Goal: Task Accomplishment & Management: Complete application form

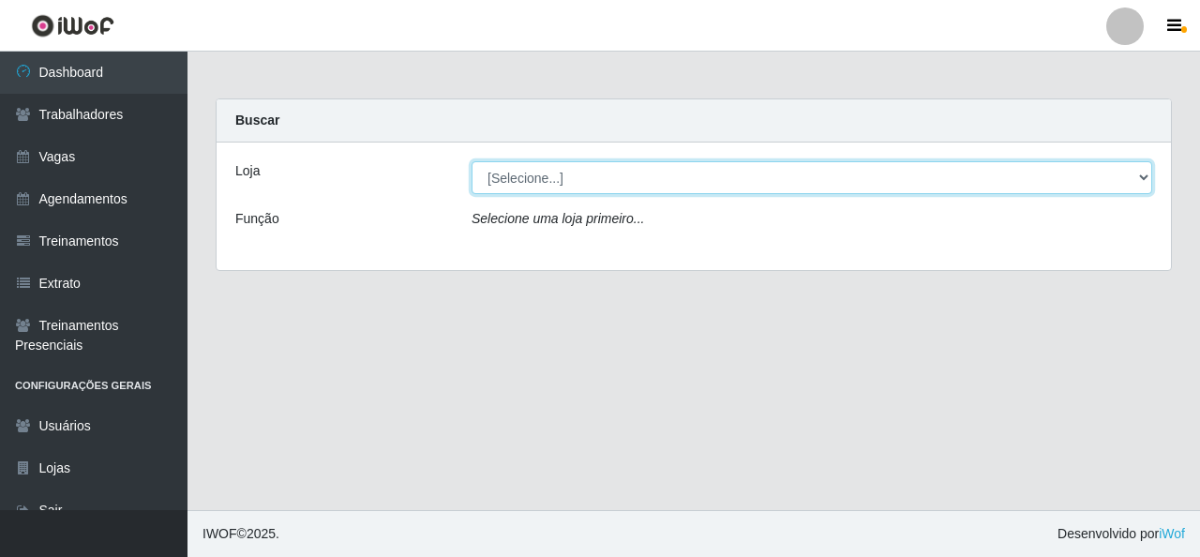
click at [836, 185] on select "[Selecione...] Rede Econômico - Malvinas Rede Econômico - Prata" at bounding box center [812, 177] width 681 height 33
select select "194"
click at [472, 161] on select "[Selecione...] Rede Econômico - Malvinas Rede Econômico - Prata" at bounding box center [812, 177] width 681 height 33
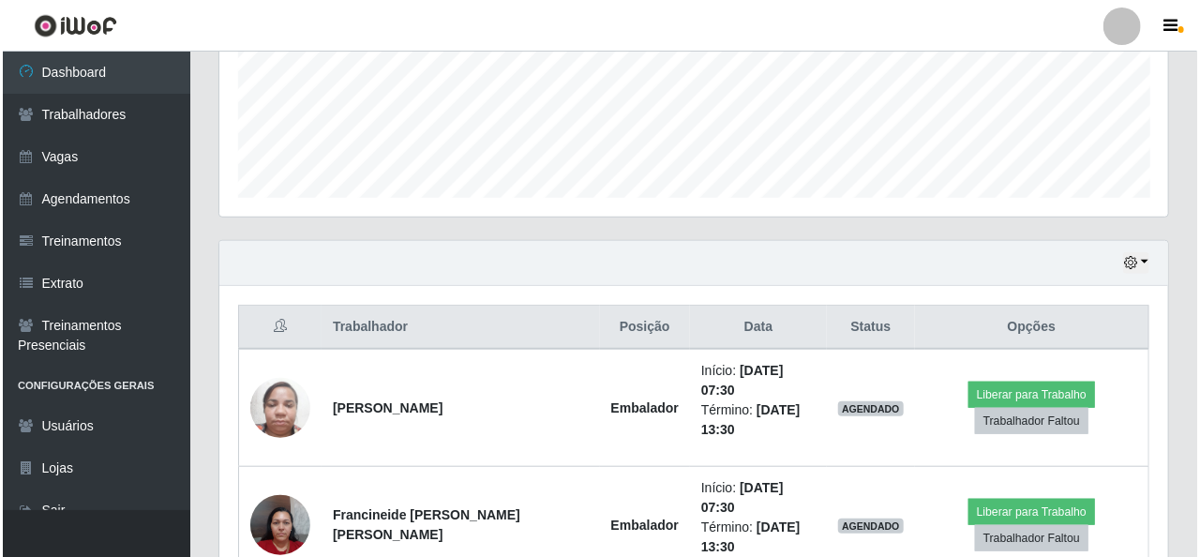
scroll to position [656, 0]
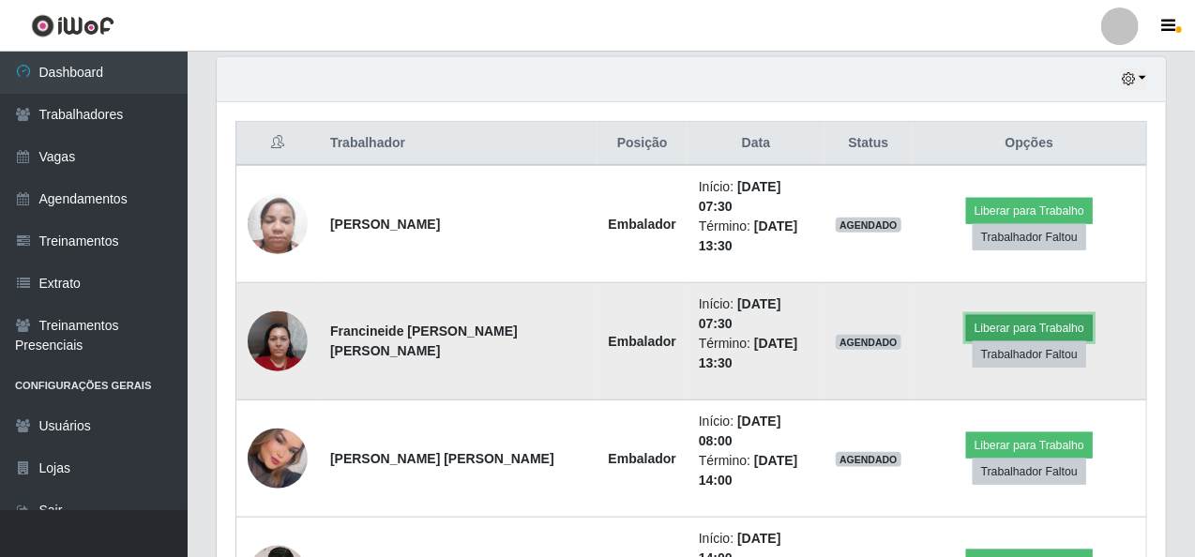
click at [994, 315] on button "Liberar para Trabalho" at bounding box center [1029, 328] width 127 height 26
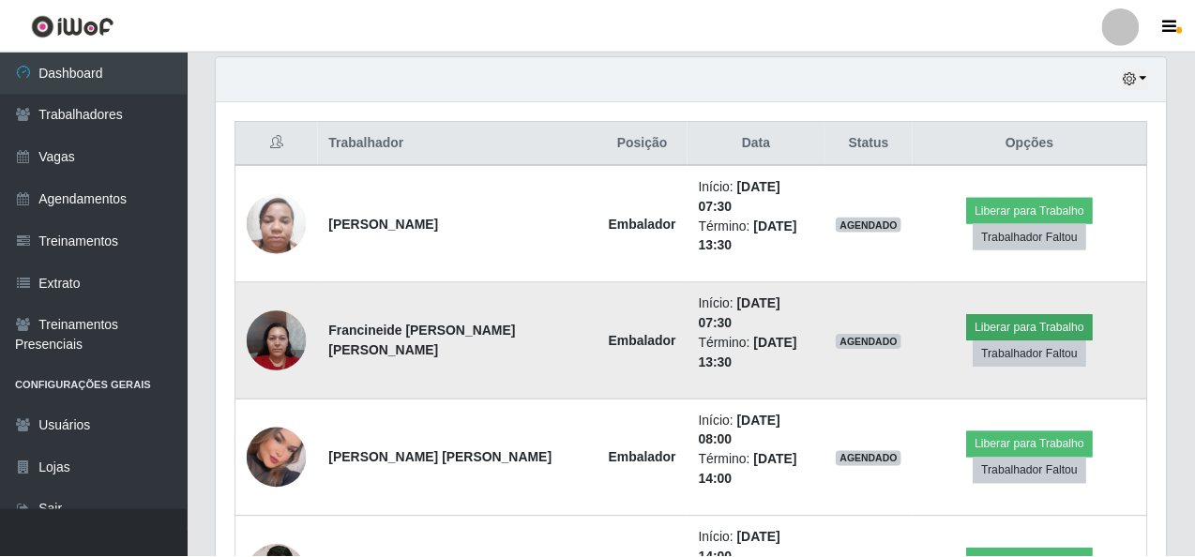
scroll to position [389, 941]
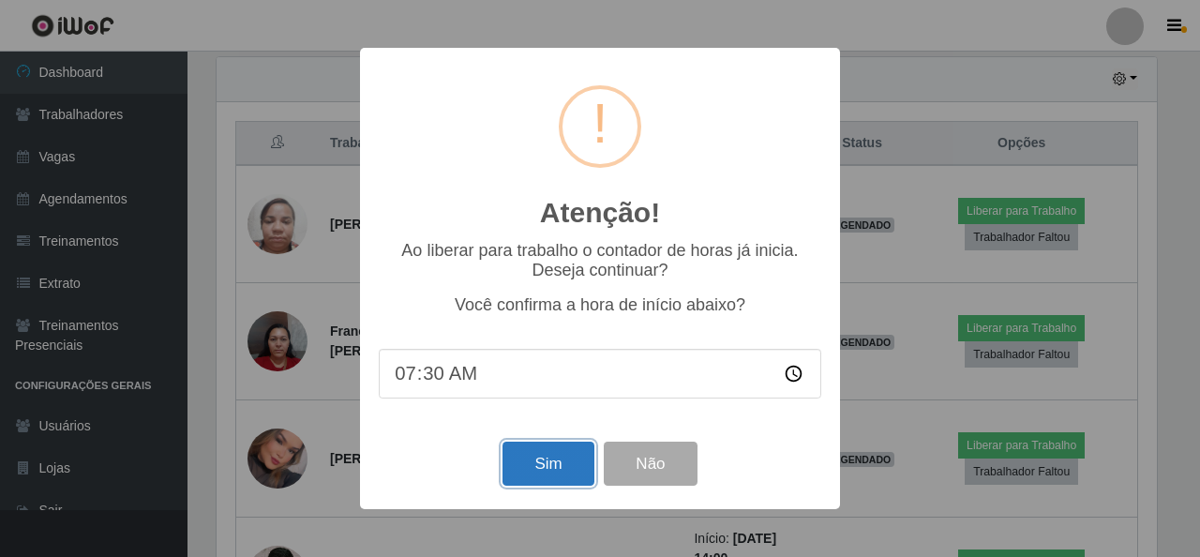
click at [537, 459] on button "Sim" at bounding box center [548, 464] width 91 height 44
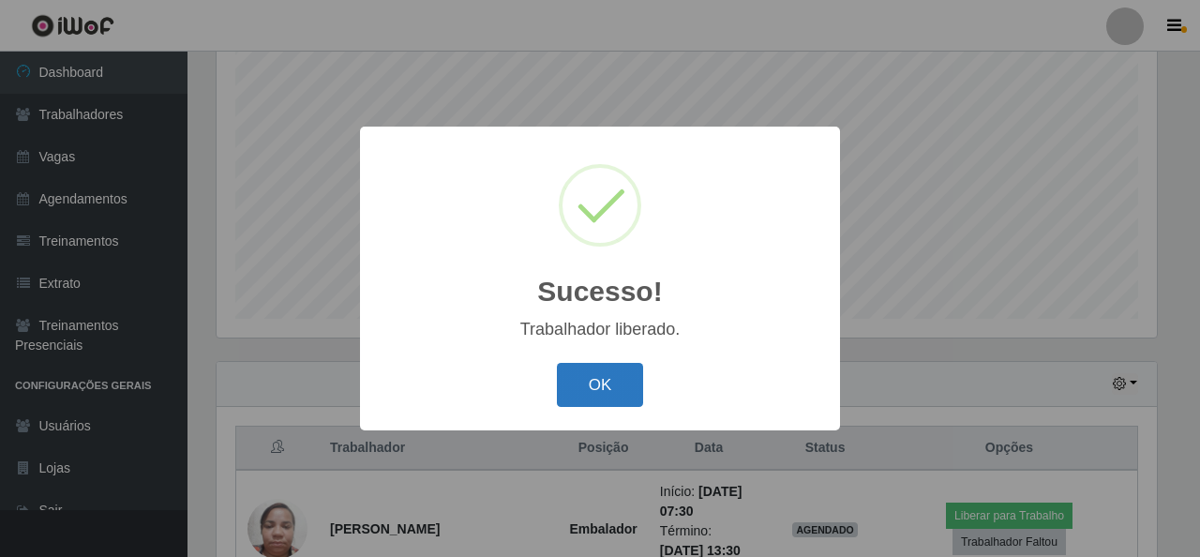
click at [593, 382] on button "OK" at bounding box center [600, 385] width 87 height 44
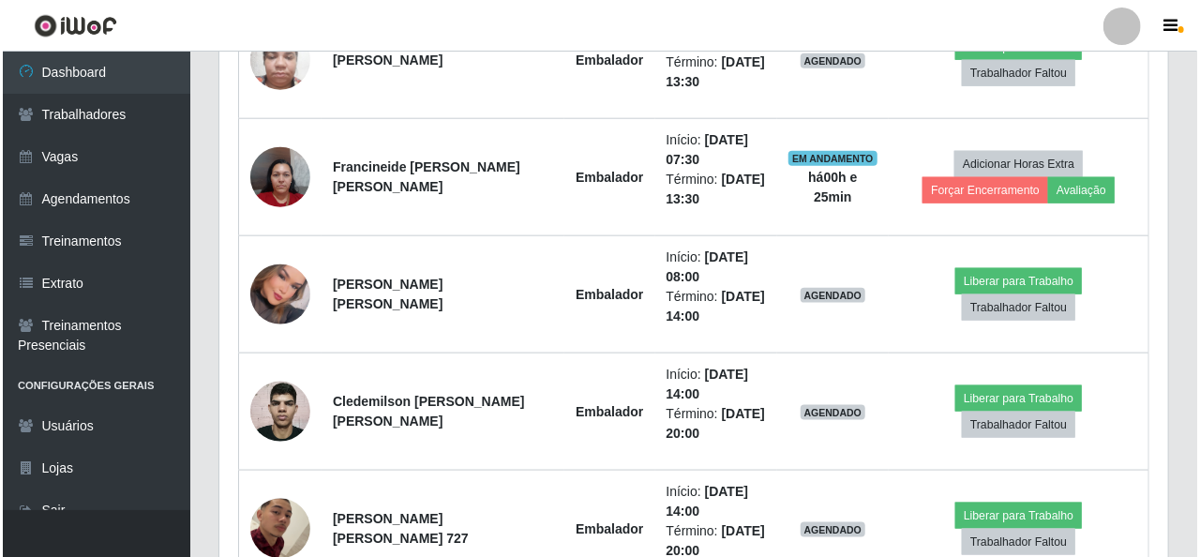
scroll to position [727, 0]
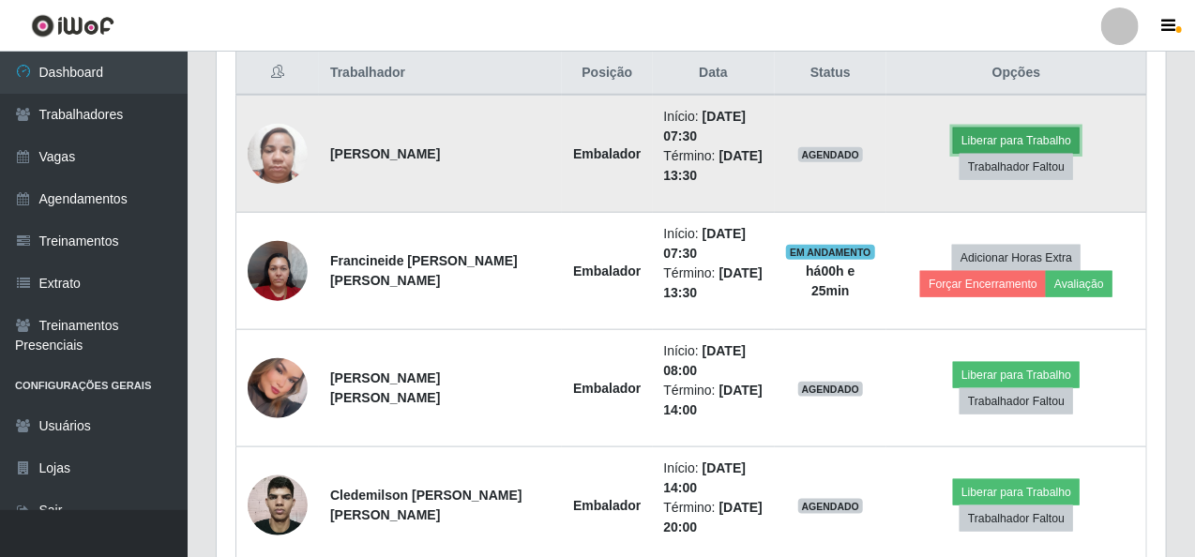
click at [953, 153] on button "Liberar para Trabalho" at bounding box center [1016, 141] width 127 height 26
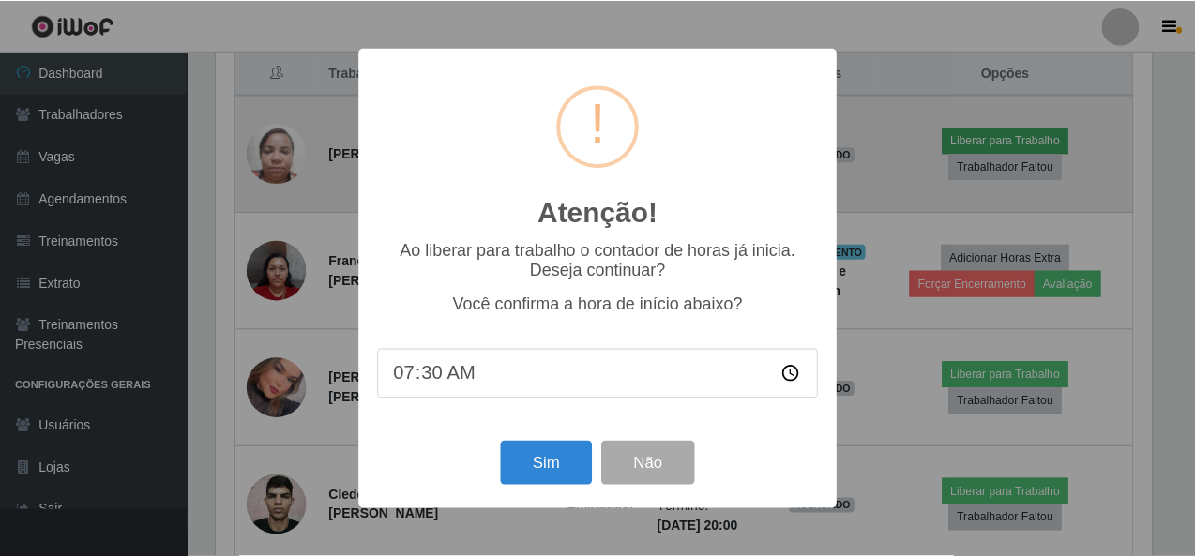
scroll to position [389, 941]
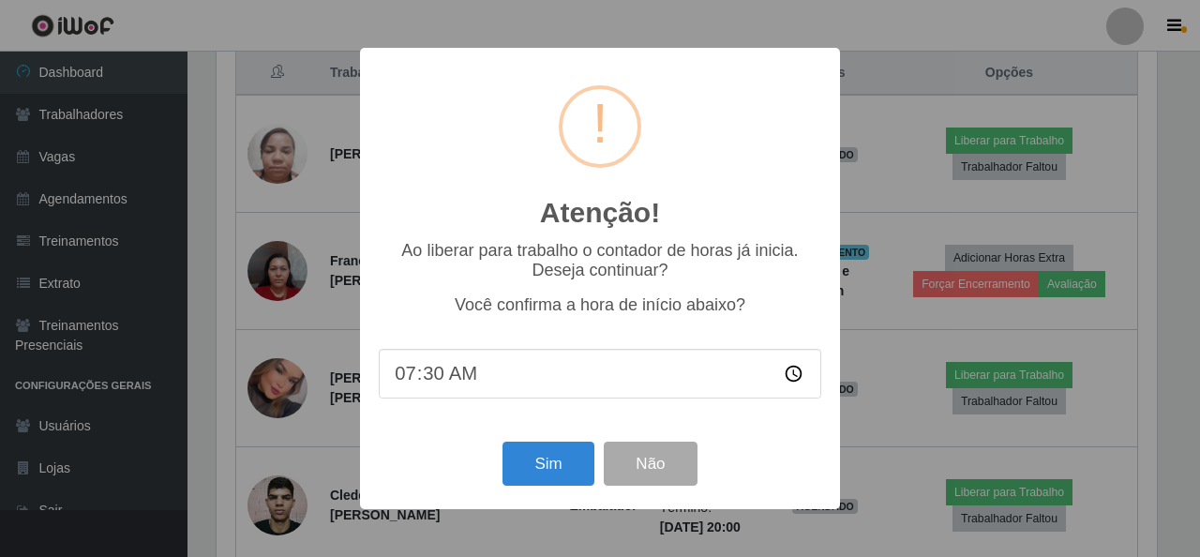
click at [437, 372] on input "07:30" at bounding box center [600, 374] width 443 height 50
click at [799, 380] on input "07:30" at bounding box center [600, 374] width 443 height 50
click at [439, 376] on input "07:30" at bounding box center [600, 374] width 443 height 50
click at [794, 379] on input "07:30" at bounding box center [600, 374] width 443 height 50
type input "07:56"
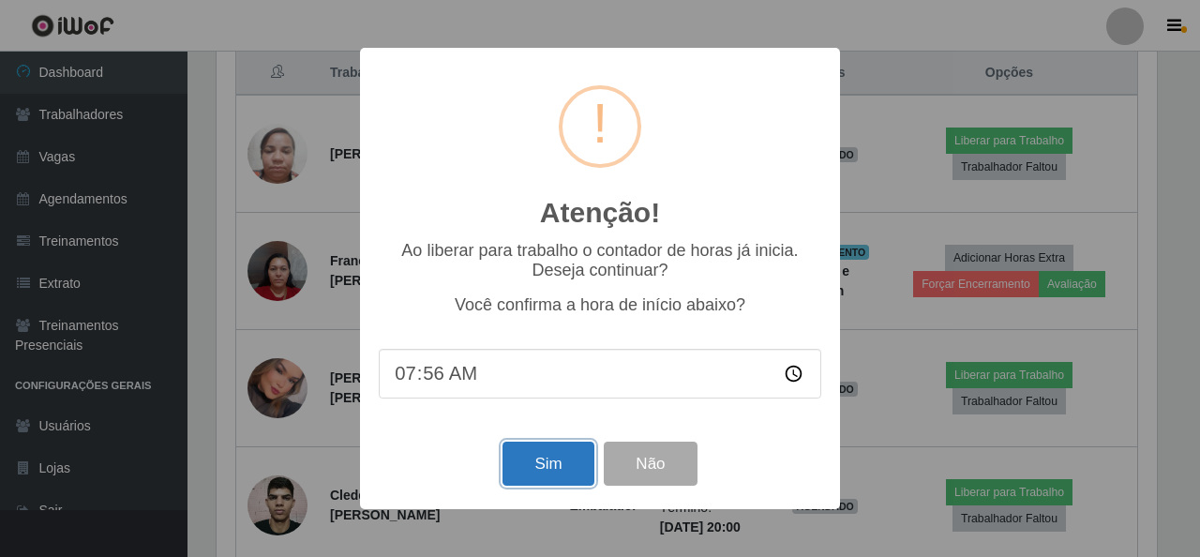
click at [563, 463] on button "Sim" at bounding box center [548, 464] width 91 height 44
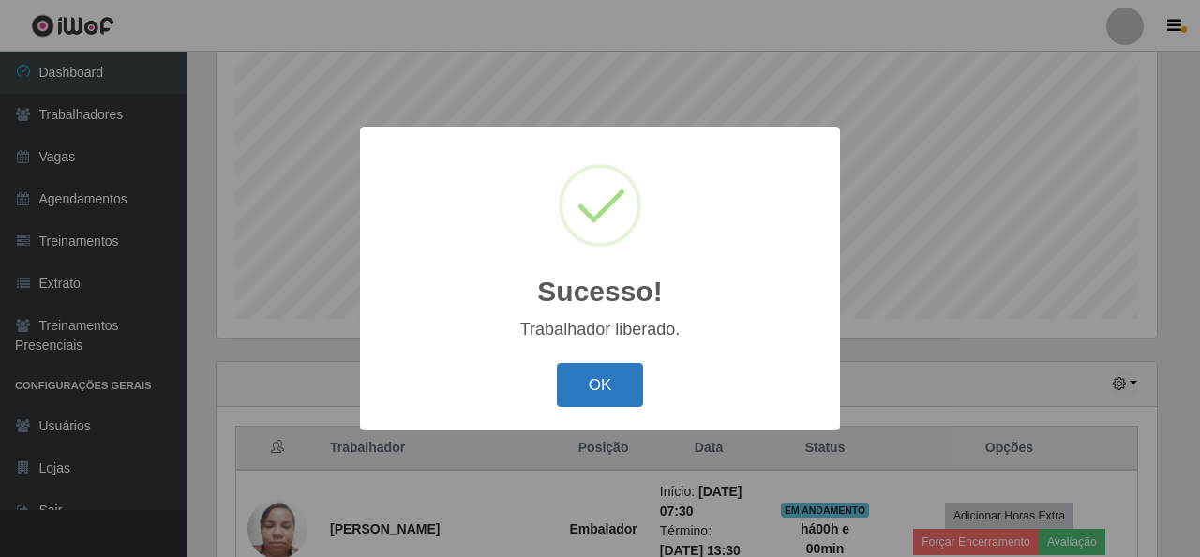
click at [611, 385] on button "OK" at bounding box center [600, 385] width 87 height 44
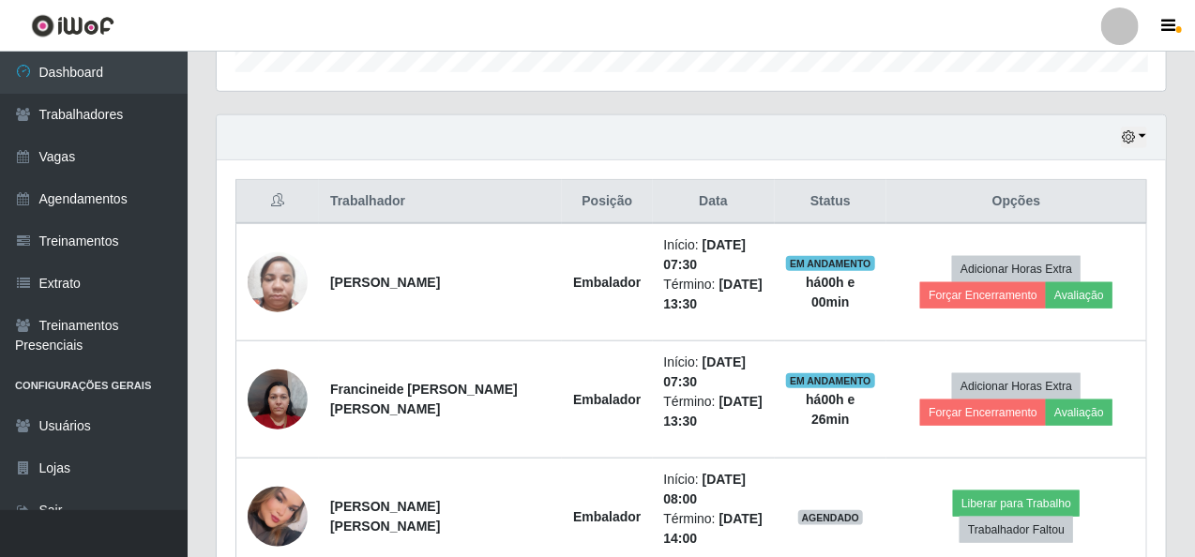
scroll to position [633, 0]
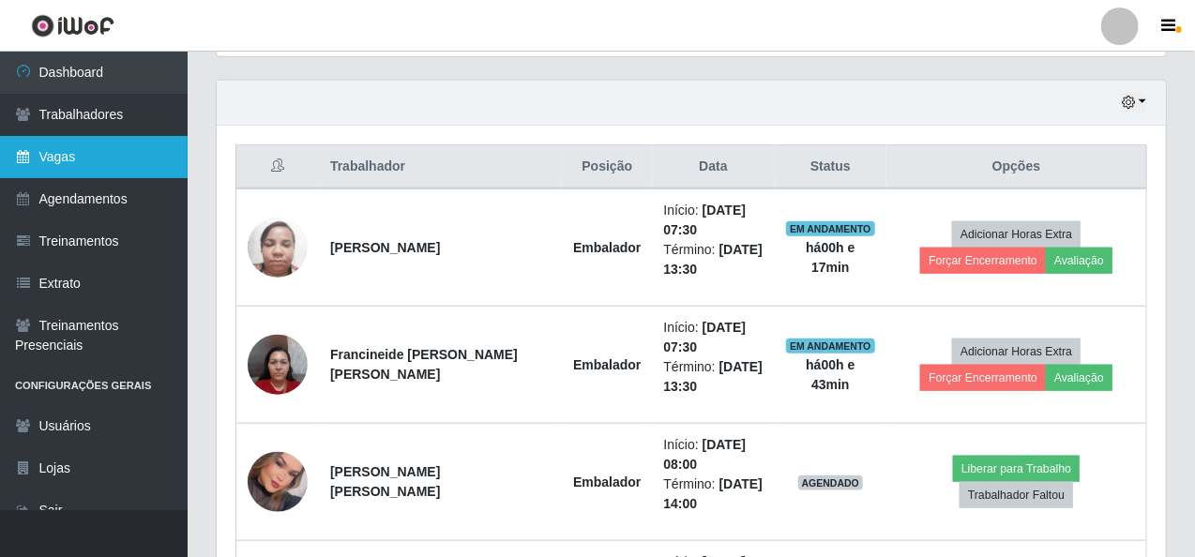
click at [116, 151] on link "Vagas" at bounding box center [94, 157] width 188 height 42
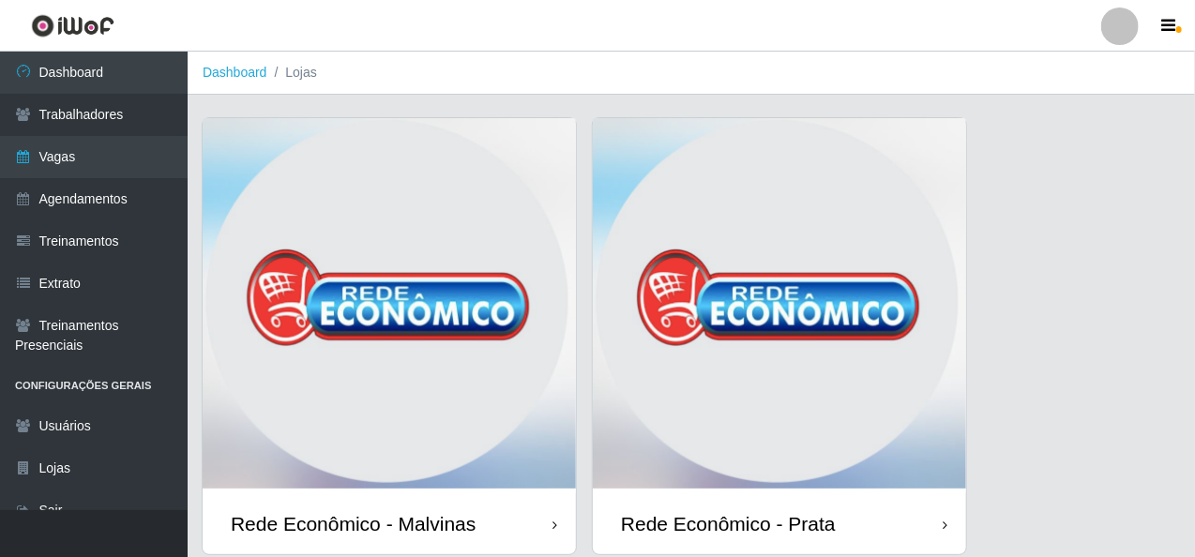
click at [369, 337] on img at bounding box center [389, 305] width 373 height 375
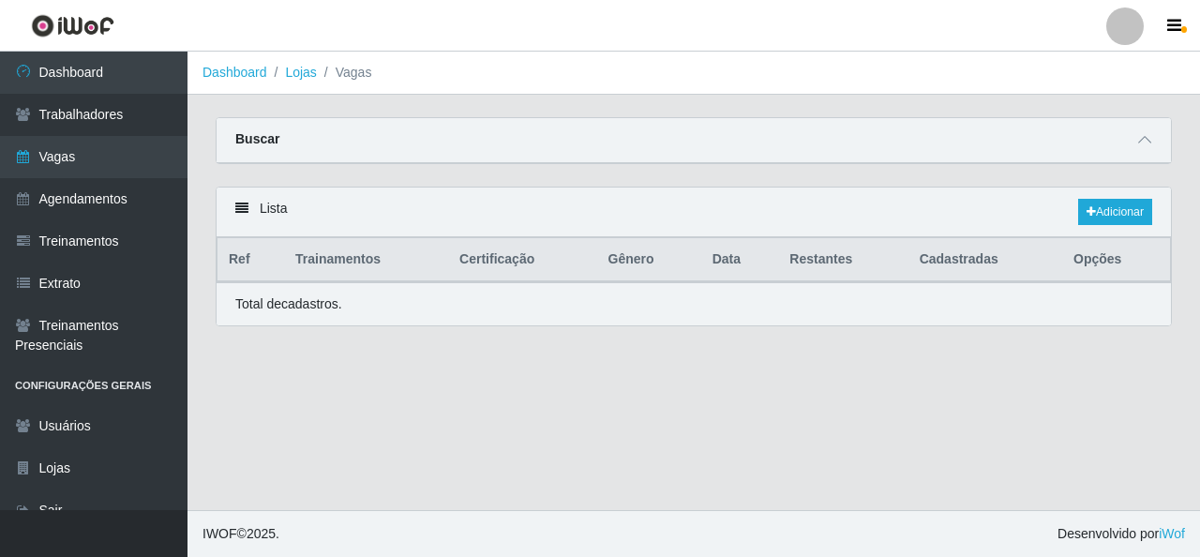
click at [369, 337] on div "Lista Adicionar Ref Trainamentos Certificação Gênero Data Restantes Cadastradas…" at bounding box center [694, 268] width 985 height 162
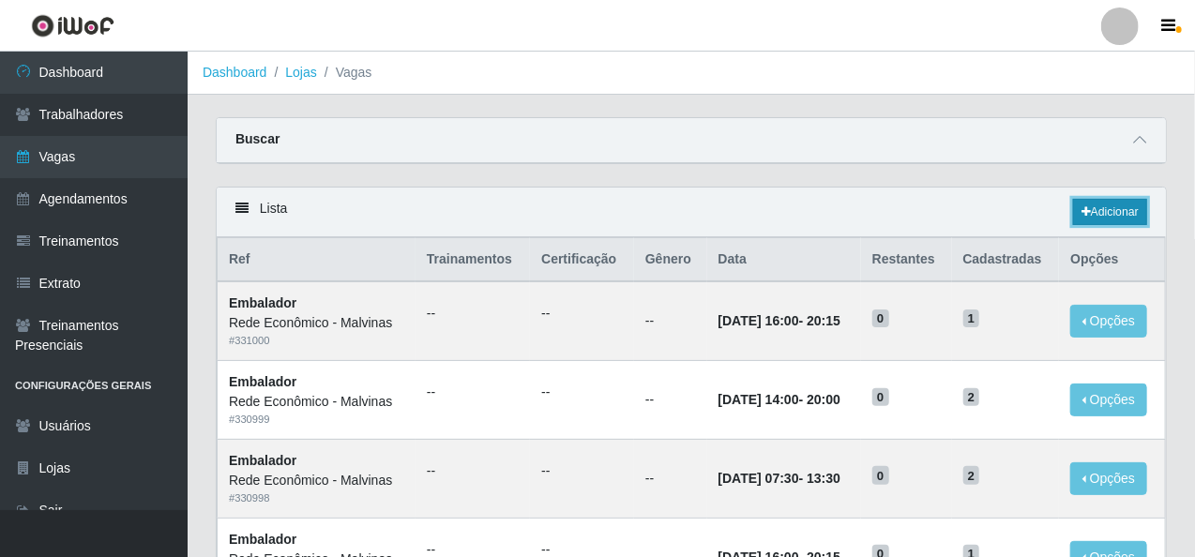
click at [1118, 211] on link "Adicionar" at bounding box center [1110, 212] width 74 height 26
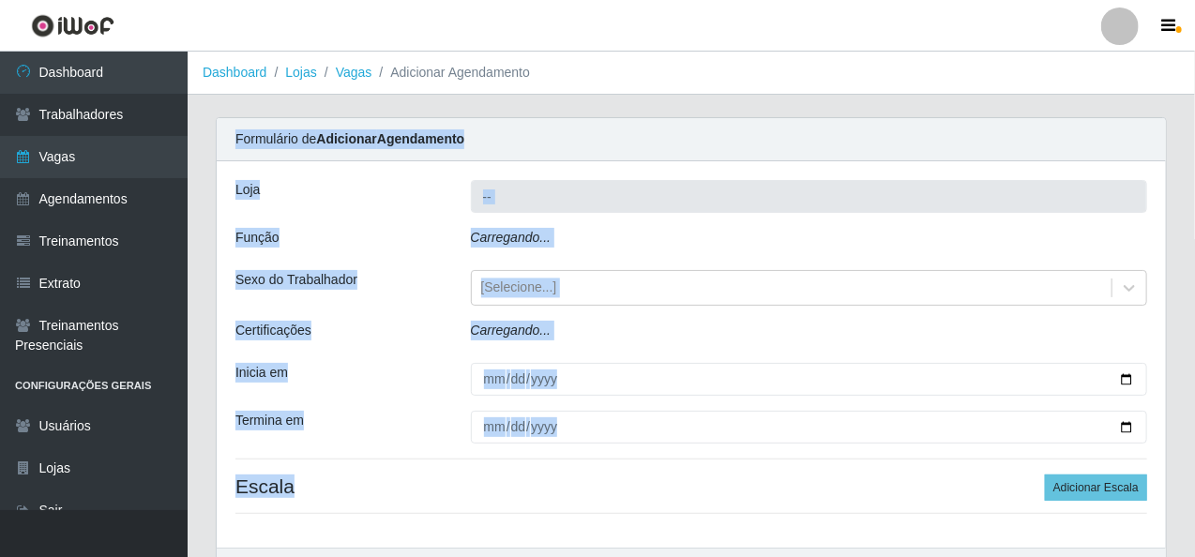
type input "Rede Econômico - Malvinas"
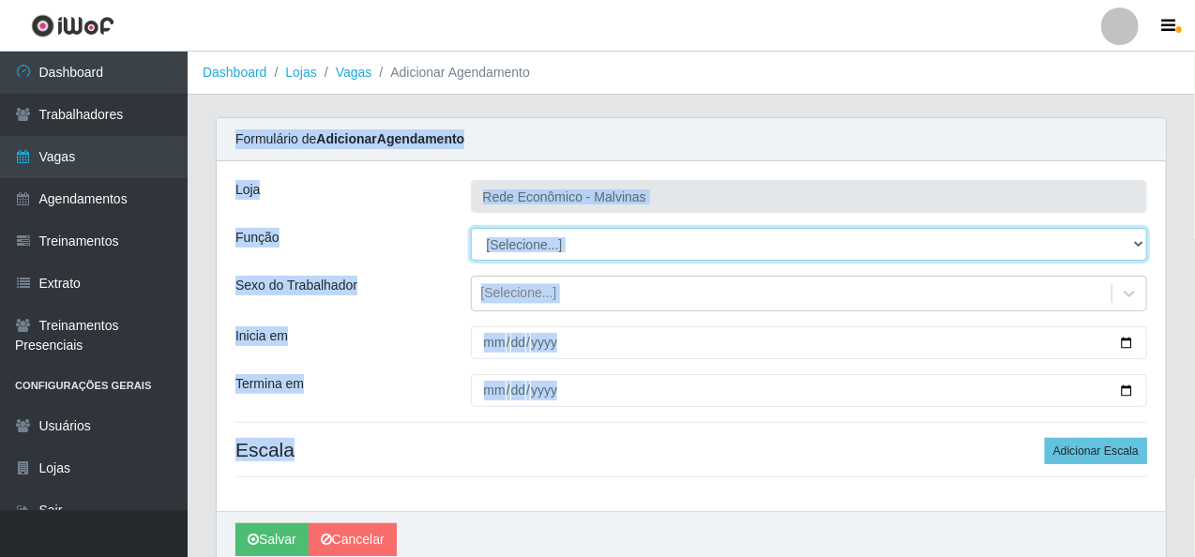
click at [675, 255] on select "[Selecione...] Embalador Embalador + Embalador ++ Operador de Caixa Operador de…" at bounding box center [809, 244] width 677 height 33
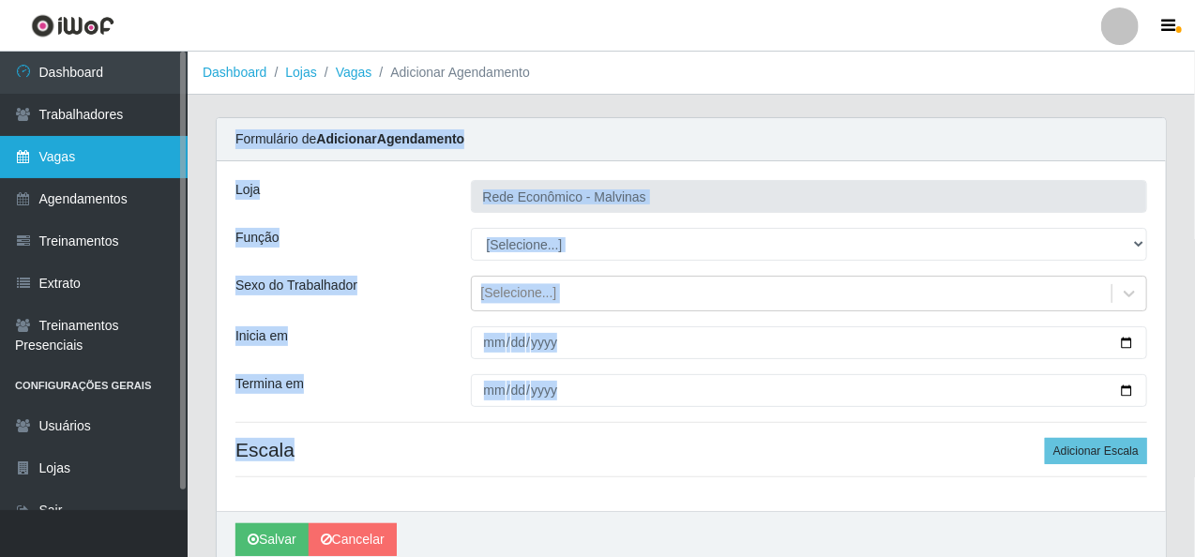
click at [116, 164] on link "Vagas" at bounding box center [94, 157] width 188 height 42
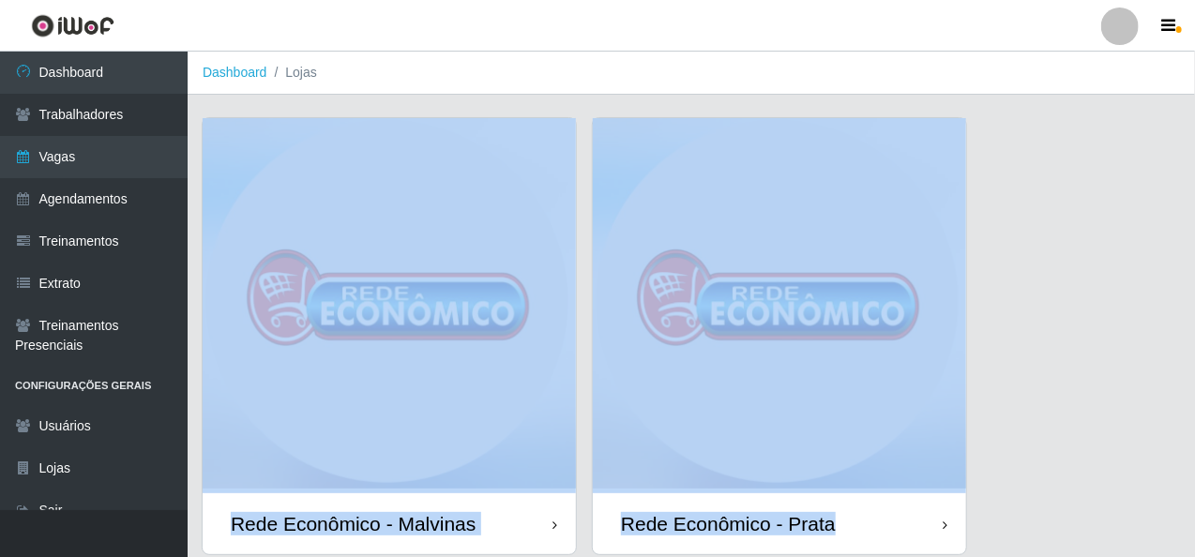
click at [1084, 289] on div "Rede Econômico - Malvinas Rede Econômico - Prata" at bounding box center [691, 347] width 979 height 460
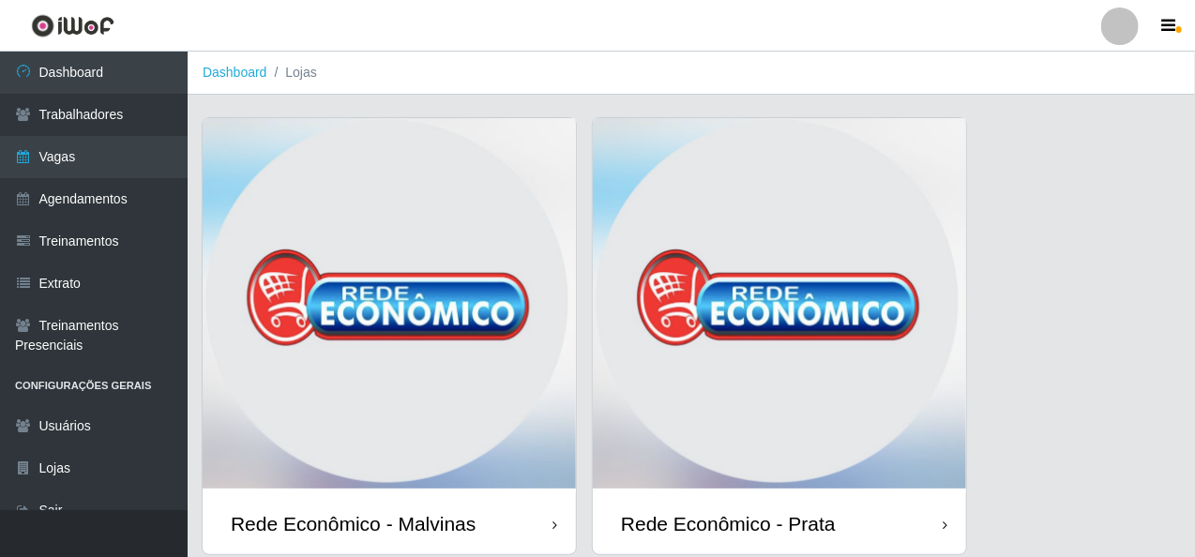
click at [412, 352] on img at bounding box center [389, 305] width 373 height 375
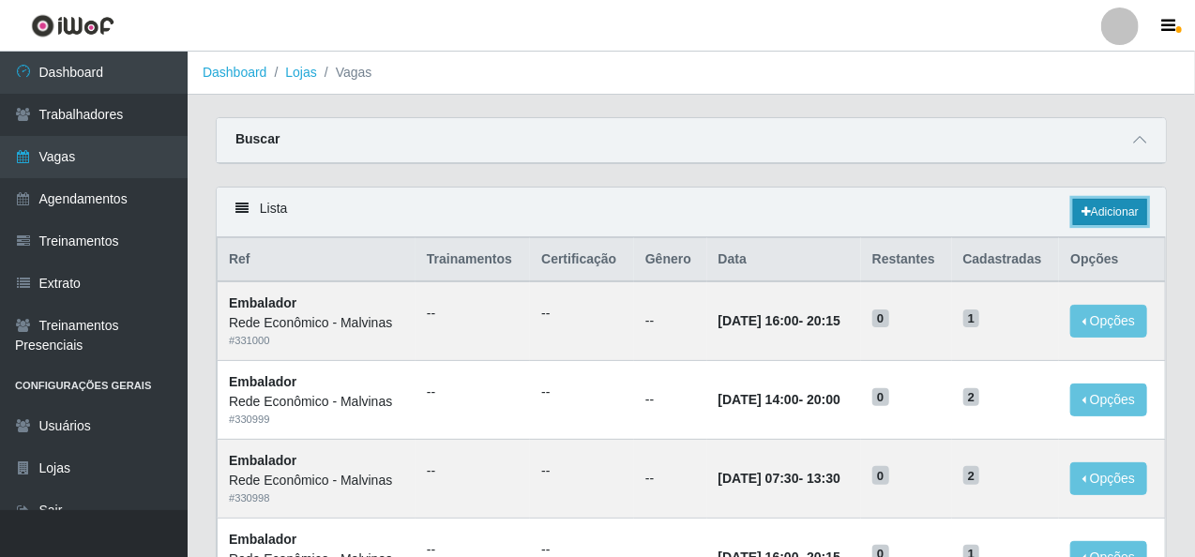
click at [1100, 213] on link "Adicionar" at bounding box center [1110, 212] width 74 height 26
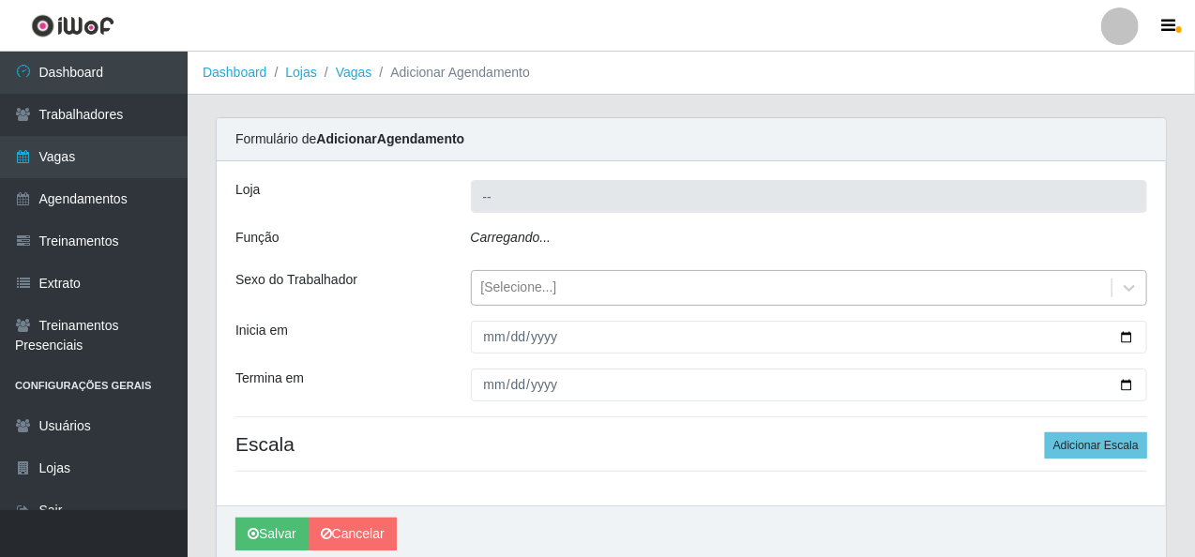
type input "Rede Econômico - Malvinas"
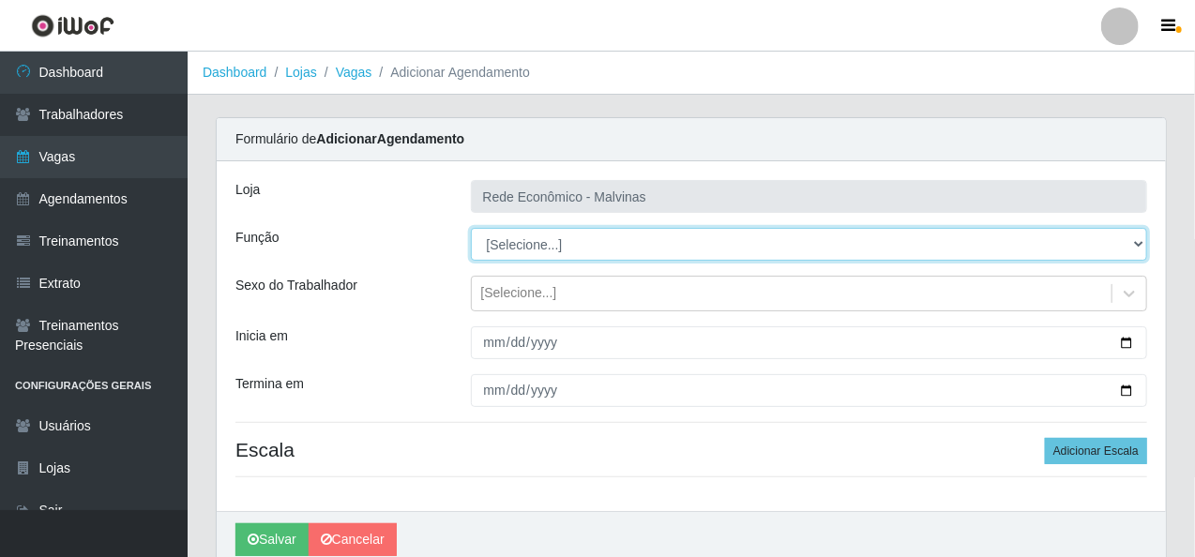
click at [1137, 247] on select "[Selecione...] Embalador Embalador + Embalador ++ Operador de Caixa Operador de…" at bounding box center [809, 244] width 677 height 33
select select "1"
click at [471, 228] on select "[Selecione...] Embalador Embalador + Embalador ++ Operador de Caixa Operador de…" at bounding box center [809, 244] width 677 height 33
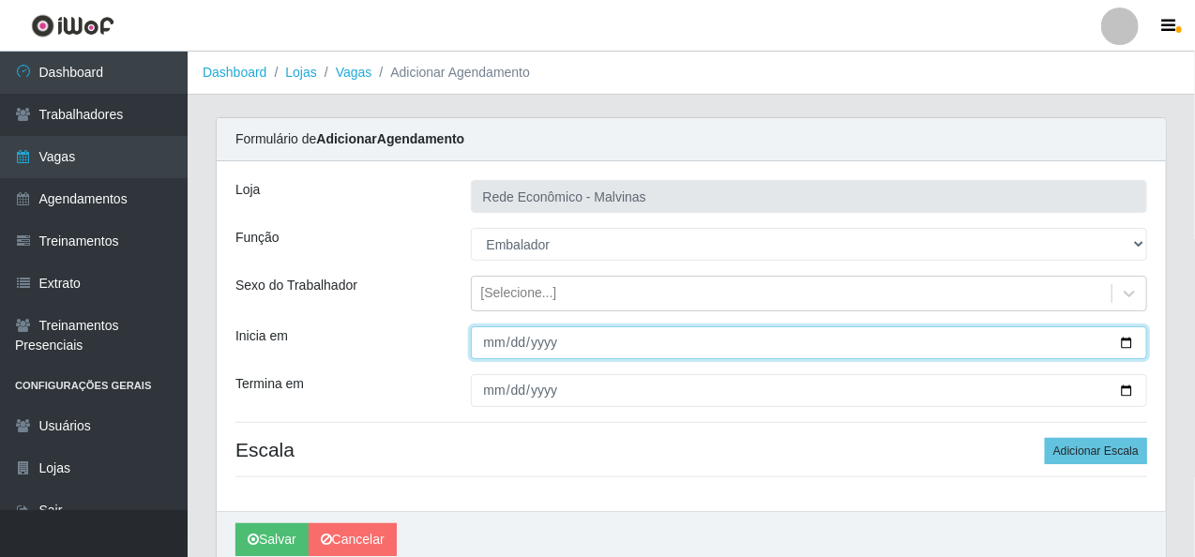
click at [668, 334] on input "Inicia em" at bounding box center [809, 342] width 677 height 33
type input "[DATE]"
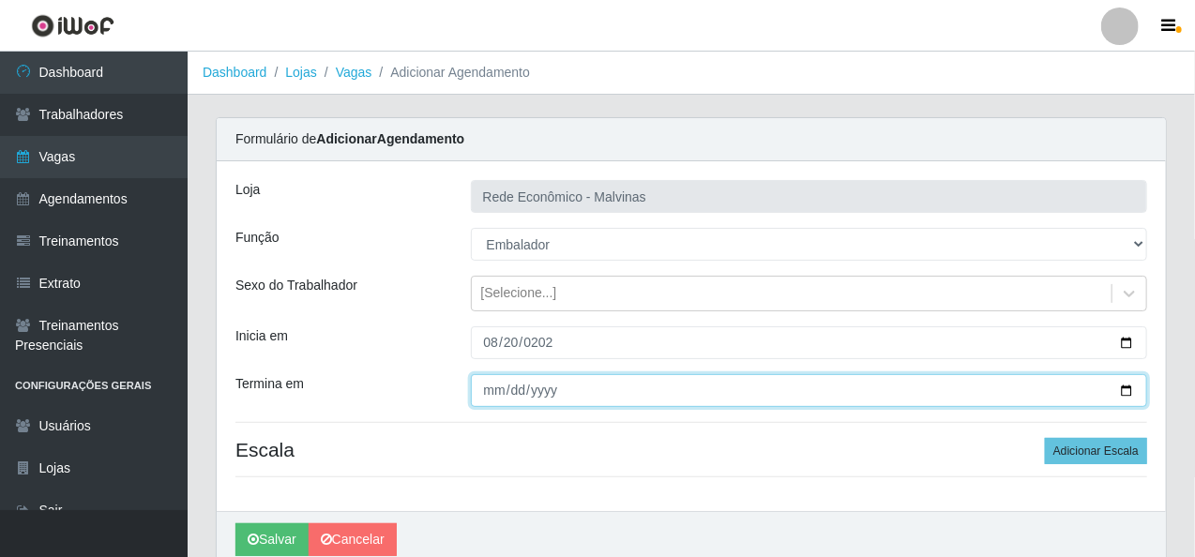
click at [507, 395] on input "Termina em" at bounding box center [809, 390] width 677 height 33
click at [496, 396] on input "Termina em" at bounding box center [809, 390] width 677 height 33
type input "[DATE]"
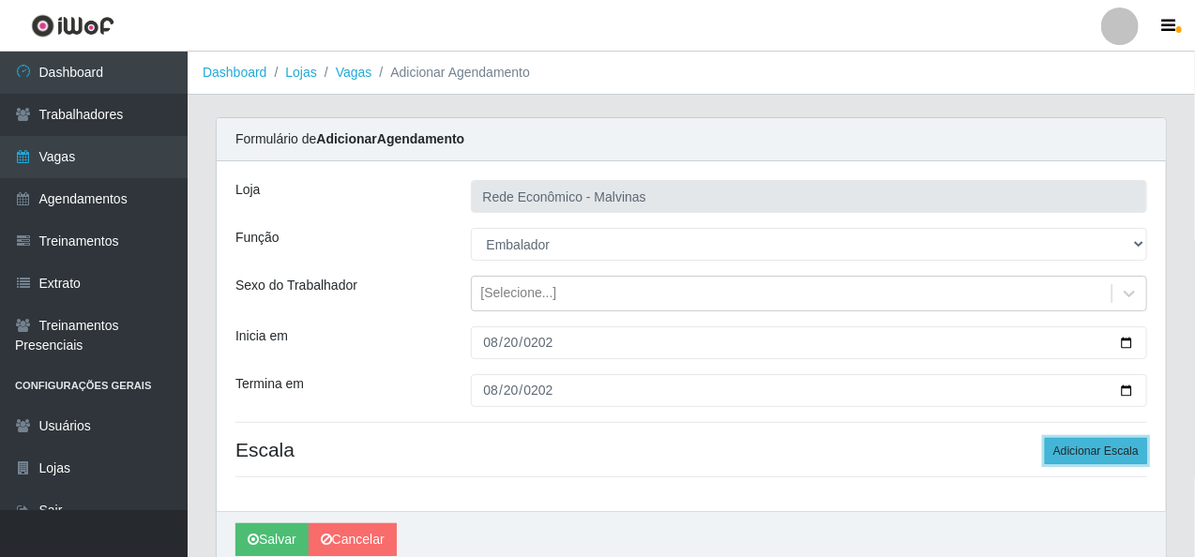
click at [1096, 442] on button "Adicionar Escala" at bounding box center [1096, 451] width 102 height 26
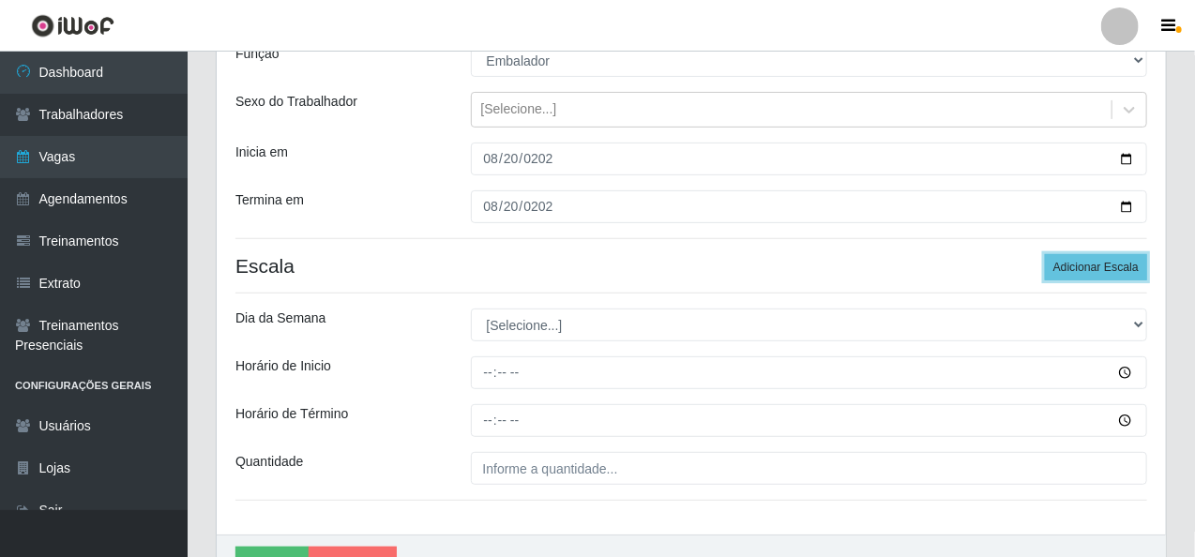
scroll to position [188, 0]
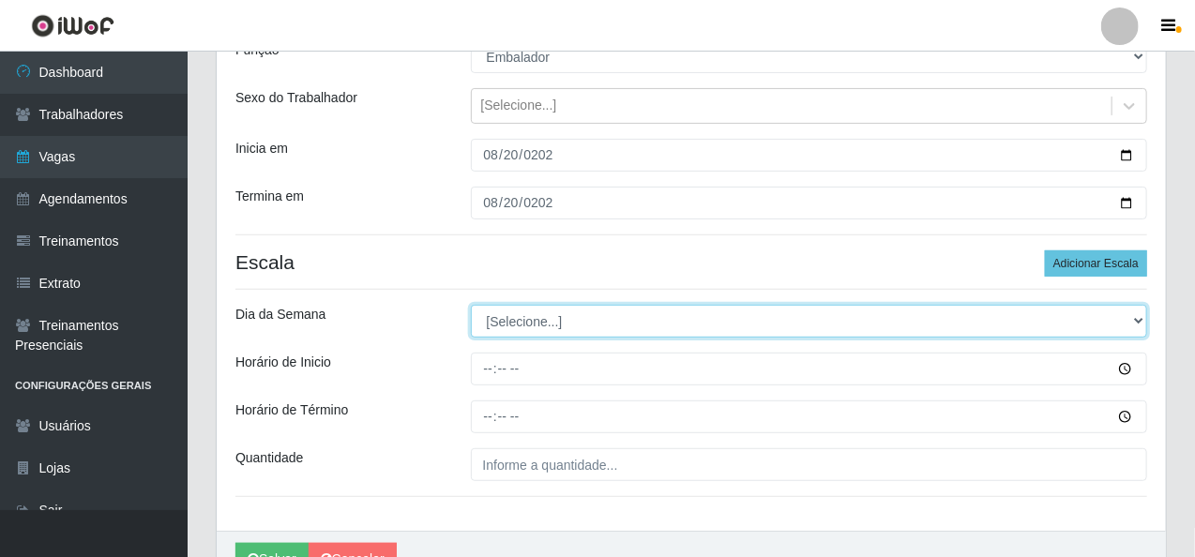
click at [1141, 320] on select "[Selecione...] Segunda Terça Quarta Quinta Sexta Sábado Domingo" at bounding box center [809, 321] width 677 height 33
select select "3"
click at [471, 305] on select "[Selecione...] Segunda Terça Quarta Quinta Sexta Sábado Domingo" at bounding box center [809, 321] width 677 height 33
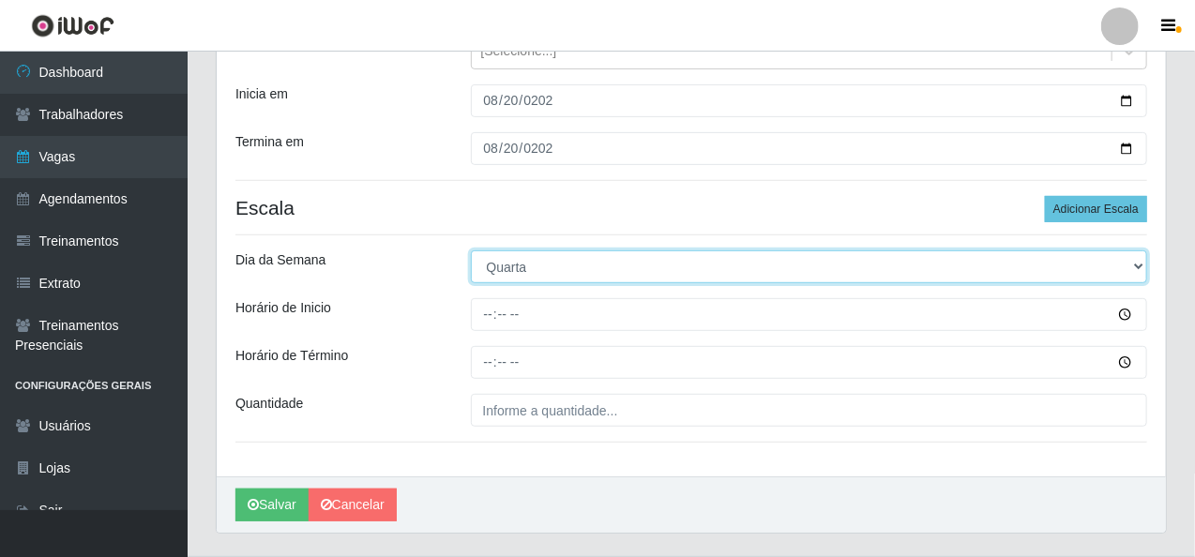
scroll to position [281, 0]
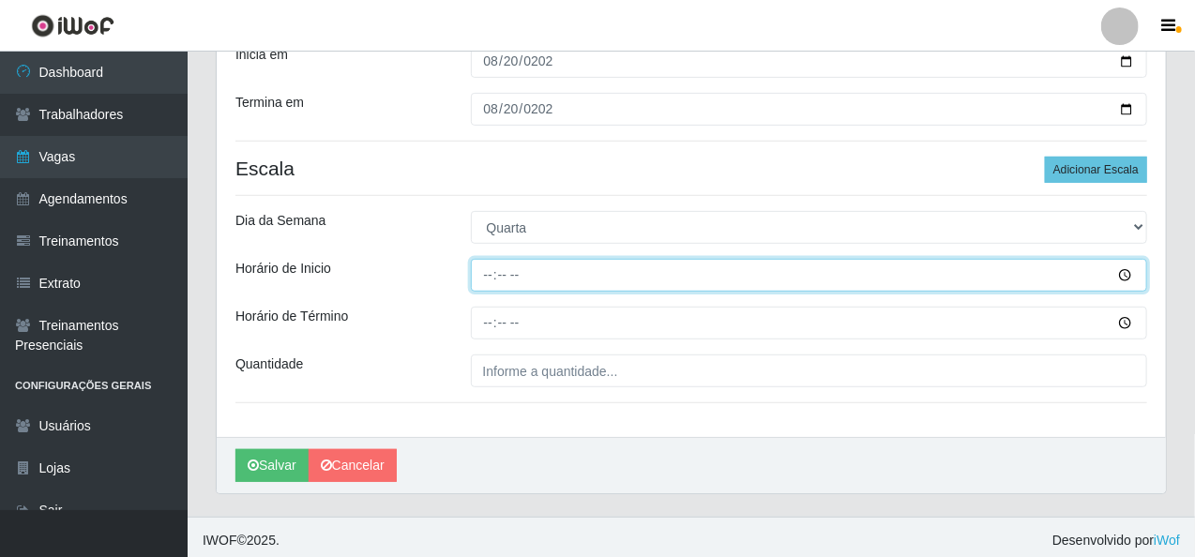
click at [514, 287] on input "Horário de Inicio" at bounding box center [809, 275] width 677 height 33
type input "07:30"
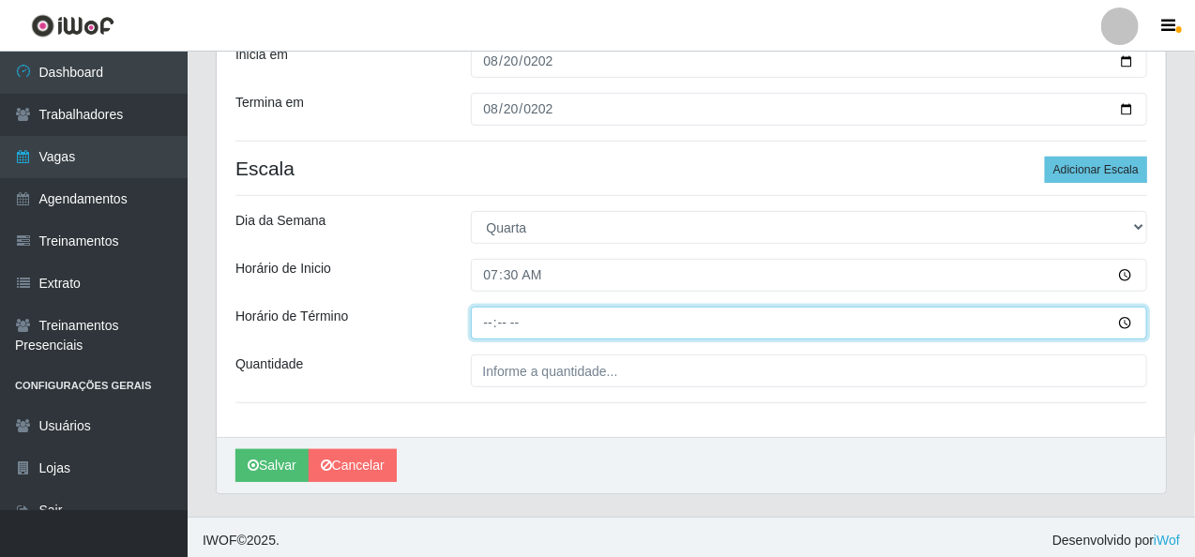
click at [493, 316] on input "Horário de Término" at bounding box center [809, 323] width 677 height 33
type input "13:30"
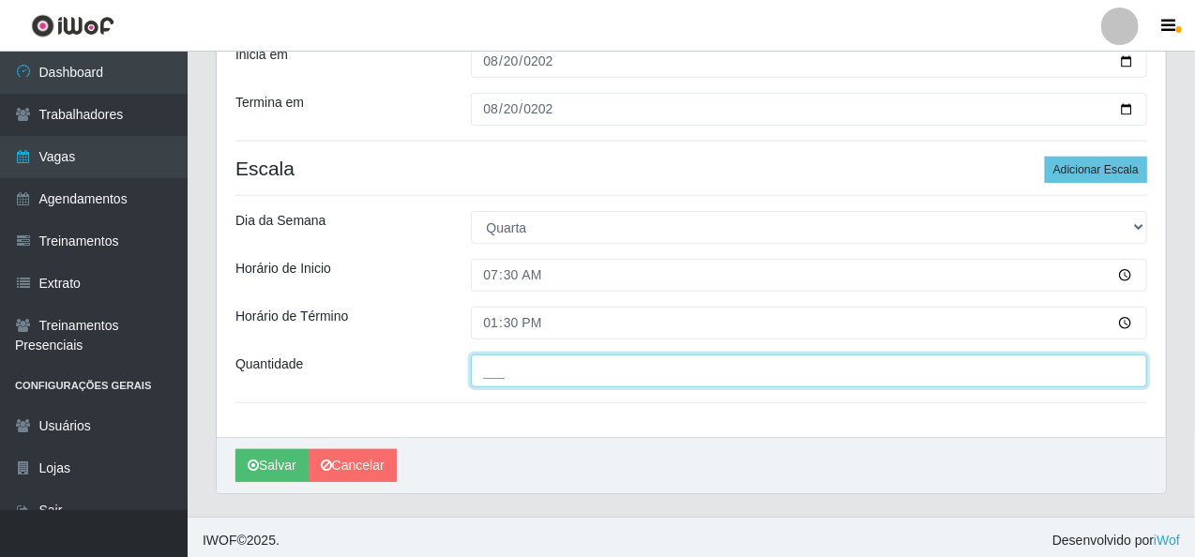
click at [489, 383] on input "___" at bounding box center [809, 370] width 677 height 33
type input "2__"
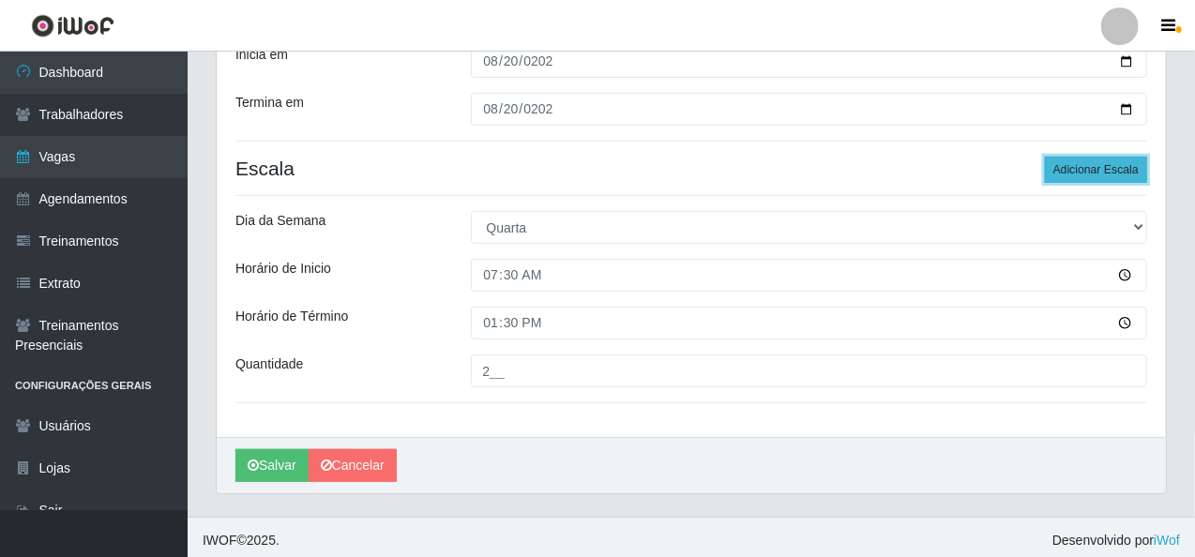
click at [1099, 158] on button "Adicionar Escala" at bounding box center [1096, 170] width 102 height 26
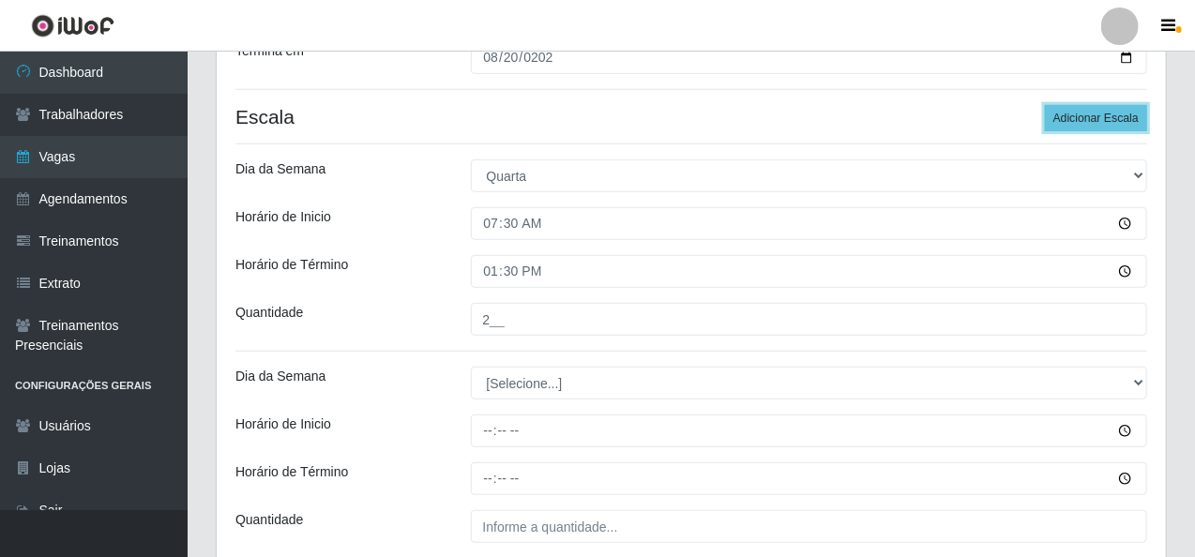
scroll to position [375, 0]
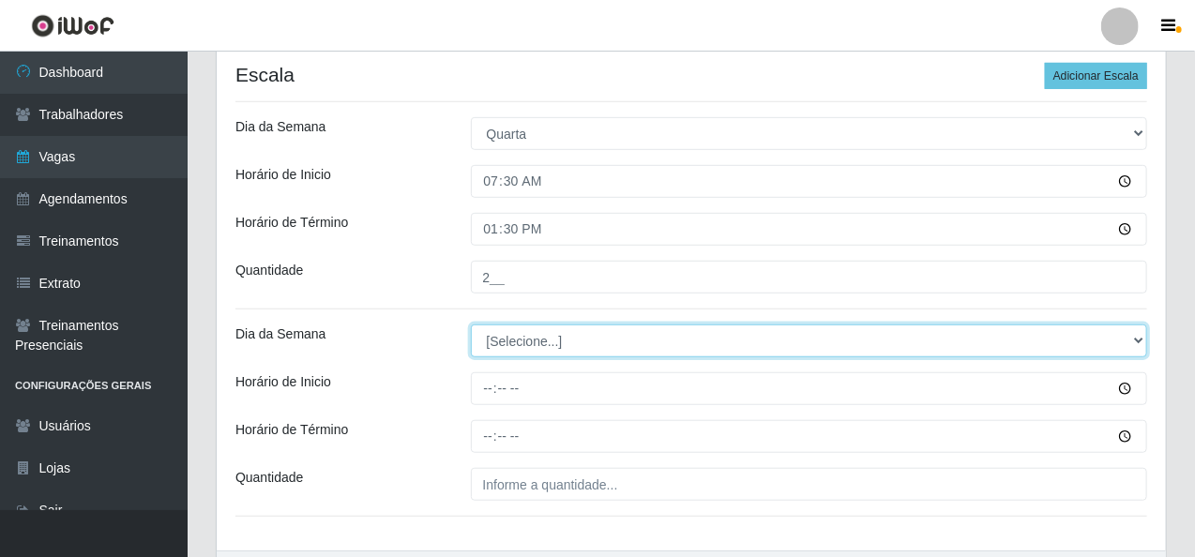
click at [1137, 339] on select "[Selecione...] Segunda Terça Quarta Quinta Sexta Sábado Domingo" at bounding box center [809, 340] width 677 height 33
select select "3"
click at [471, 324] on select "[Selecione...] Segunda Terça Quarta Quinta Sexta Sábado Domingo" at bounding box center [809, 340] width 677 height 33
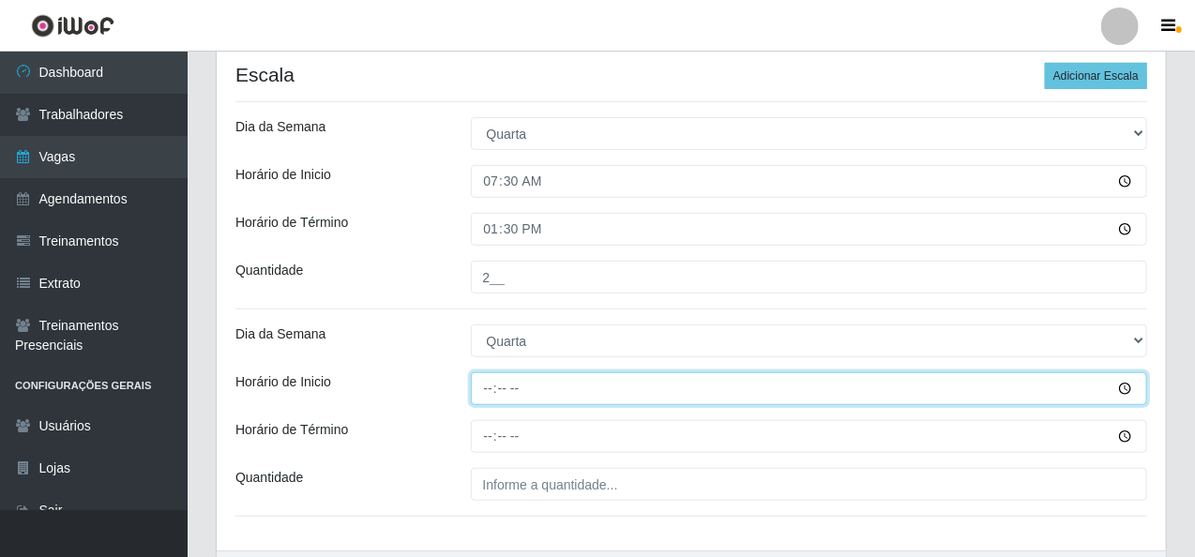
click at [481, 391] on input "Horário de Inicio" at bounding box center [809, 388] width 677 height 33
type input "14:00"
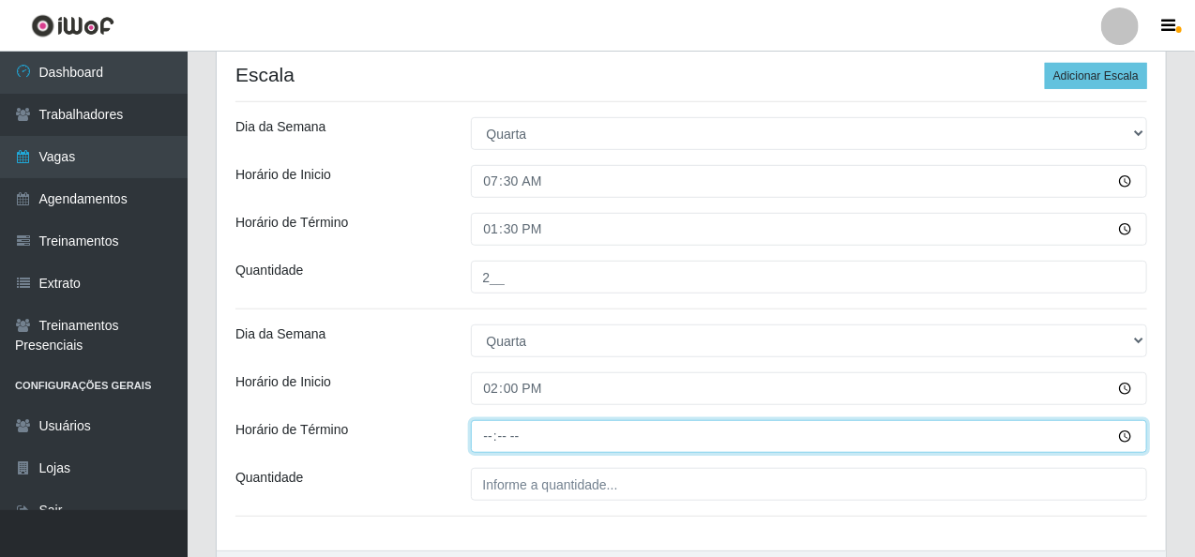
click at [489, 436] on input "Horário de Término" at bounding box center [809, 436] width 677 height 33
type input "20:00"
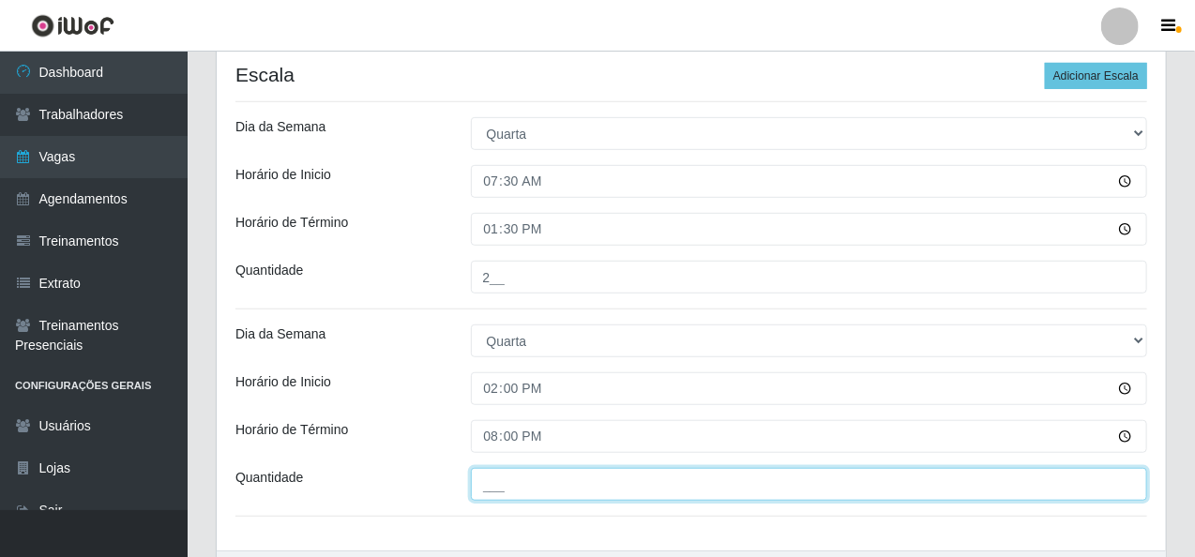
click at [501, 496] on input "___" at bounding box center [809, 484] width 677 height 33
type input "2__"
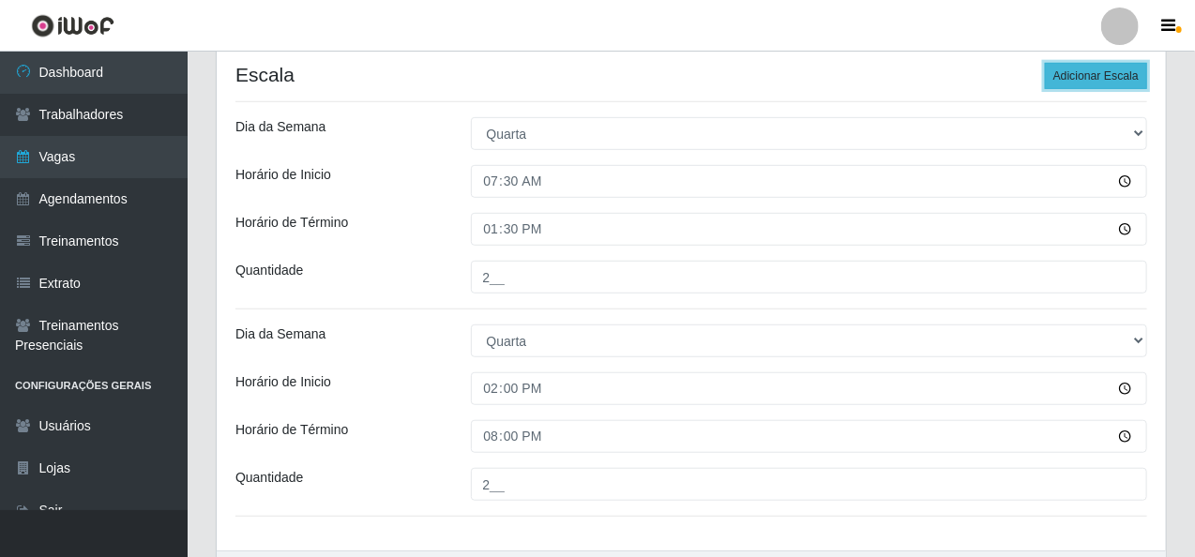
click at [1070, 70] on button "Adicionar Escala" at bounding box center [1096, 76] width 102 height 26
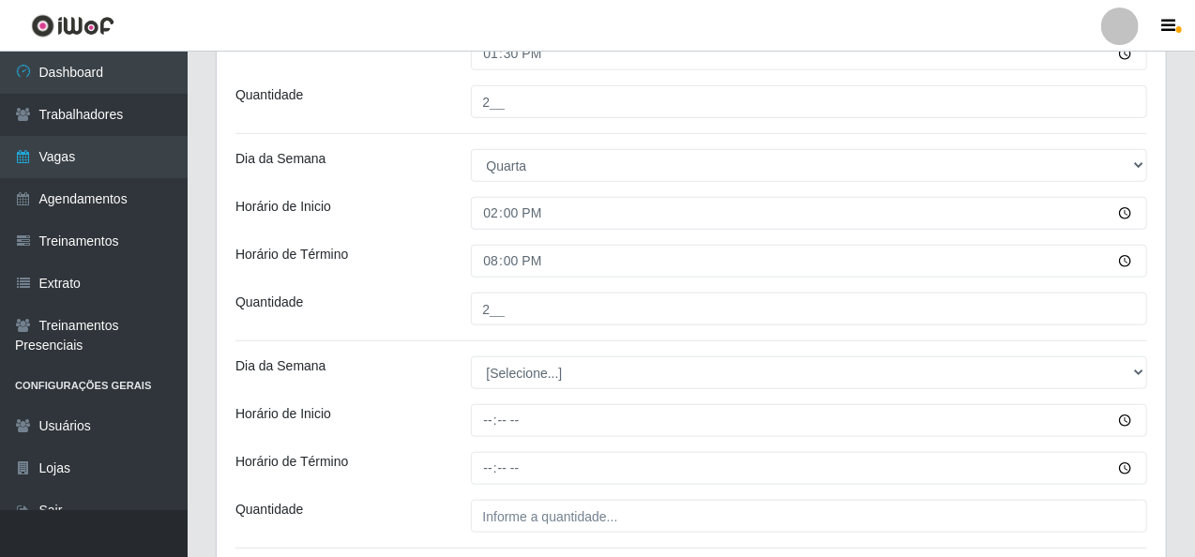
scroll to position [563, 0]
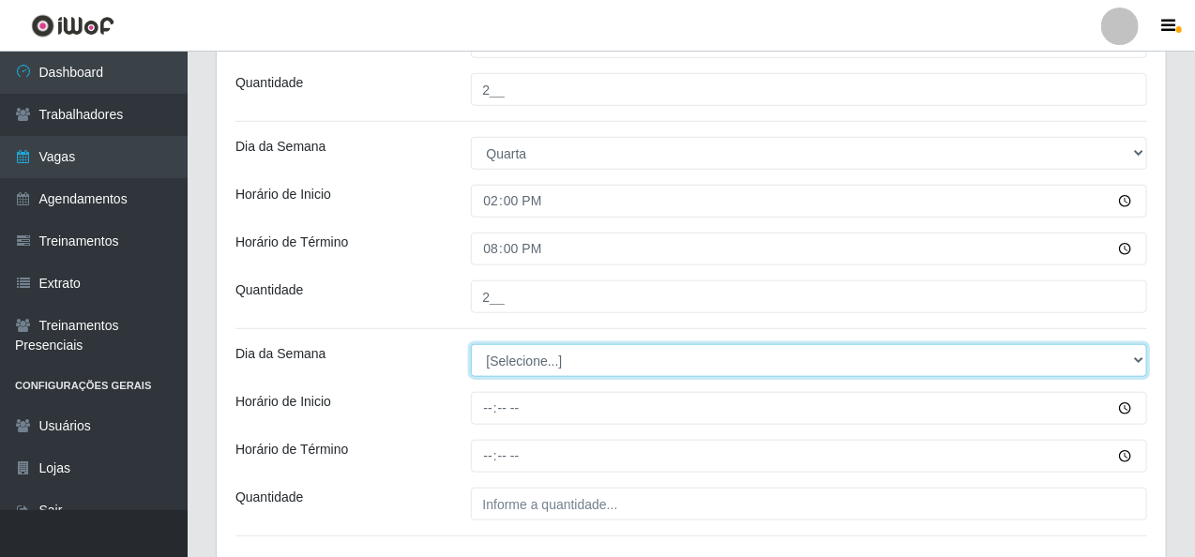
click at [1146, 361] on select "[Selecione...] Segunda Terça Quarta Quinta Sexta Sábado Domingo" at bounding box center [809, 360] width 677 height 33
select select "3"
click at [471, 344] on select "[Selecione...] Segunda Terça Quarta Quinta Sexta Sábado Domingo" at bounding box center [809, 360] width 677 height 33
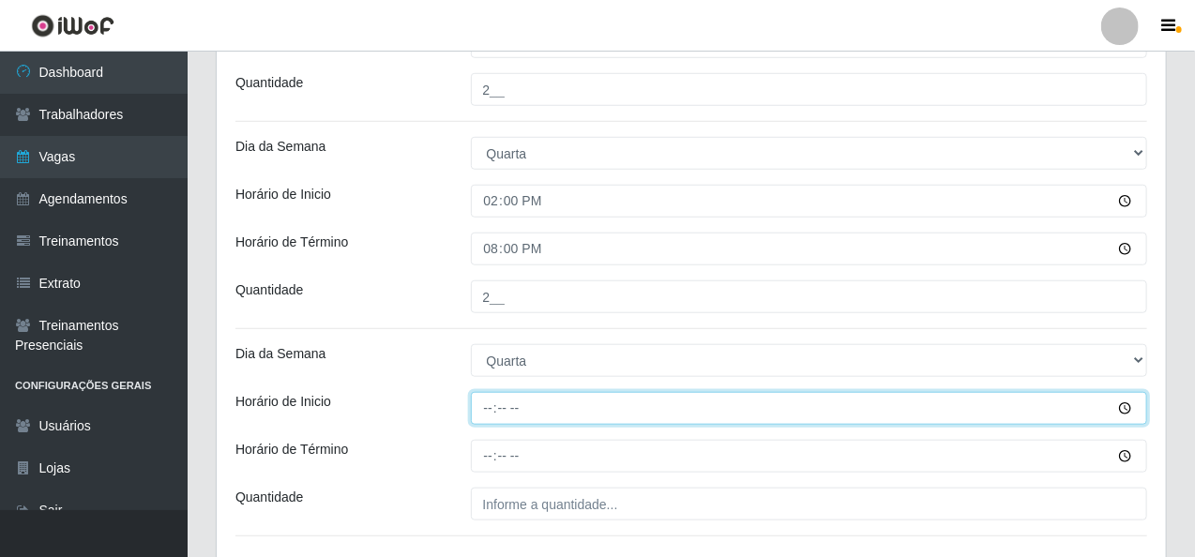
click at [477, 413] on input "Horário de Inicio" at bounding box center [809, 408] width 677 height 33
type input "16:00"
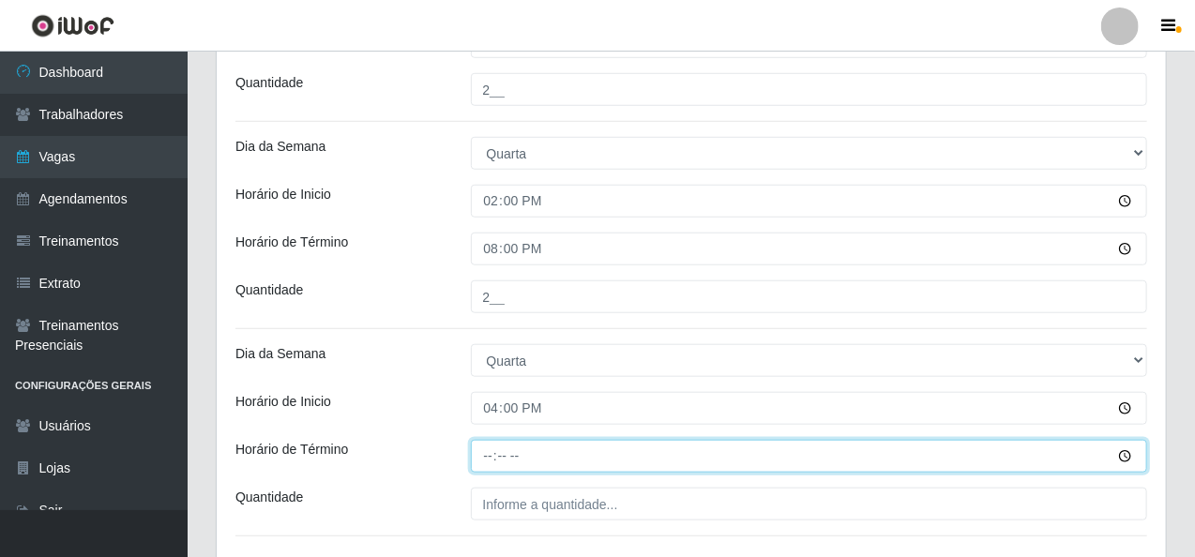
click at [487, 452] on input "Horário de Término" at bounding box center [809, 456] width 677 height 33
type input "20:00"
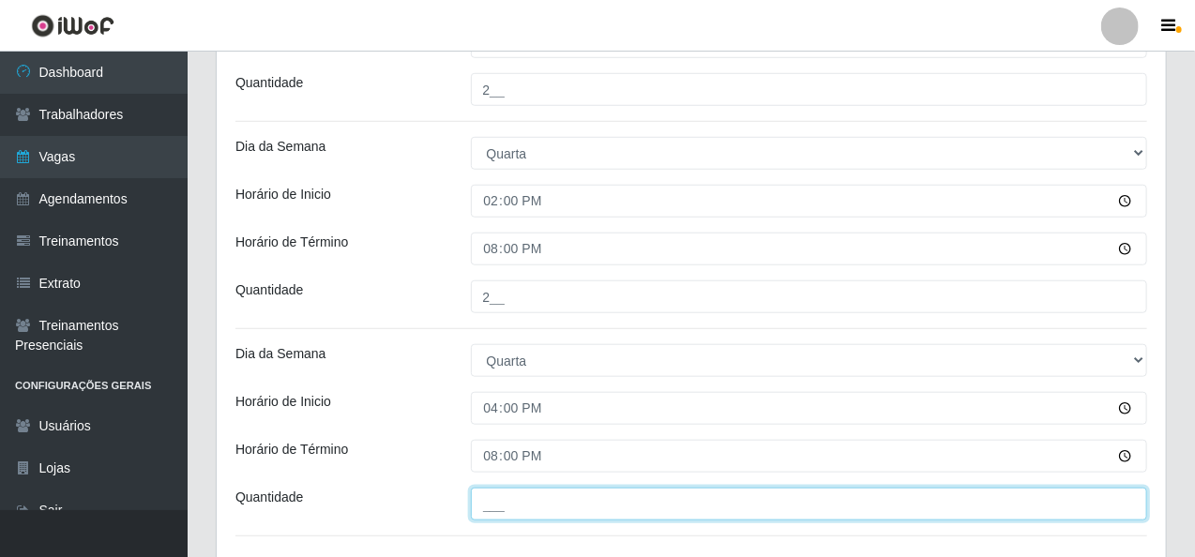
click at [497, 504] on input "___" at bounding box center [809, 504] width 677 height 33
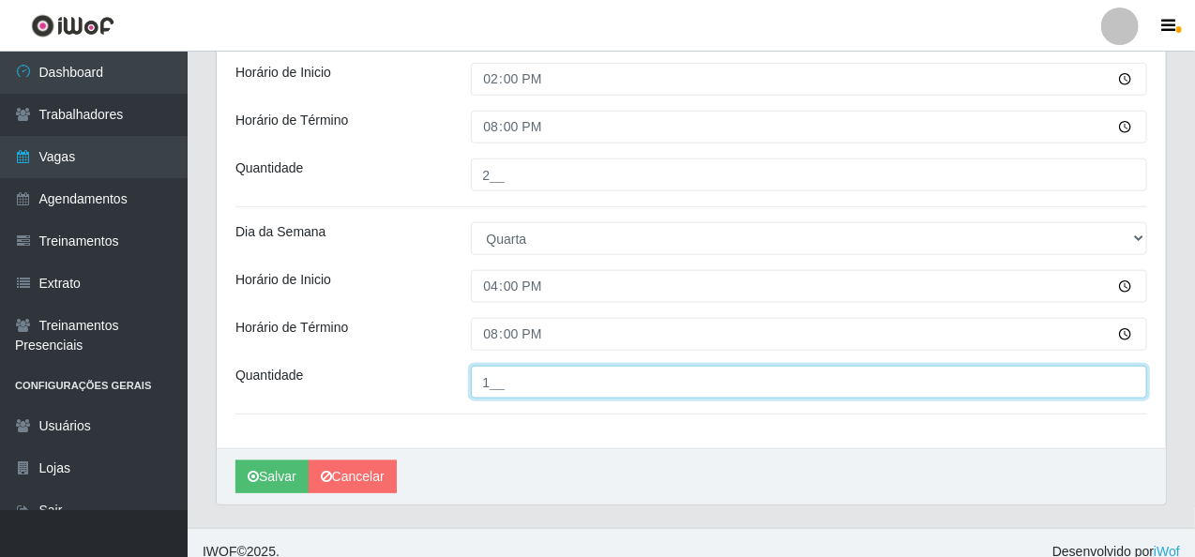
scroll to position [700, 0]
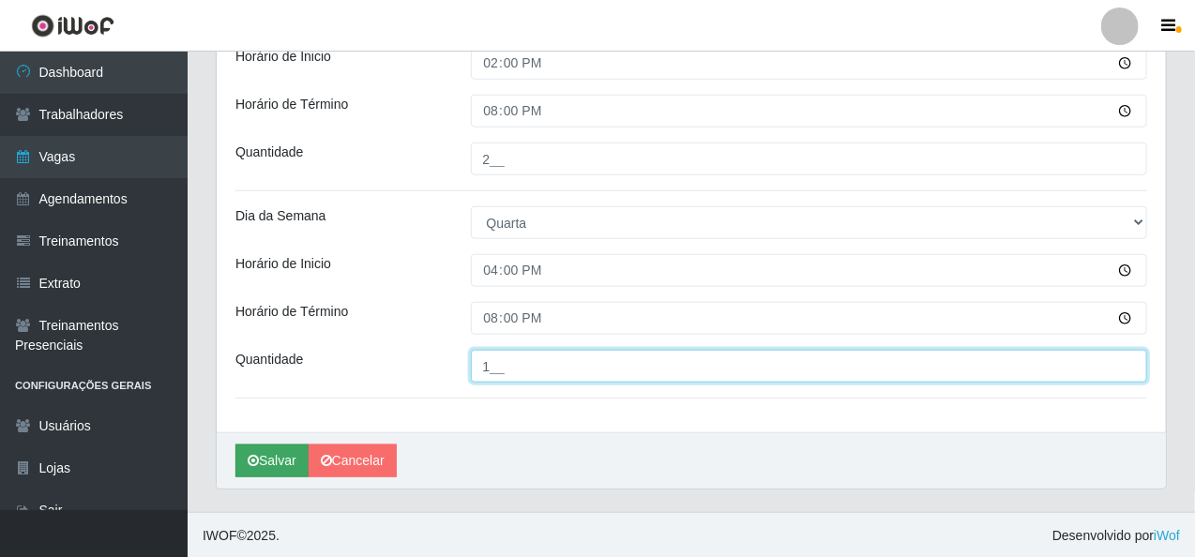
type input "1__"
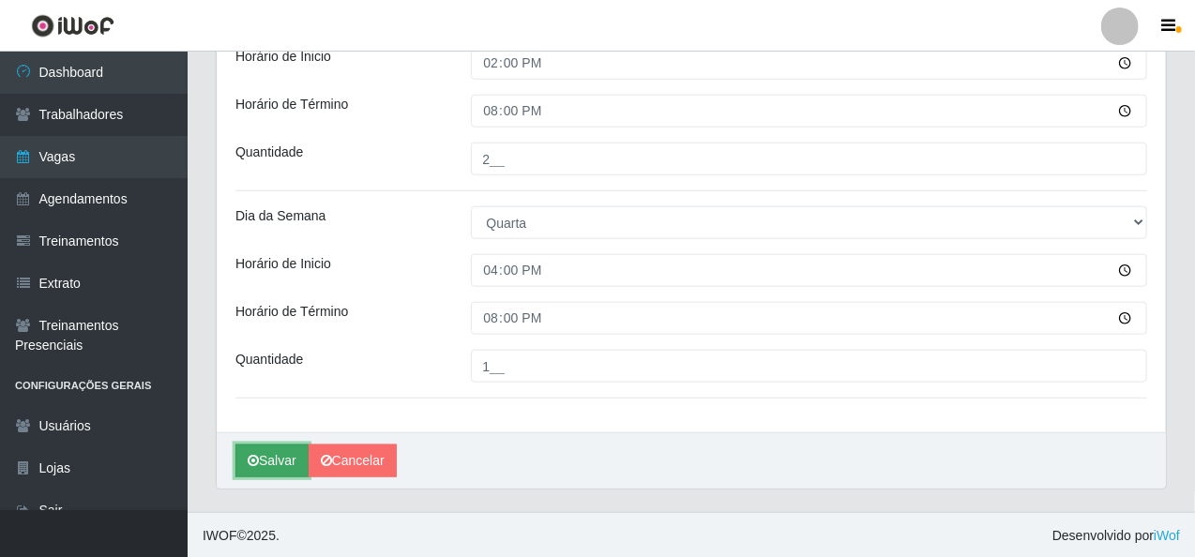
click at [275, 459] on button "Salvar" at bounding box center [271, 460] width 73 height 33
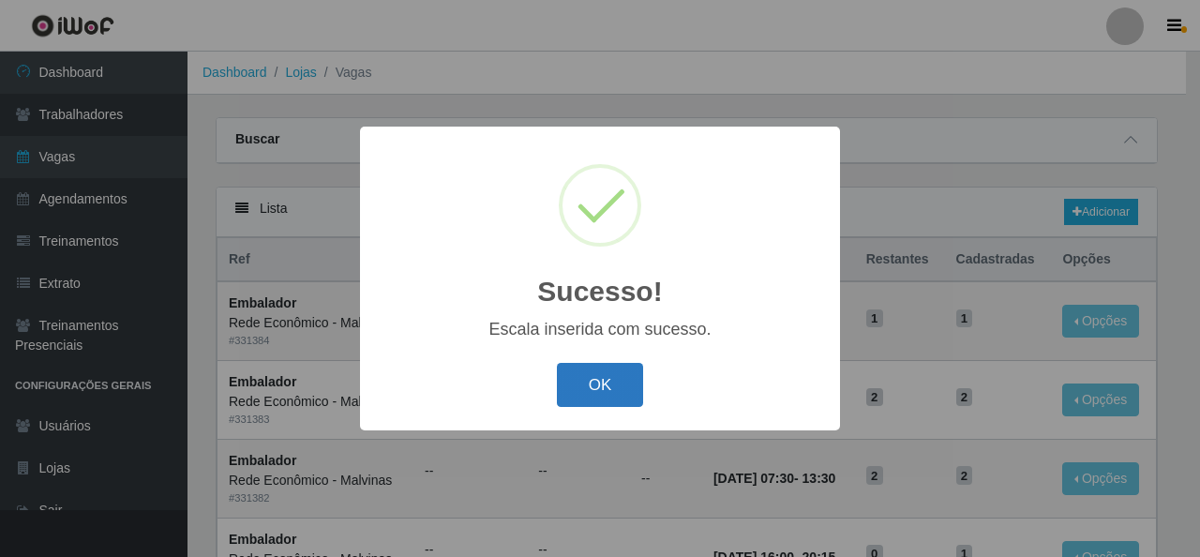
click at [619, 385] on button "OK" at bounding box center [600, 385] width 87 height 44
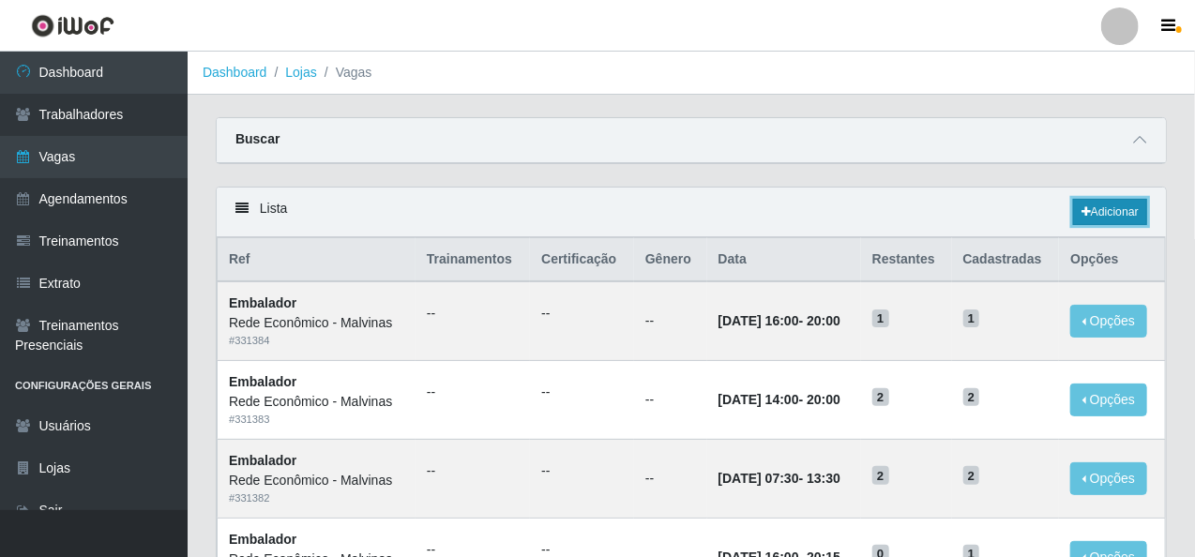
click at [1109, 206] on link "Adicionar" at bounding box center [1110, 212] width 74 height 26
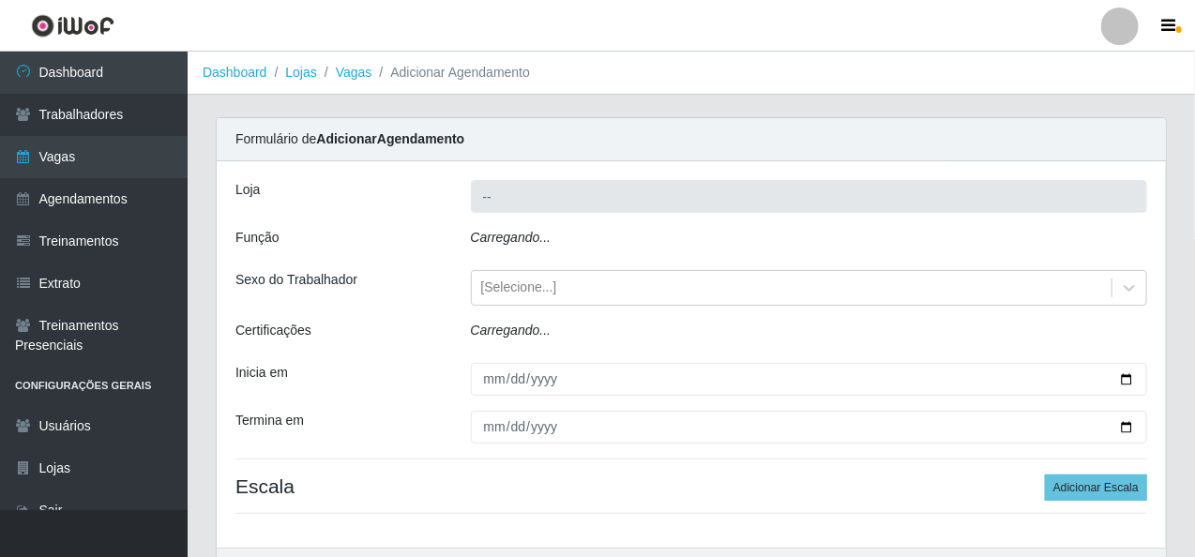
type input "Rede Econômico - Malvinas"
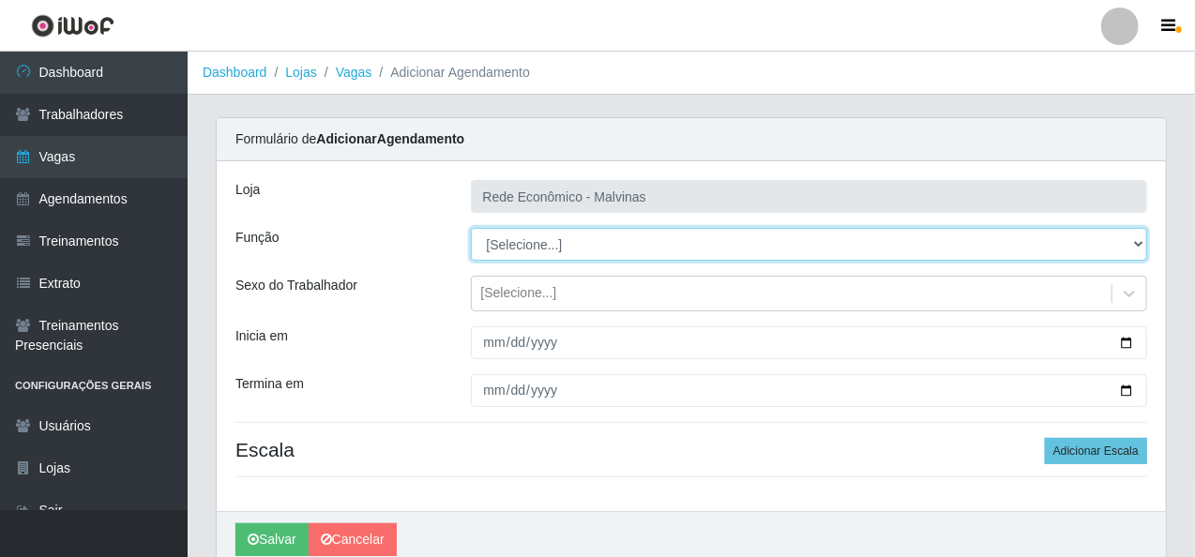
click at [1139, 245] on select "[Selecione...] Embalador Embalador + Embalador ++ Operador de Caixa Operador de…" at bounding box center [809, 244] width 677 height 33
select select "1"
click at [471, 228] on select "[Selecione...] Embalador Embalador + Embalador ++ Operador de Caixa Operador de…" at bounding box center [809, 244] width 677 height 33
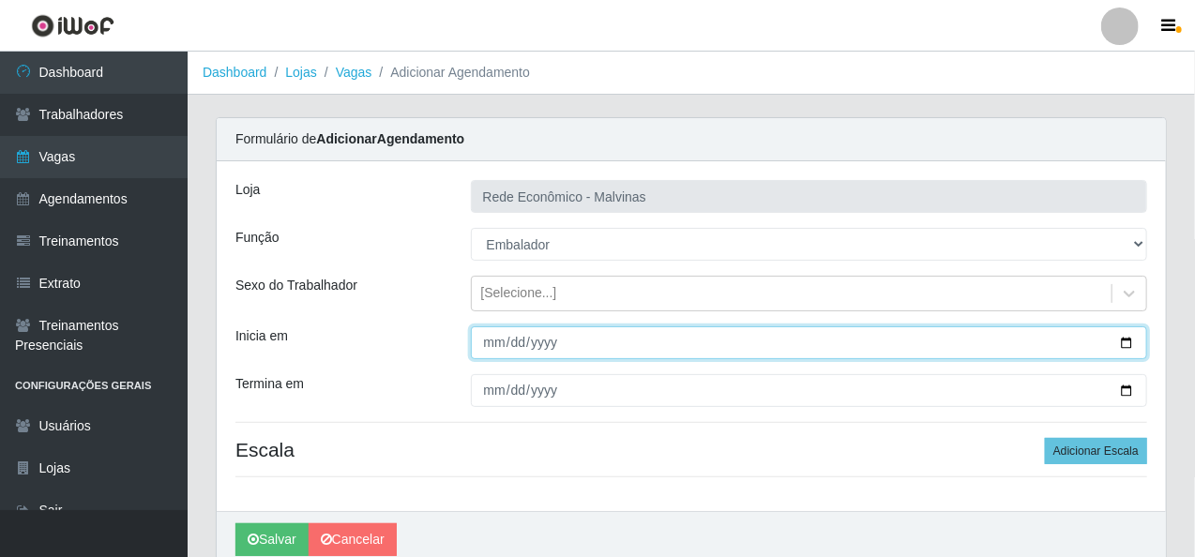
click at [549, 348] on input "Inicia em" at bounding box center [809, 342] width 677 height 33
click at [487, 343] on input "Inicia em" at bounding box center [809, 342] width 677 height 33
type input "[DATE]"
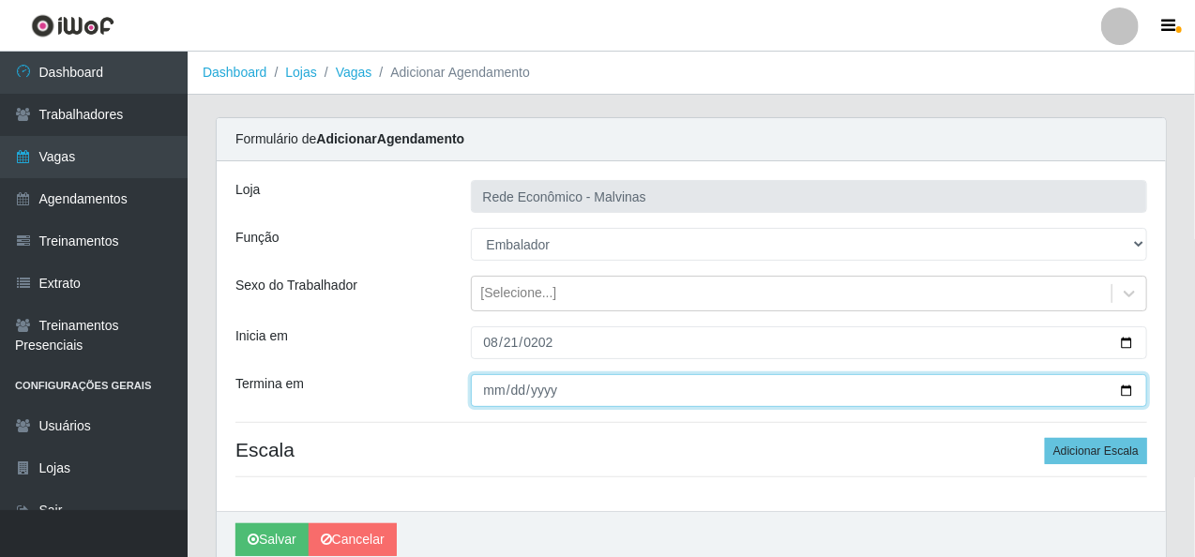
click at [494, 391] on input "Termina em" at bounding box center [809, 390] width 677 height 33
type input "[DATE]"
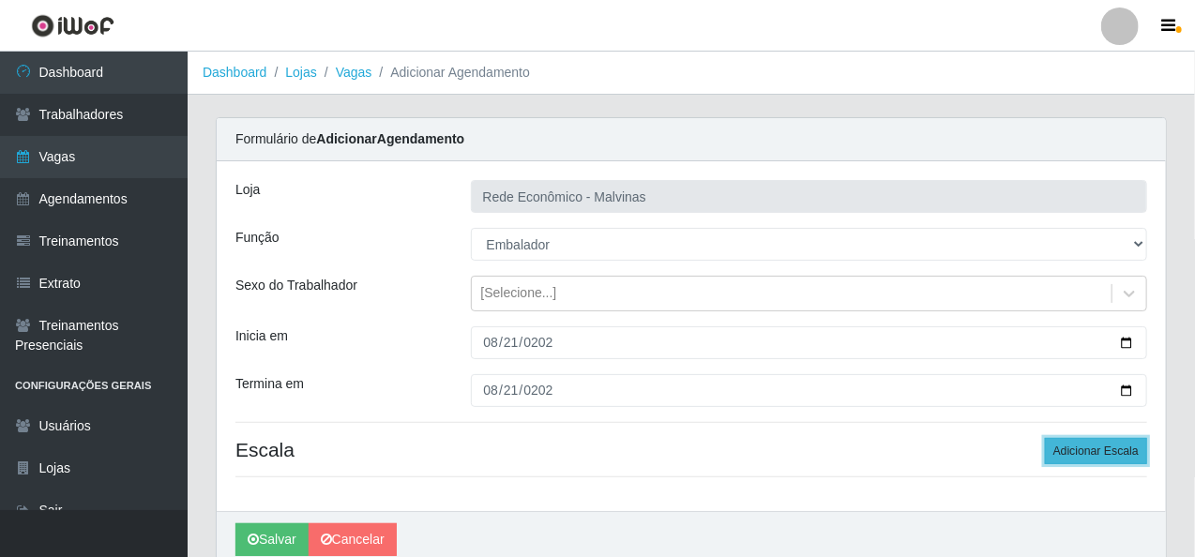
click at [1069, 456] on button "Adicionar Escala" at bounding box center [1096, 451] width 102 height 26
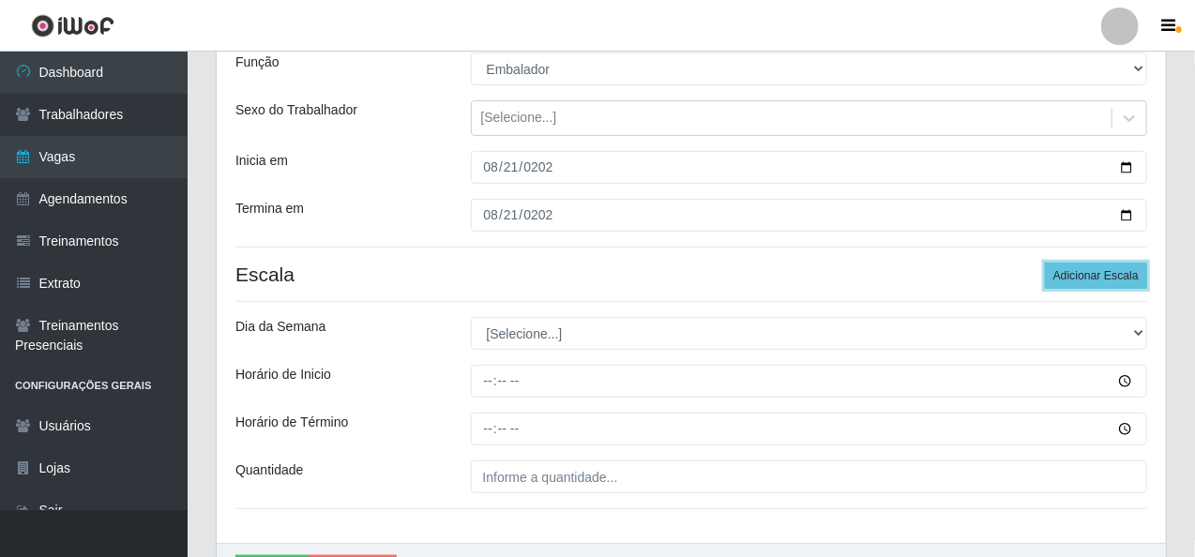
scroll to position [188, 0]
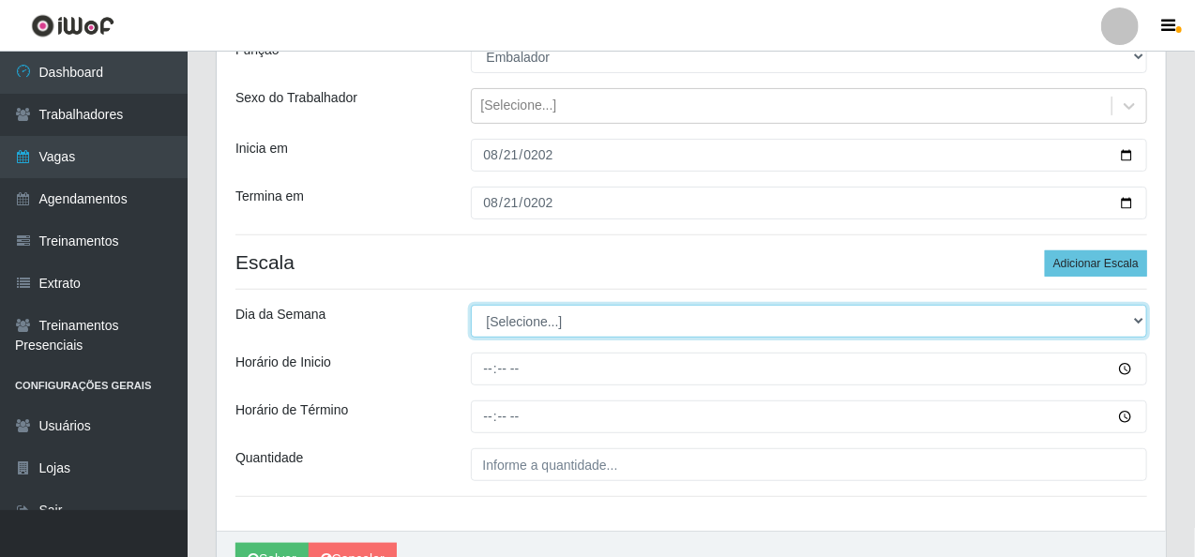
click at [547, 327] on select "[Selecione...] Segunda Terça Quarta Quinta Sexta Sábado Domingo" at bounding box center [809, 321] width 677 height 33
select select "4"
click at [471, 305] on select "[Selecione...] Segunda Terça Quarta Quinta Sexta Sábado Domingo" at bounding box center [809, 321] width 677 height 33
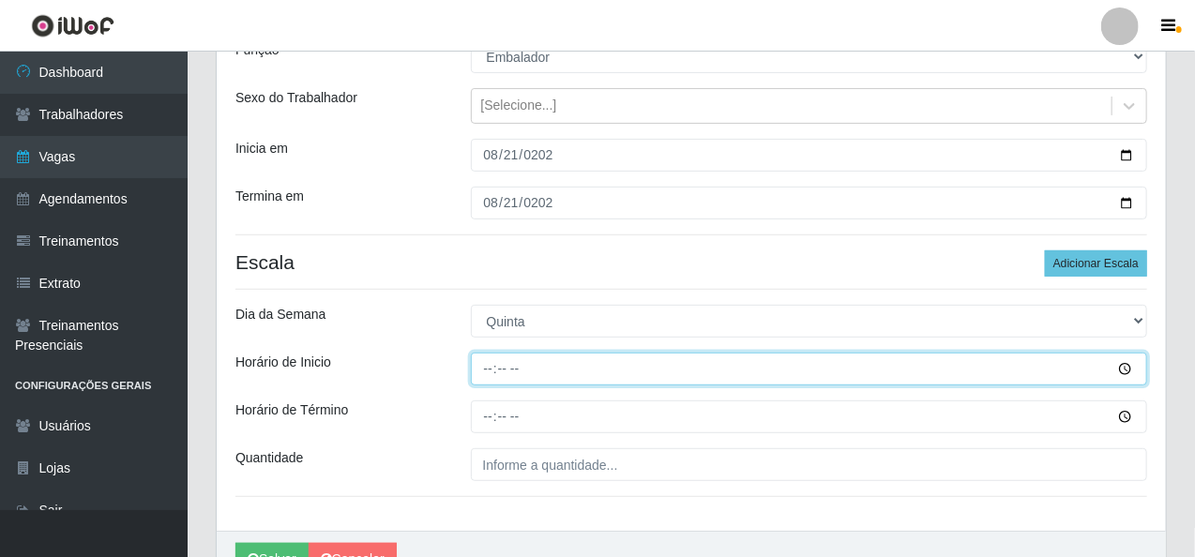
click at [477, 370] on input "Horário de Inicio" at bounding box center [809, 369] width 677 height 33
type input "07:30"
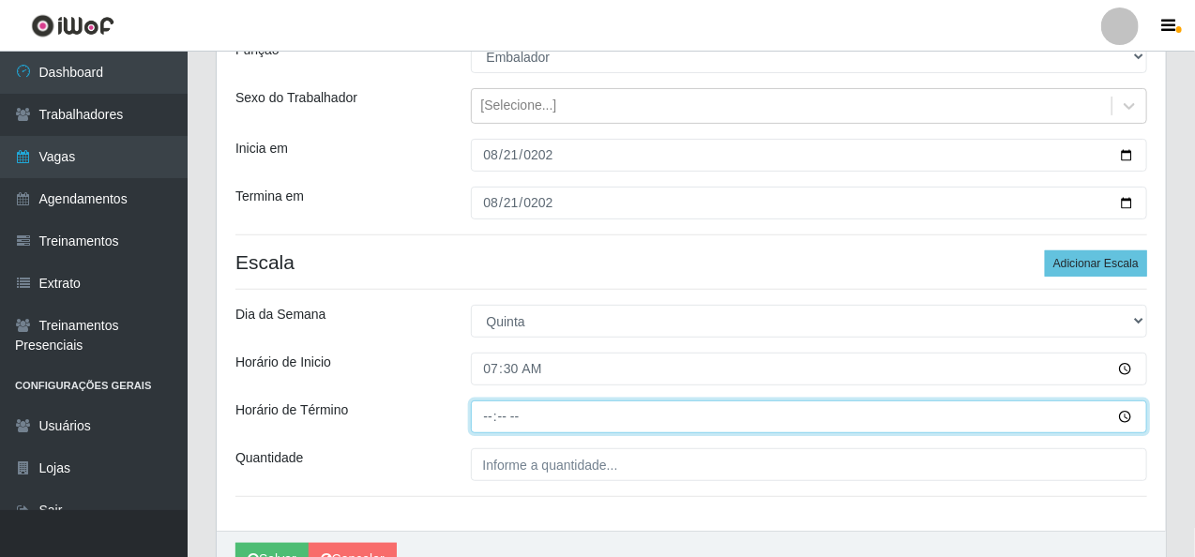
click at [489, 424] on input "Horário de Término" at bounding box center [809, 416] width 677 height 33
type input "08:30"
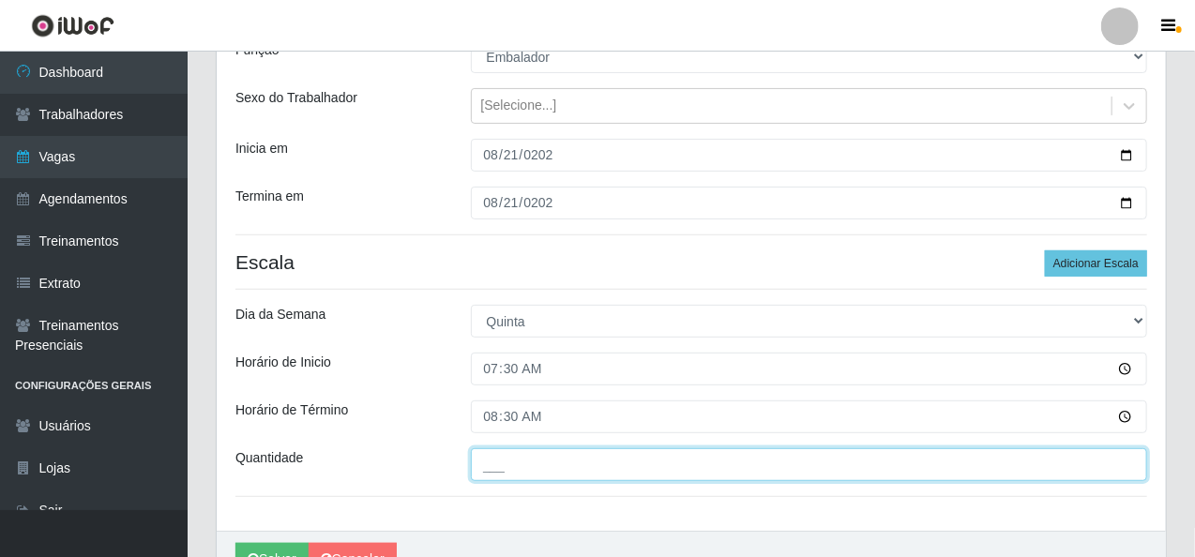
click at [485, 475] on input "___" at bounding box center [809, 464] width 677 height 33
type input "2__"
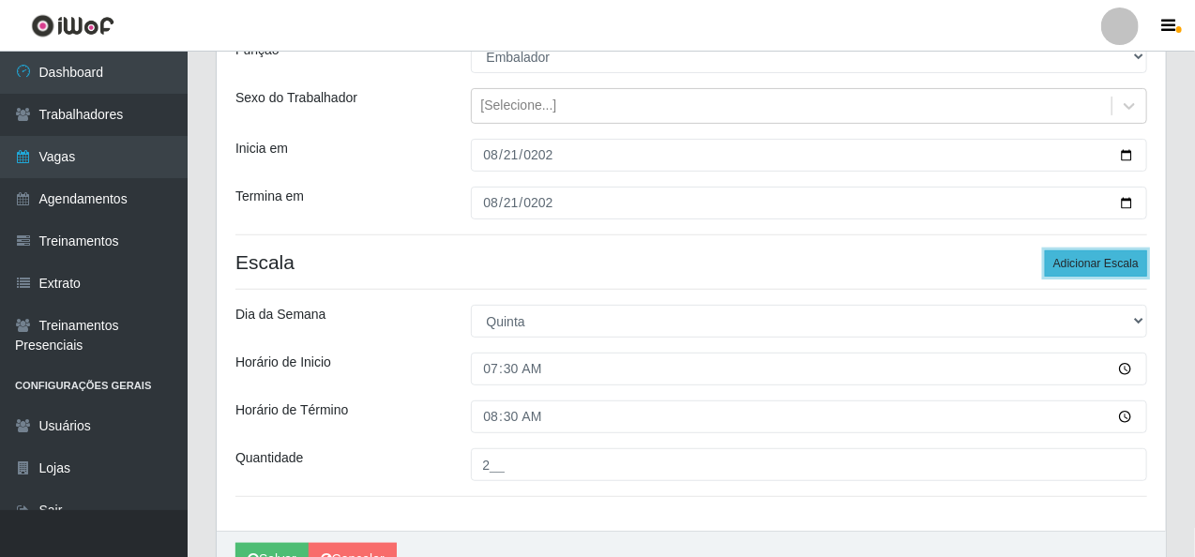
click at [1060, 263] on button "Adicionar Escala" at bounding box center [1096, 263] width 102 height 26
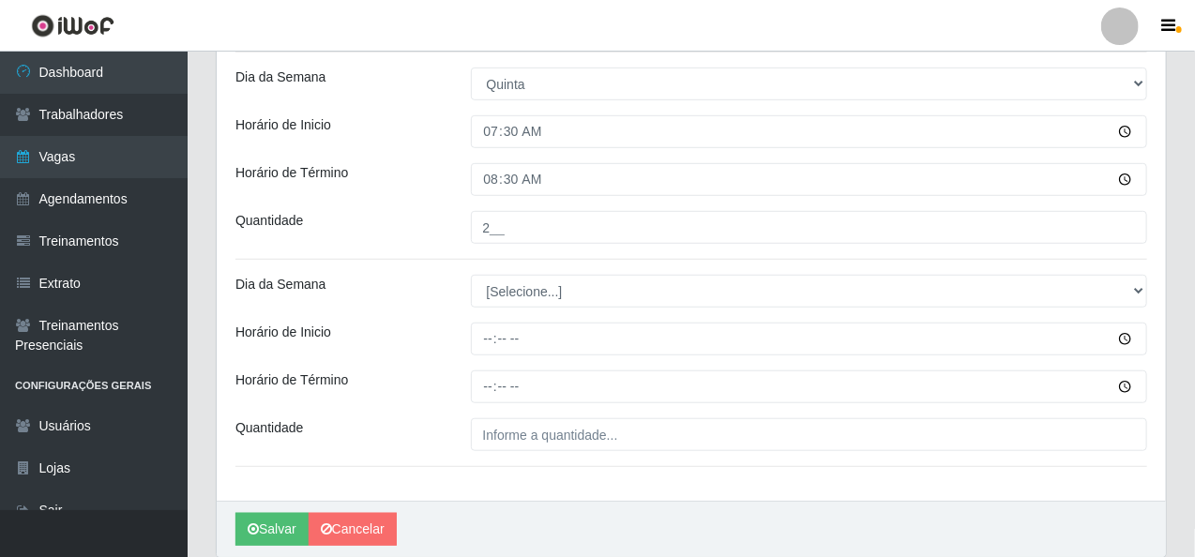
scroll to position [469, 0]
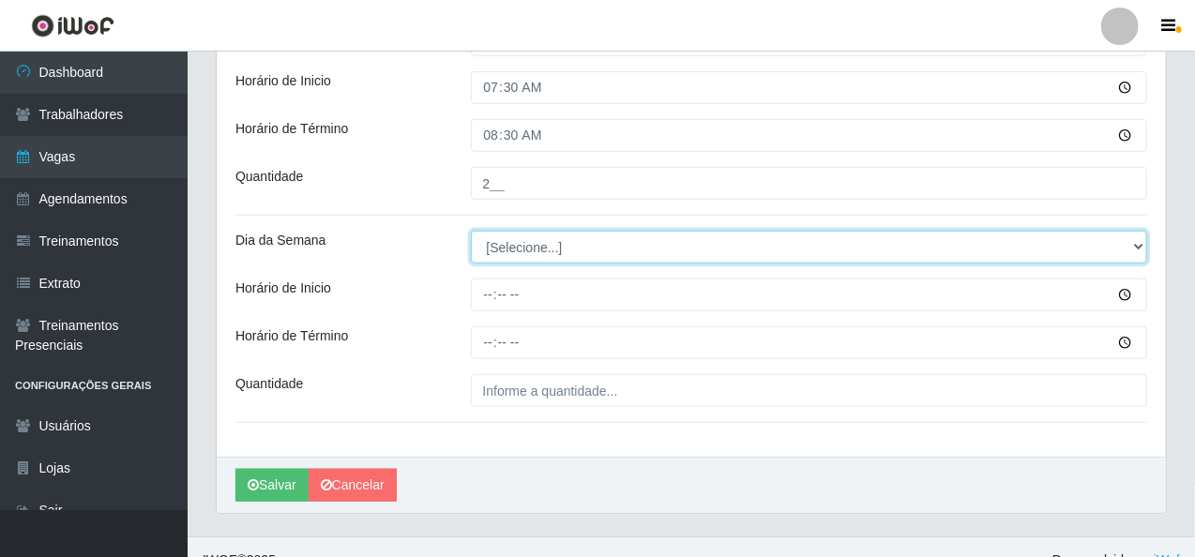
click at [1140, 245] on select "[Selecione...] Segunda Terça Quarta Quinta Sexta Sábado Domingo" at bounding box center [809, 247] width 677 height 33
select select "4"
click at [471, 231] on select "[Selecione...] Segunda Terça Quarta Quinta Sexta Sábado Domingo" at bounding box center [809, 247] width 677 height 33
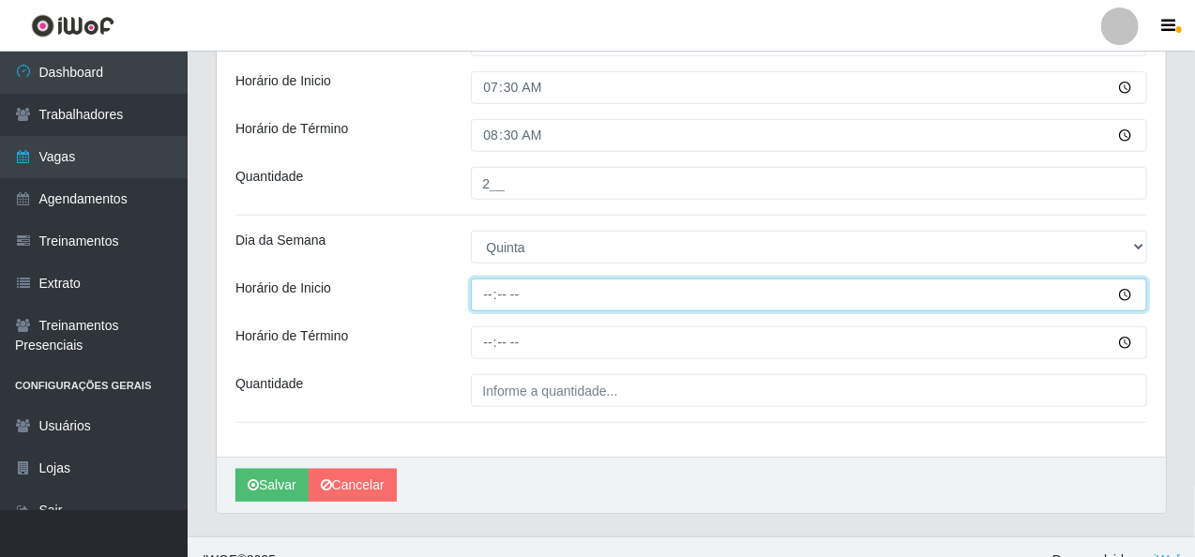
click at [480, 287] on input "Horário de Inicio" at bounding box center [809, 295] width 677 height 33
type input "14:00"
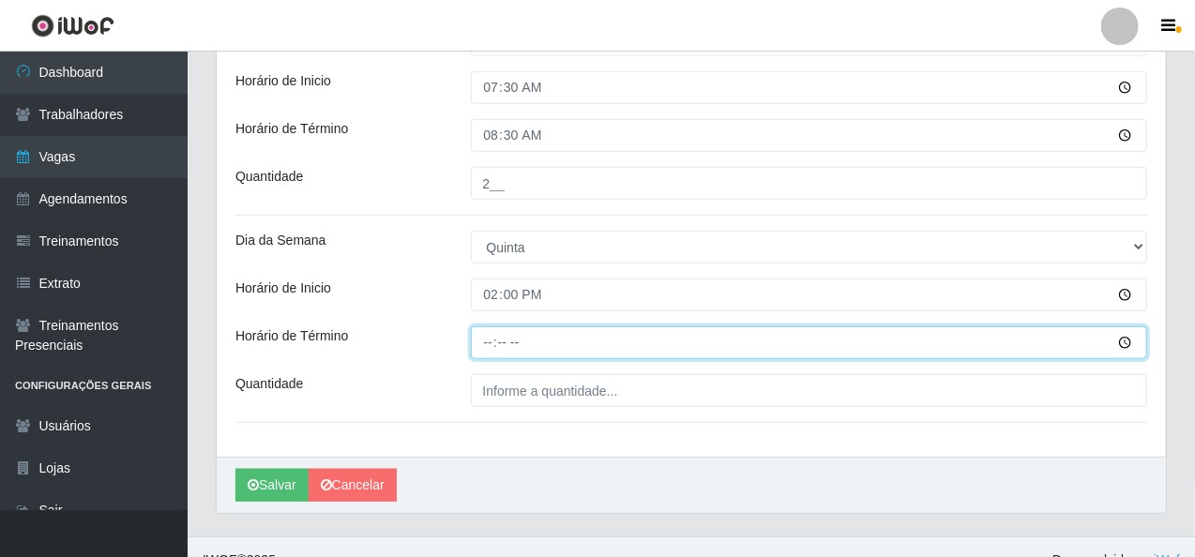
click at [473, 342] on input "Horário de Término" at bounding box center [809, 342] width 677 height 33
type input "20:00"
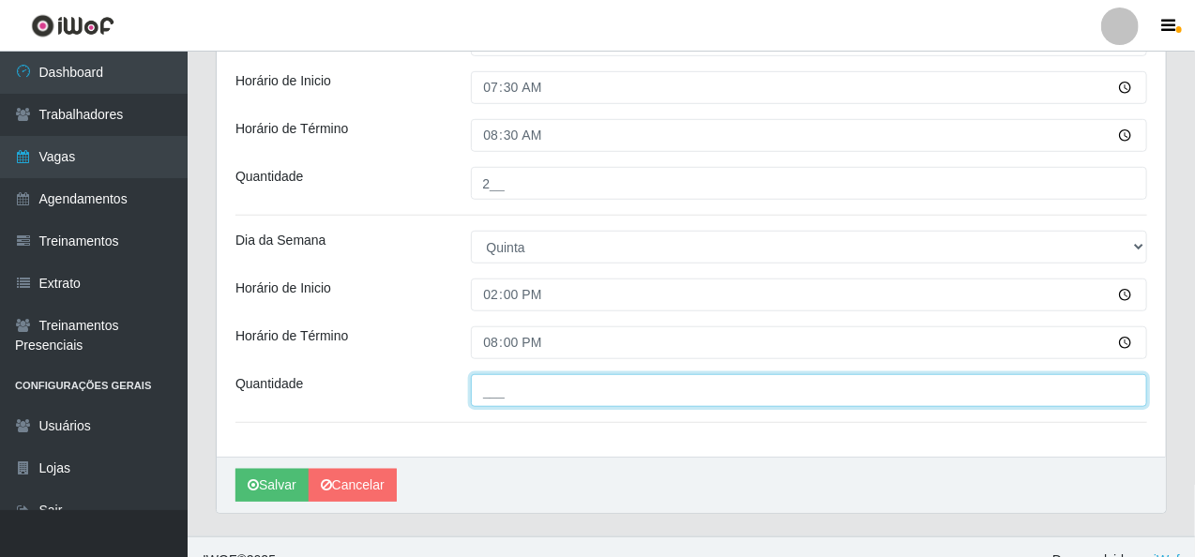
click at [489, 385] on input "___" at bounding box center [809, 390] width 677 height 33
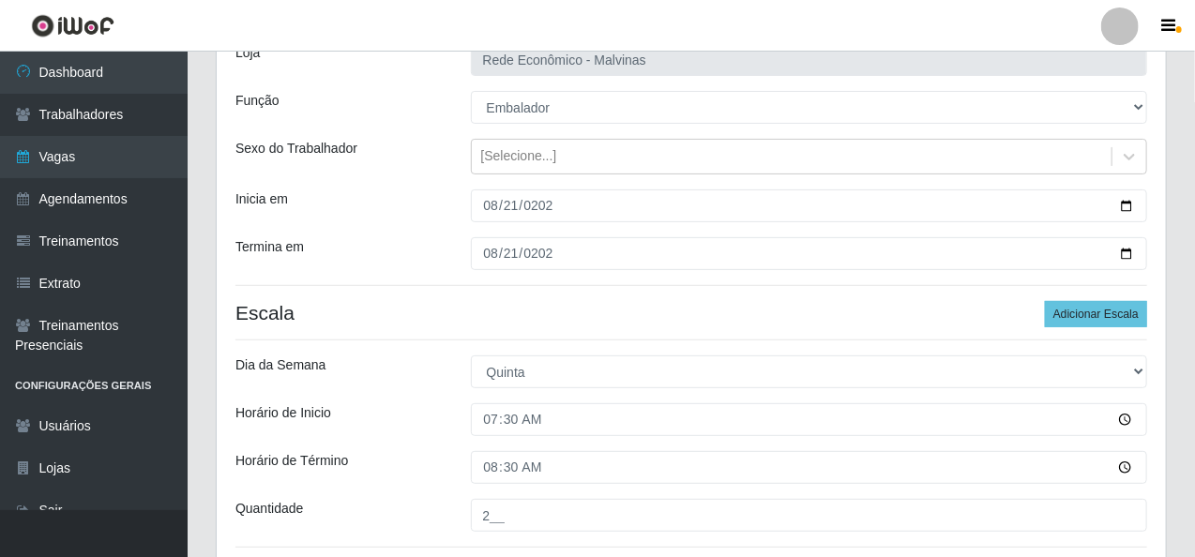
scroll to position [94, 0]
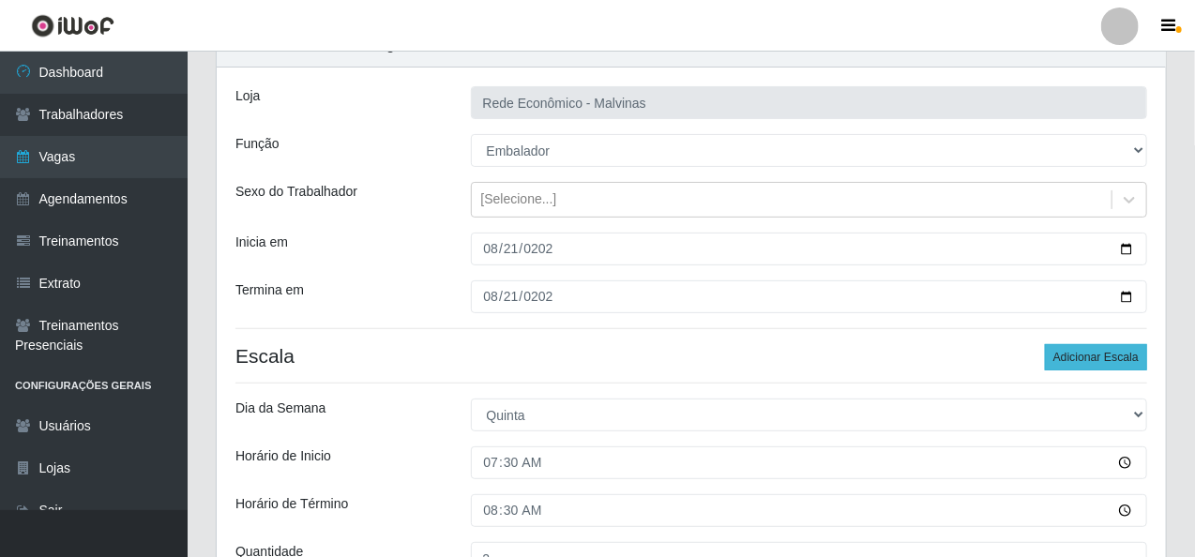
type input "2__"
click at [1108, 357] on button "Adicionar Escala" at bounding box center [1096, 357] width 102 height 26
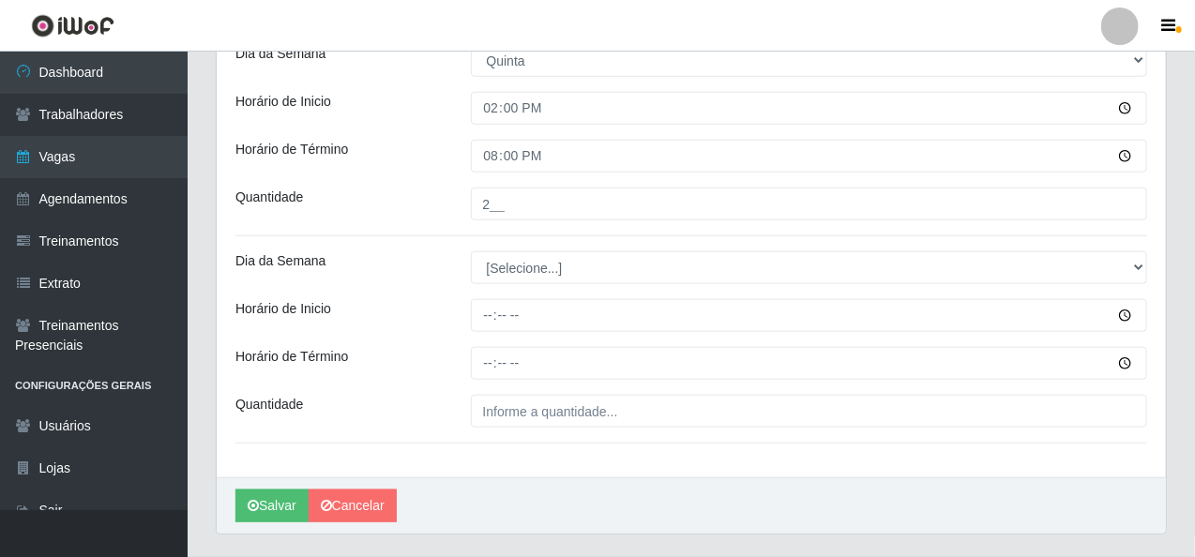
scroll to position [656, 0]
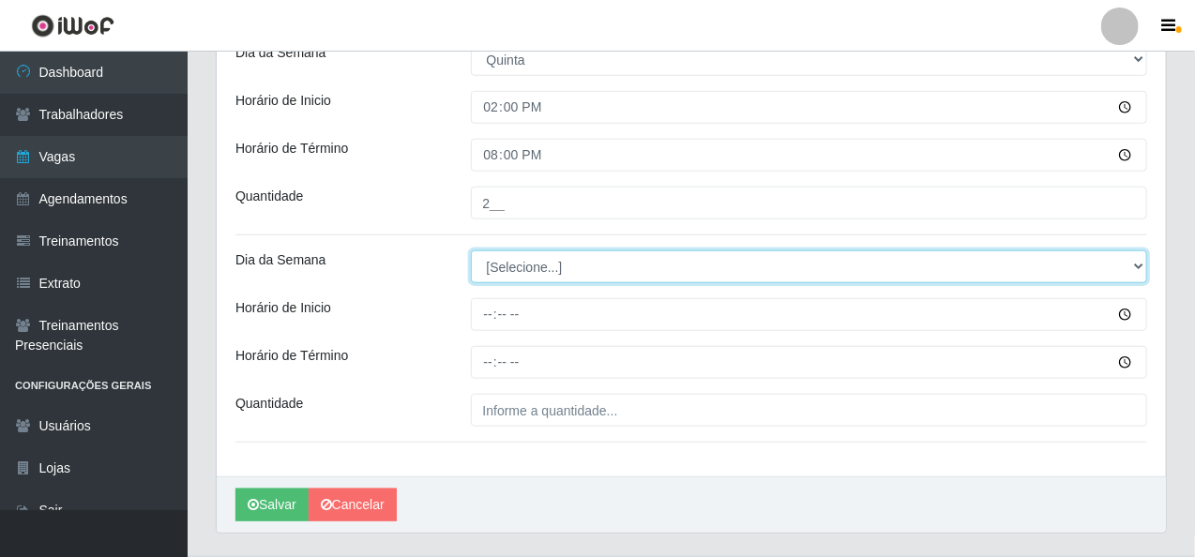
click at [1133, 263] on select "[Selecione...] Segunda Terça Quarta Quinta Sexta Sábado Domingo" at bounding box center [809, 266] width 677 height 33
select select "4"
click at [471, 250] on select "[Selecione...] Segunda Terça Quarta Quinta Sexta Sábado Domingo" at bounding box center [809, 266] width 677 height 33
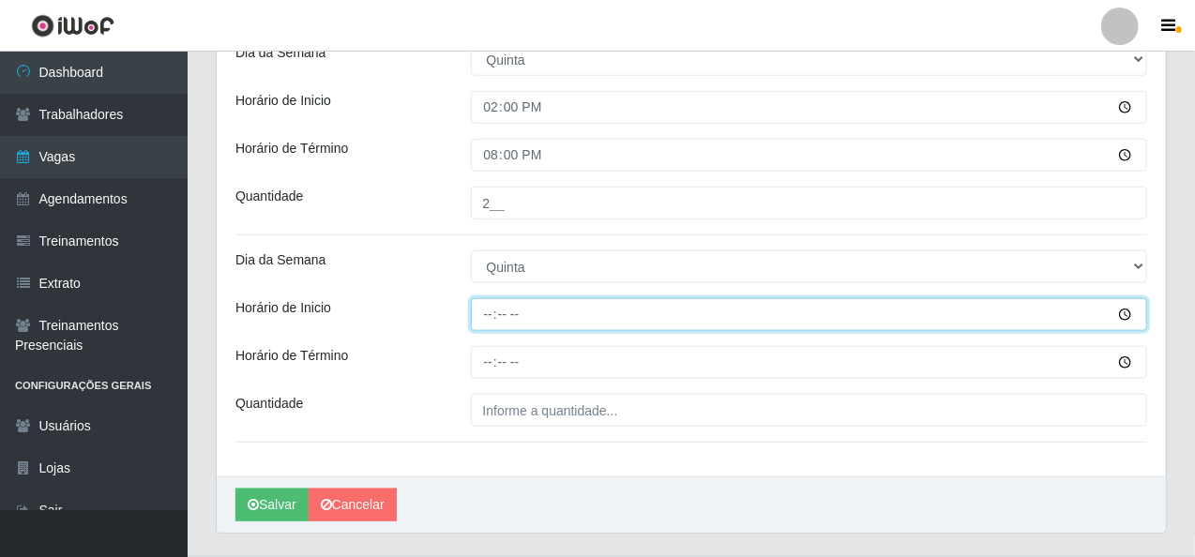
click at [486, 317] on input "Horário de Inicio" at bounding box center [809, 314] width 677 height 33
type input "16:00"
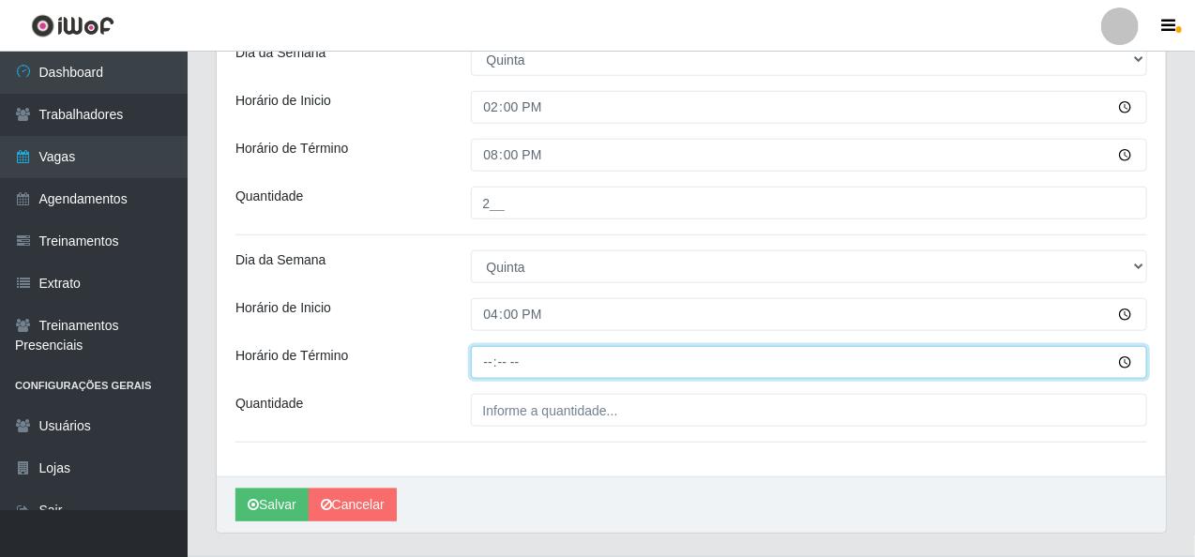
click at [480, 368] on input "Horário de Término" at bounding box center [809, 362] width 677 height 33
type input "20:15"
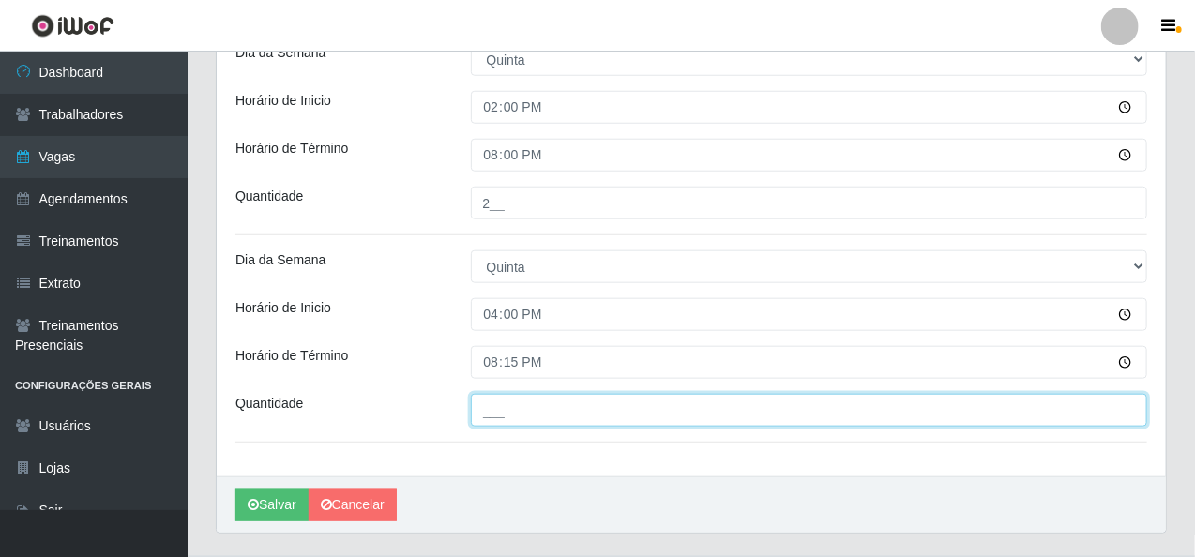
click at [501, 415] on input "___" at bounding box center [809, 410] width 677 height 33
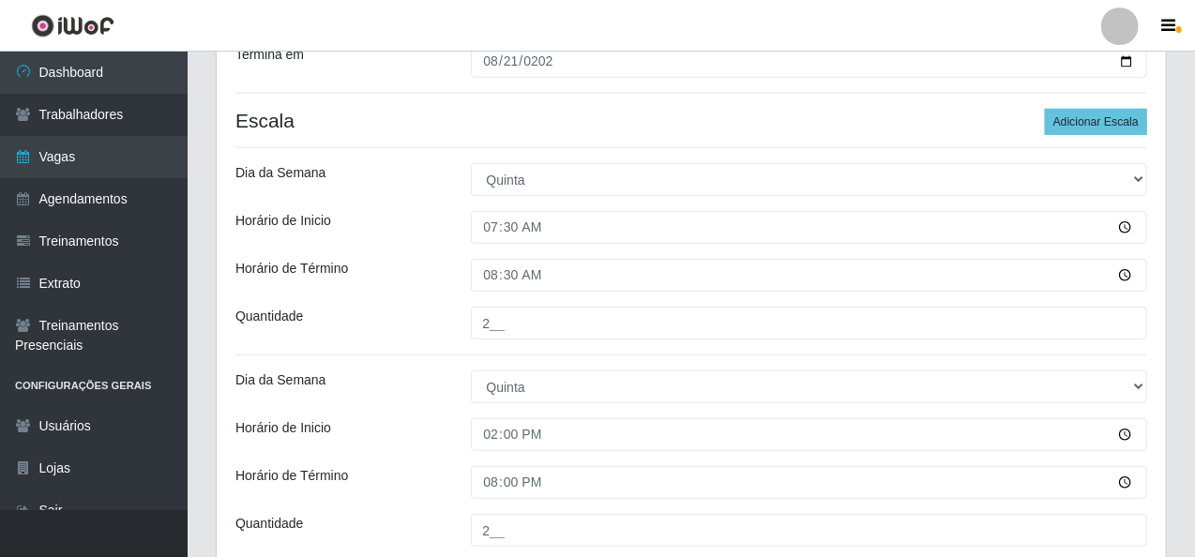
scroll to position [375, 0]
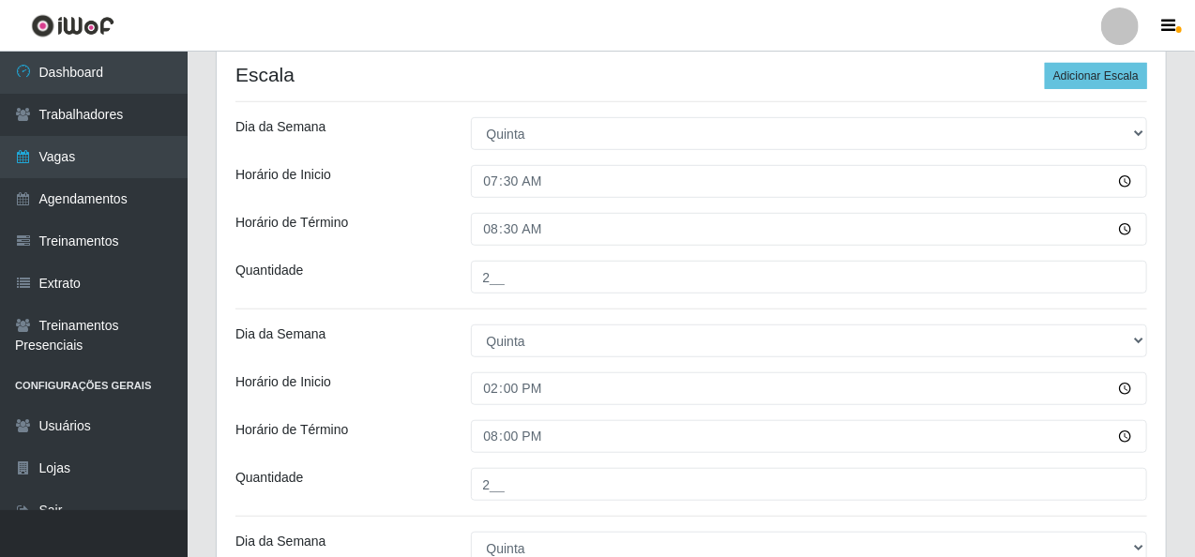
type input "1__"
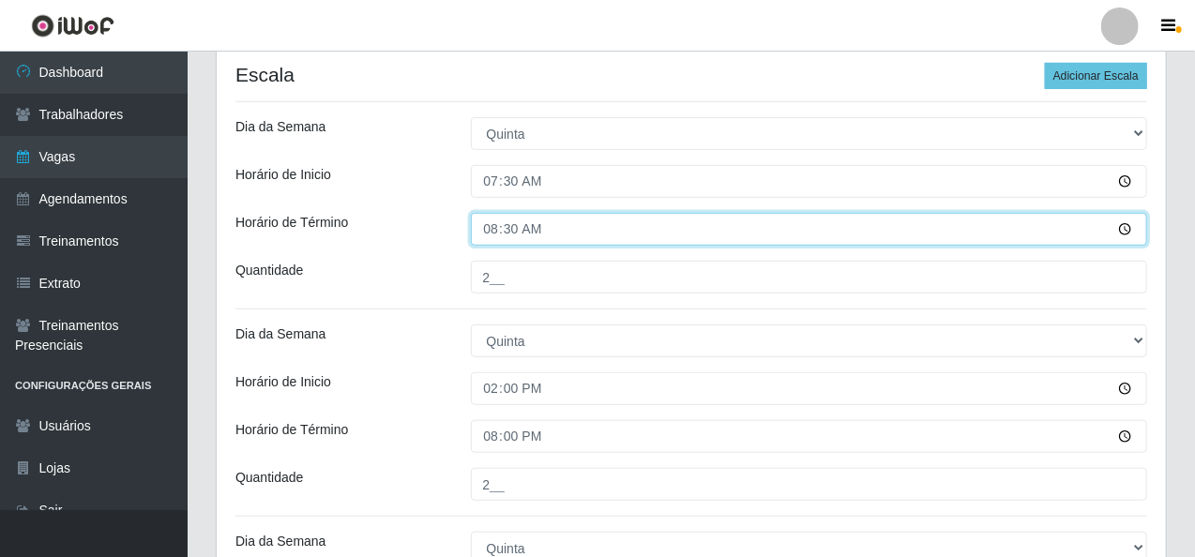
click at [523, 233] on input "08:30" at bounding box center [809, 229] width 677 height 33
type input "13:30"
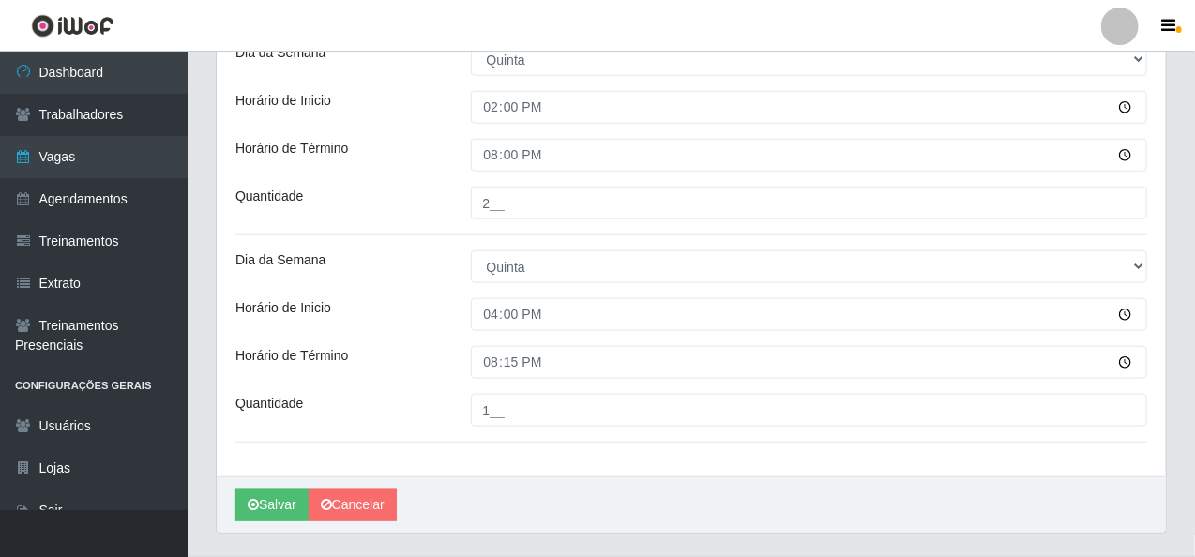
scroll to position [700, 0]
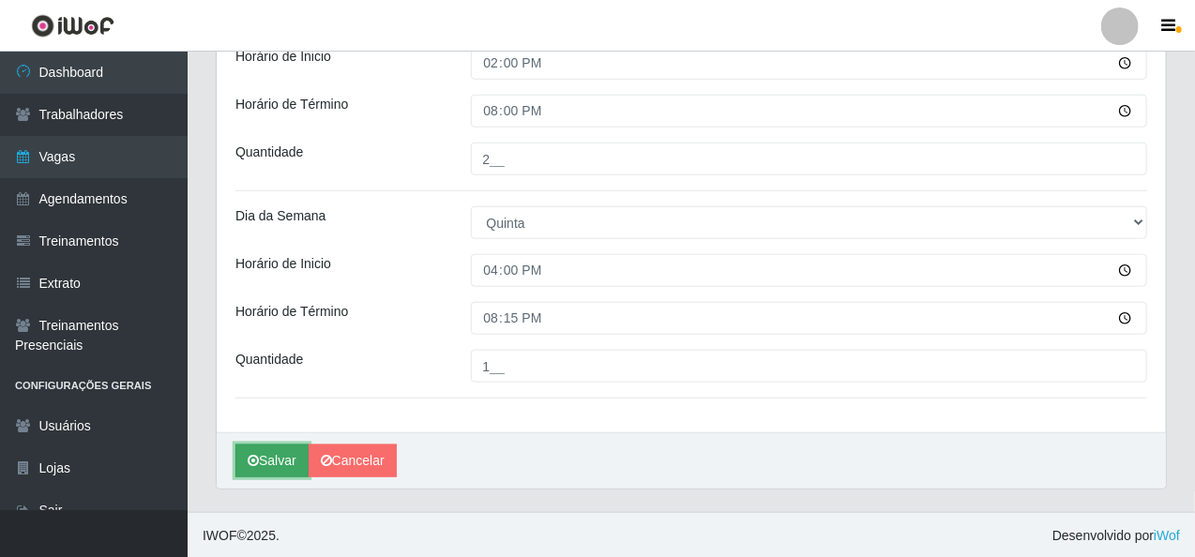
click at [256, 462] on icon "submit" at bounding box center [253, 460] width 11 height 13
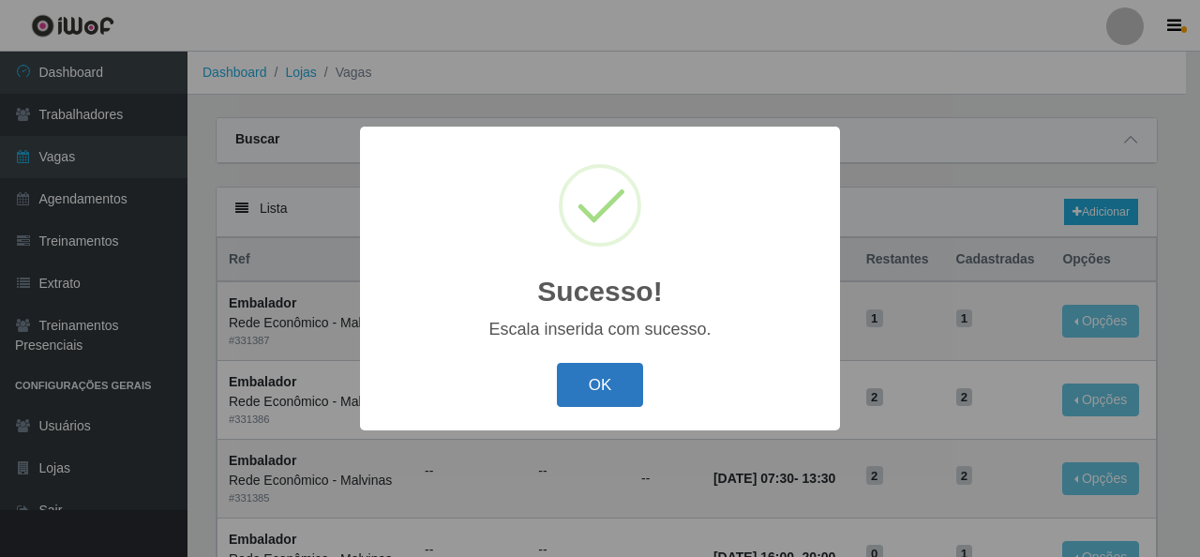
click at [575, 384] on button "OK" at bounding box center [600, 385] width 87 height 44
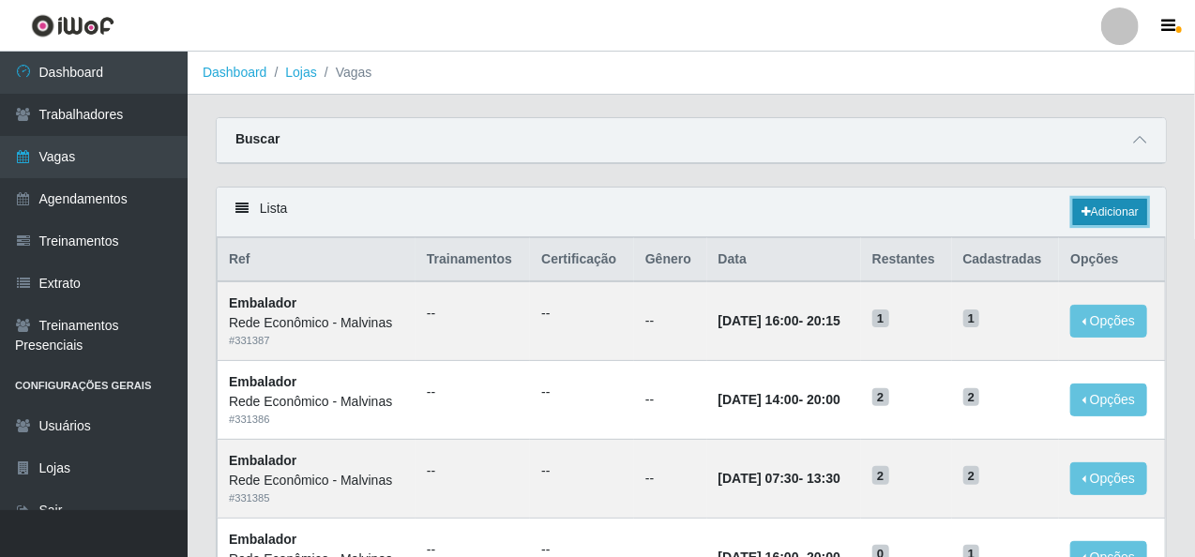
click at [1101, 214] on link "Adicionar" at bounding box center [1110, 212] width 74 height 26
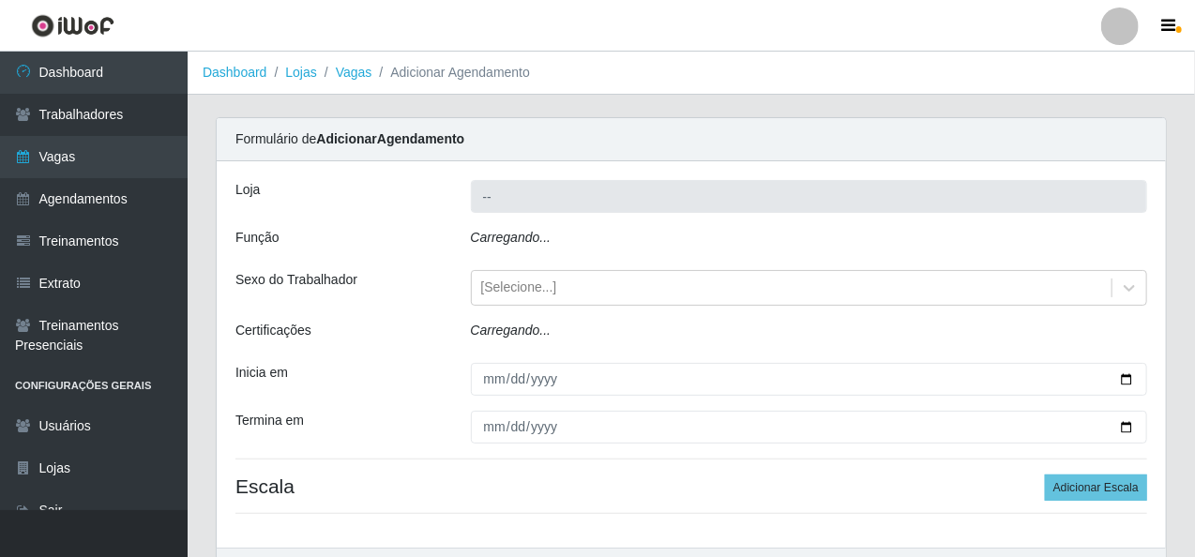
type input "Rede Econômico - Malvinas"
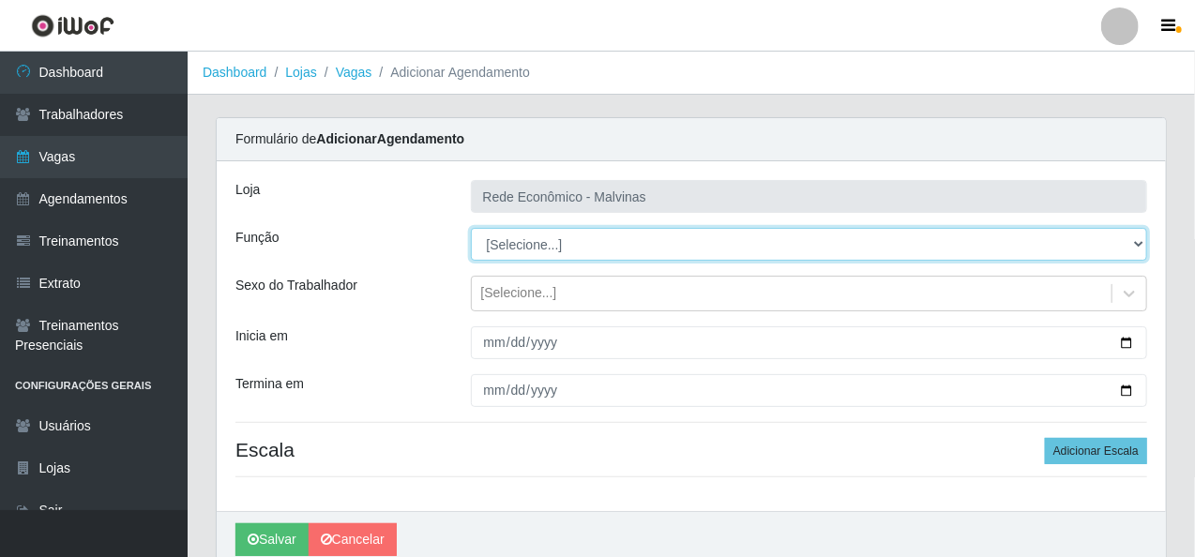
click at [1137, 243] on select "[Selecione...] Embalador Embalador + Embalador ++ Operador de Caixa Operador de…" at bounding box center [809, 244] width 677 height 33
select select "1"
click at [471, 228] on select "[Selecione...] Embalador Embalador + Embalador ++ Operador de Caixa Operador de…" at bounding box center [809, 244] width 677 height 33
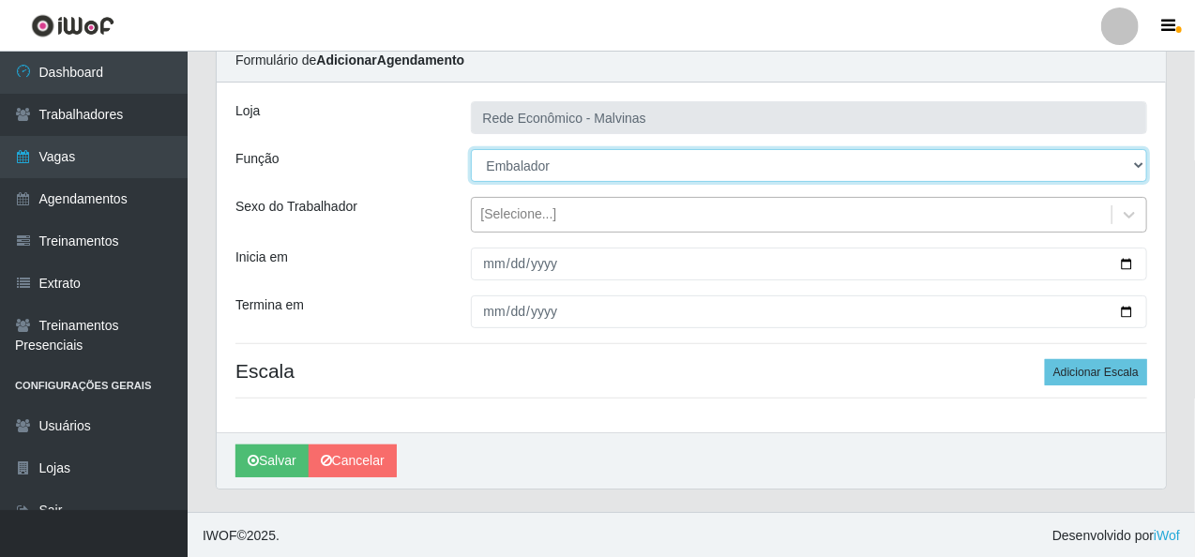
scroll to position [79, 0]
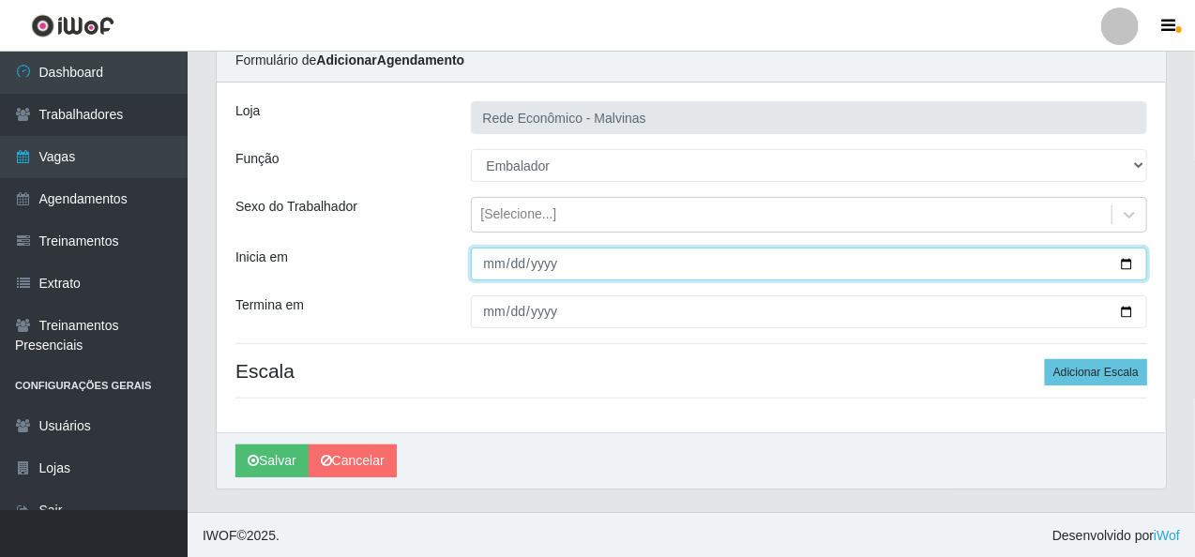
click at [478, 272] on input "Inicia em" at bounding box center [809, 264] width 677 height 33
type input "[DATE]"
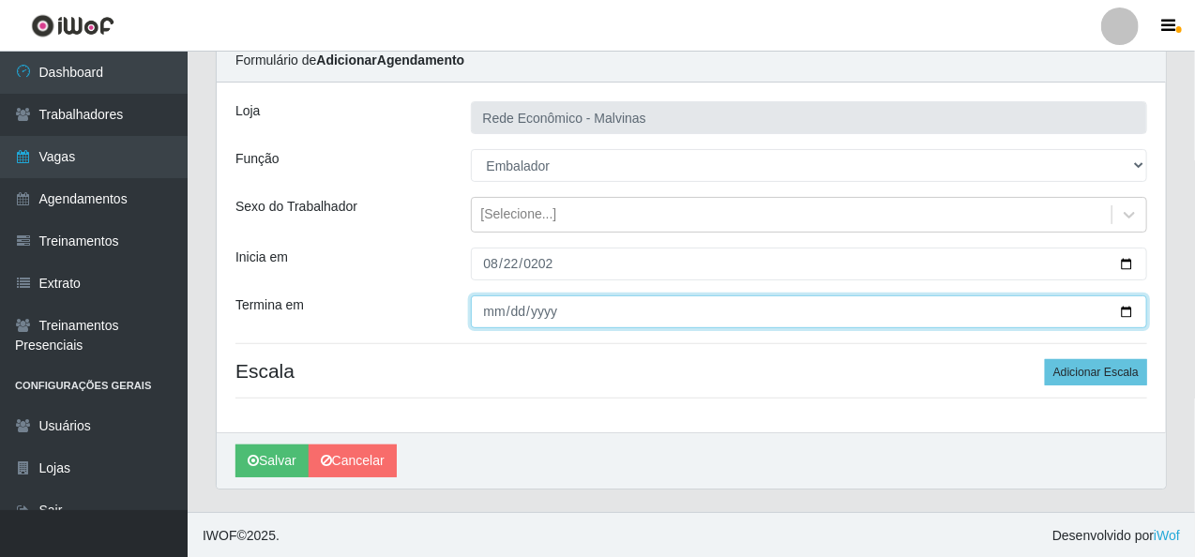
click at [483, 320] on input "Termina em" at bounding box center [809, 311] width 677 height 33
type input "[DATE]"
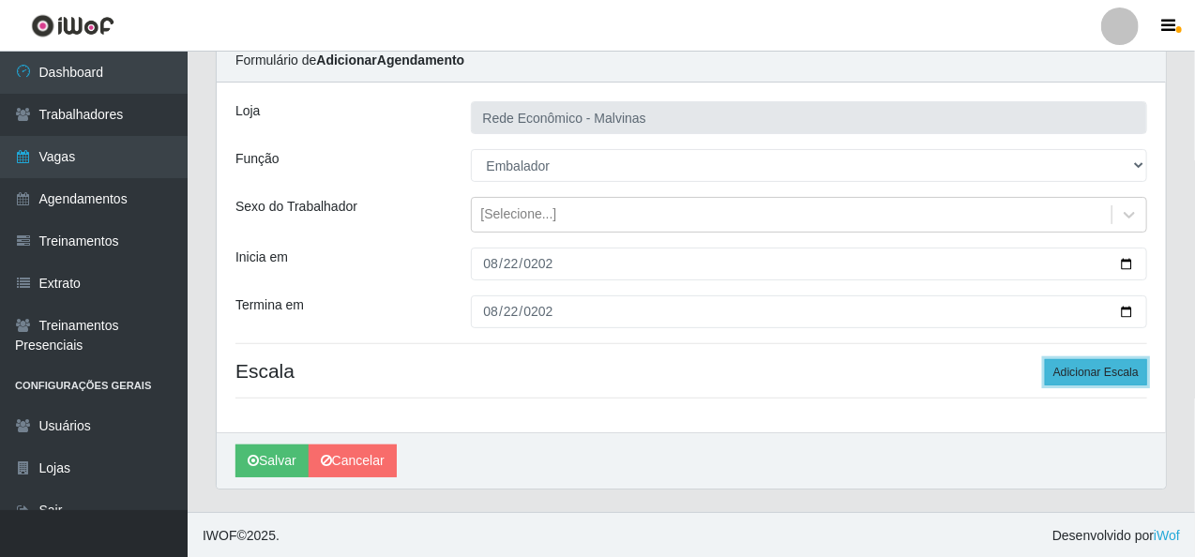
click at [1073, 373] on button "Adicionar Escala" at bounding box center [1096, 372] width 102 height 26
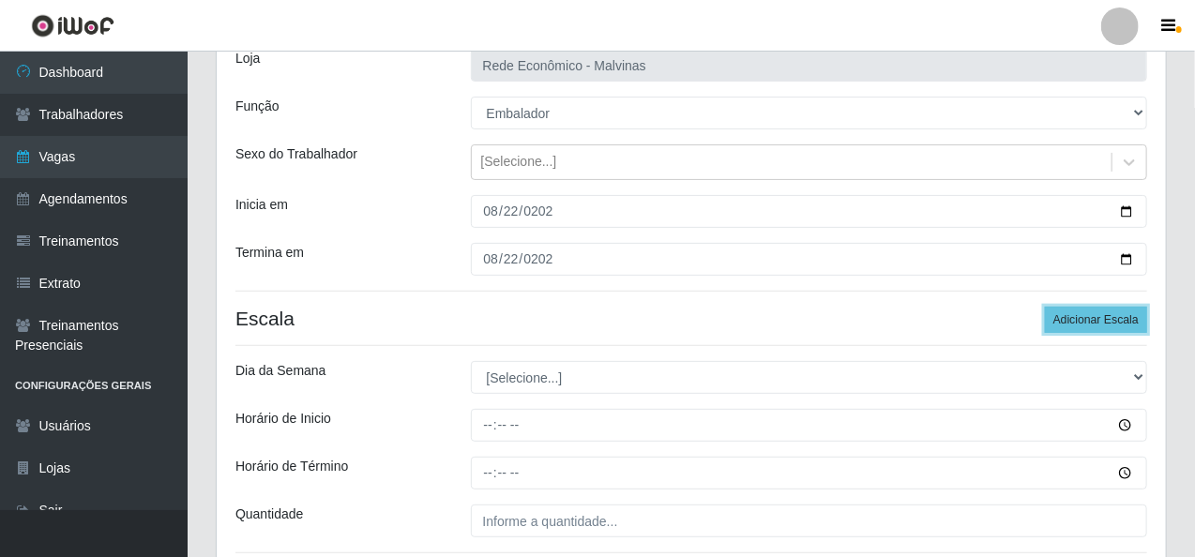
scroll to position [173, 0]
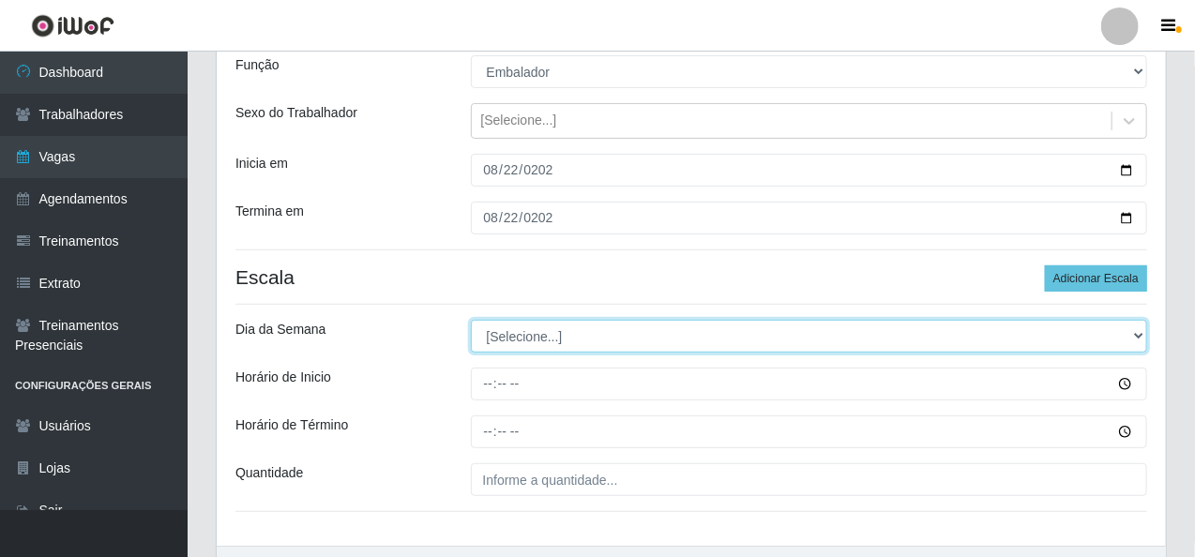
click at [1143, 336] on select "[Selecione...] Segunda Terça Quarta Quinta Sexta Sábado Domingo" at bounding box center [809, 336] width 677 height 33
select select "5"
click at [471, 320] on select "[Selecione...] Segunda Terça Quarta Quinta Sexta Sábado Domingo" at bounding box center [809, 336] width 677 height 33
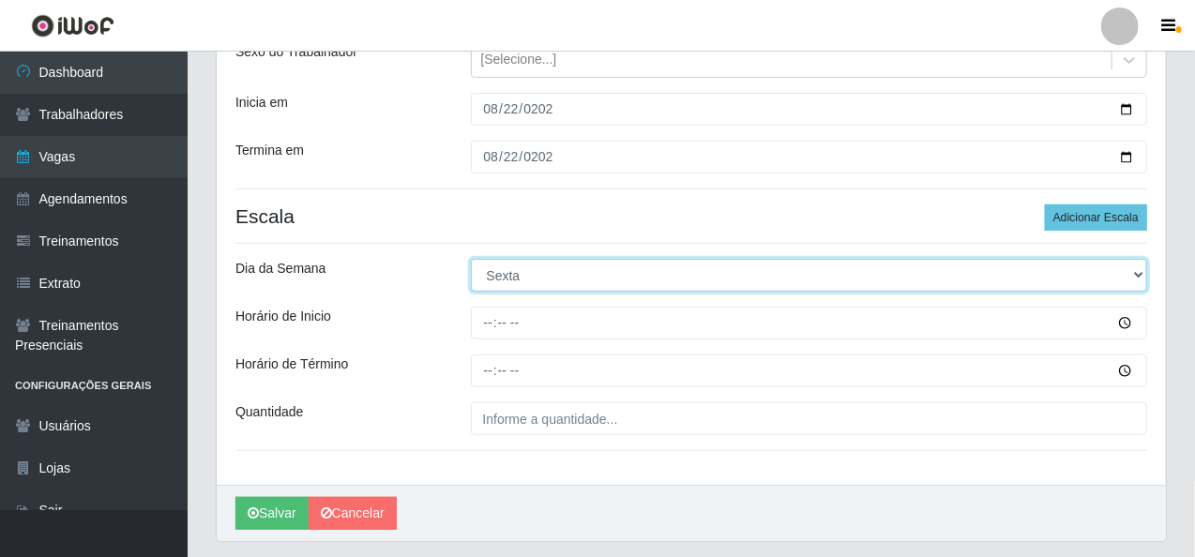
scroll to position [266, 0]
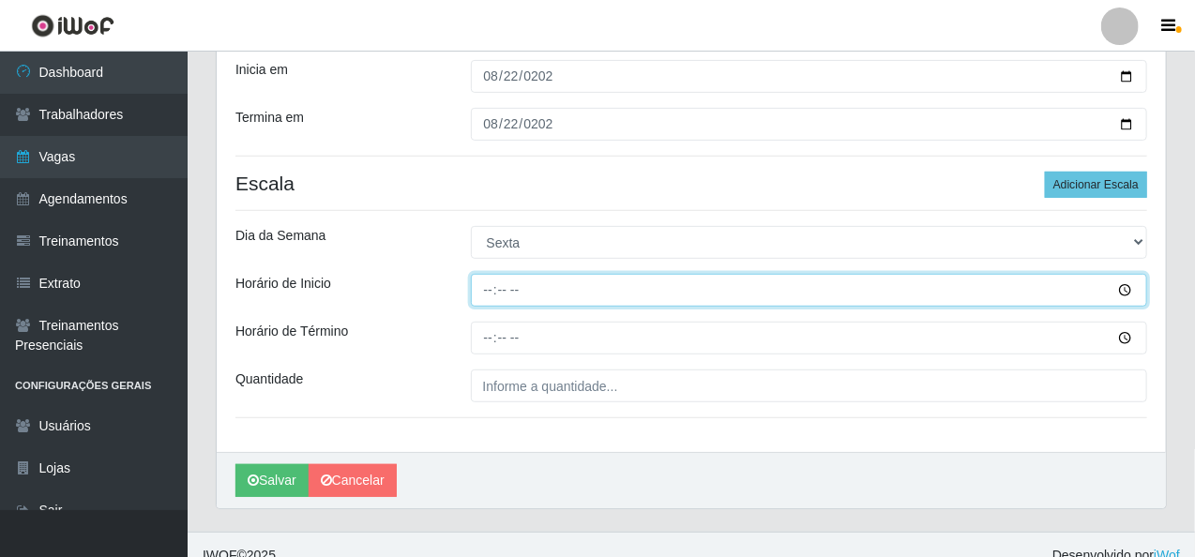
click at [488, 294] on input "Horário de Inicio" at bounding box center [809, 290] width 677 height 33
type input "07:30"
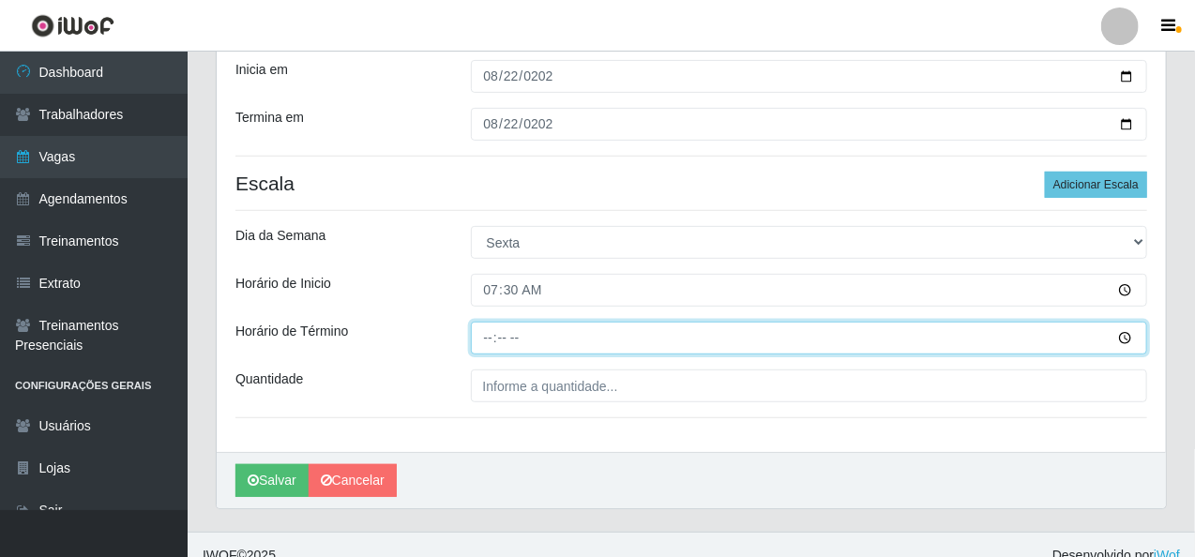
click at [483, 338] on input "Horário de Término" at bounding box center [809, 338] width 677 height 33
type input "13:30"
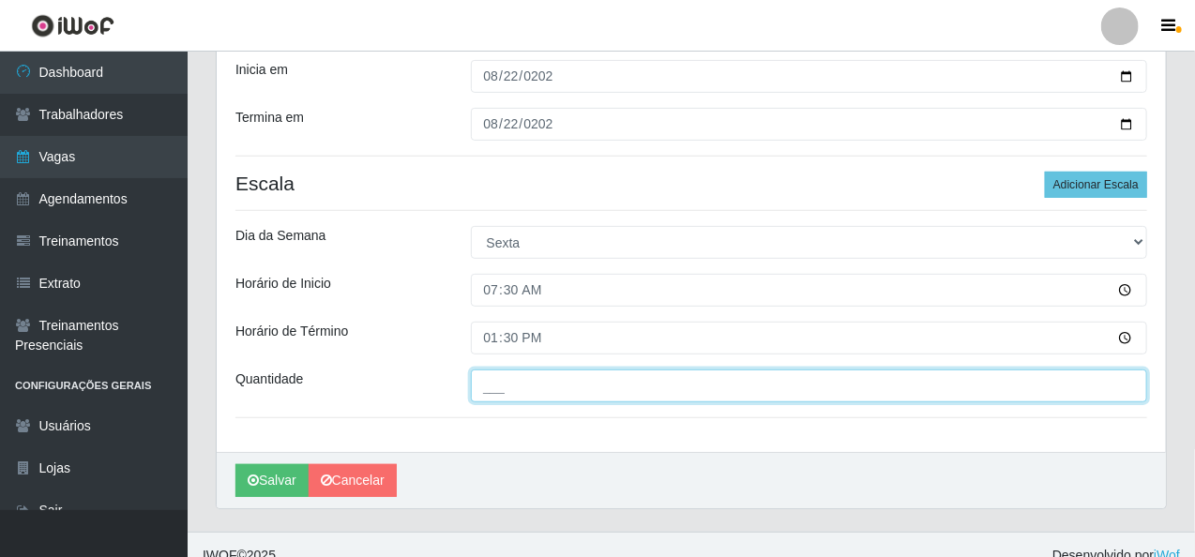
click at [494, 385] on input "___" at bounding box center [809, 385] width 677 height 33
type input "2__"
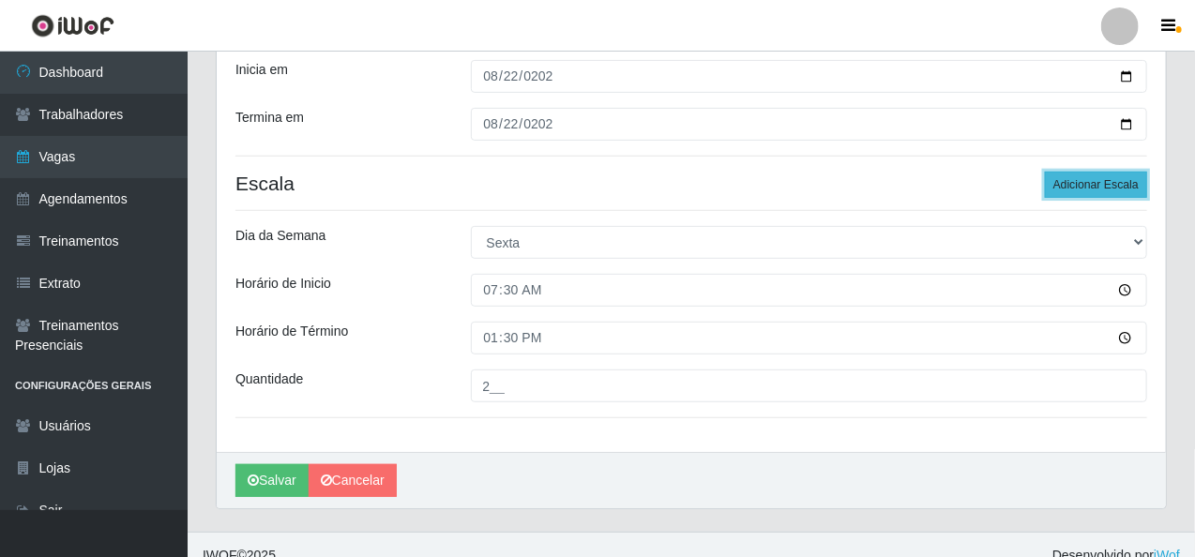
click at [1094, 179] on button "Adicionar Escala" at bounding box center [1096, 185] width 102 height 26
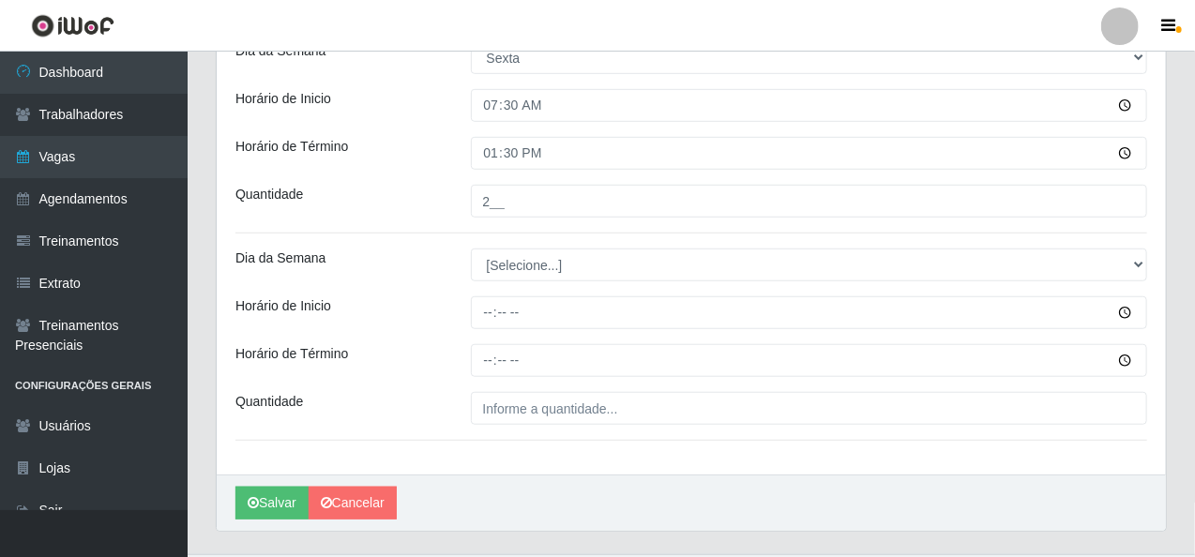
scroll to position [454, 0]
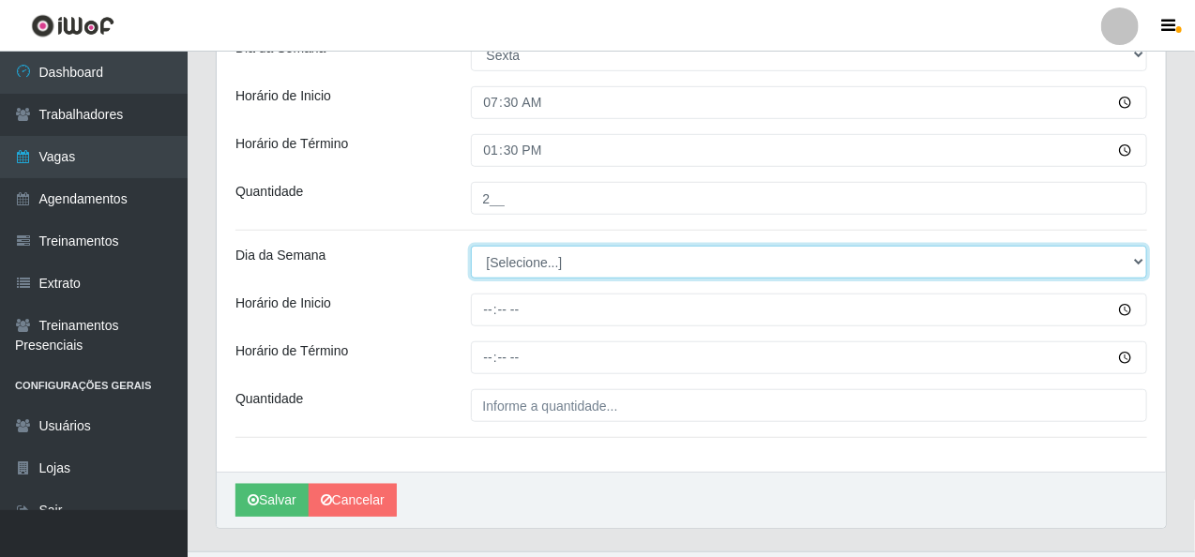
click at [1137, 260] on select "[Selecione...] Segunda Terça Quarta Quinta Sexta Sábado Domingo" at bounding box center [809, 262] width 677 height 33
select select "5"
click at [471, 246] on select "[Selecione...] Segunda Terça Quarta Quinta Sexta Sábado Domingo" at bounding box center [809, 262] width 677 height 33
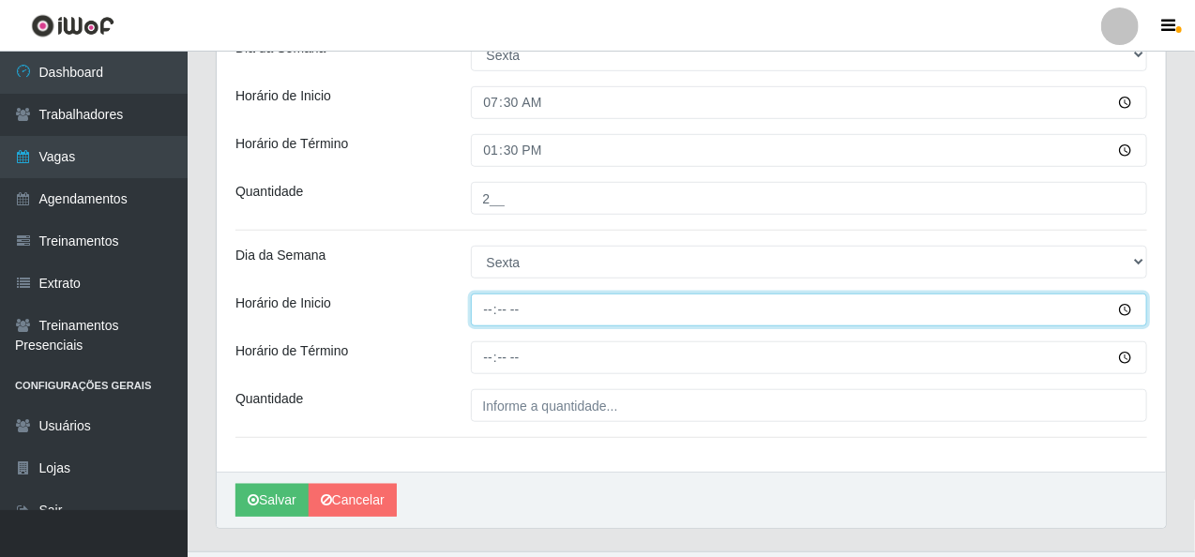
click at [475, 316] on input "Horário de Inicio" at bounding box center [809, 310] width 677 height 33
type input "08:30"
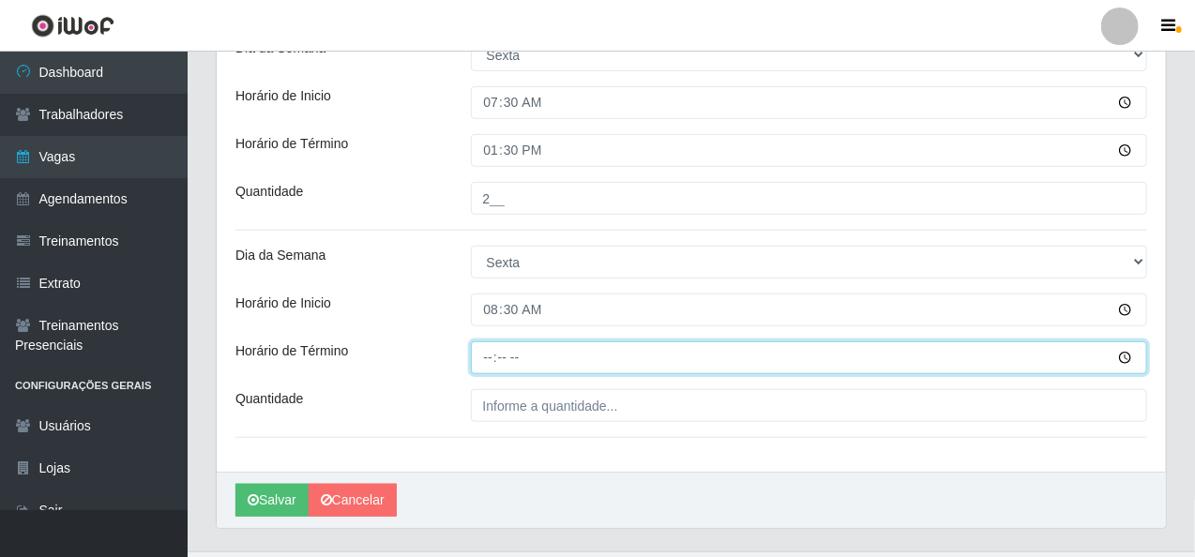
click at [486, 369] on input "Horário de Término" at bounding box center [809, 357] width 677 height 33
type input "14:30"
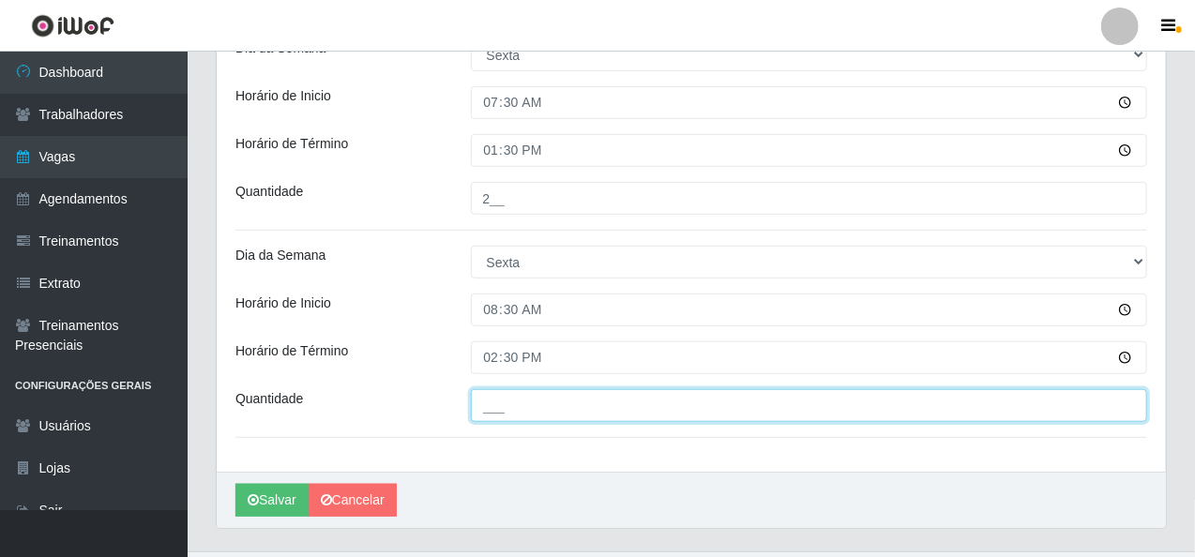
click at [482, 395] on input "___" at bounding box center [809, 405] width 677 height 33
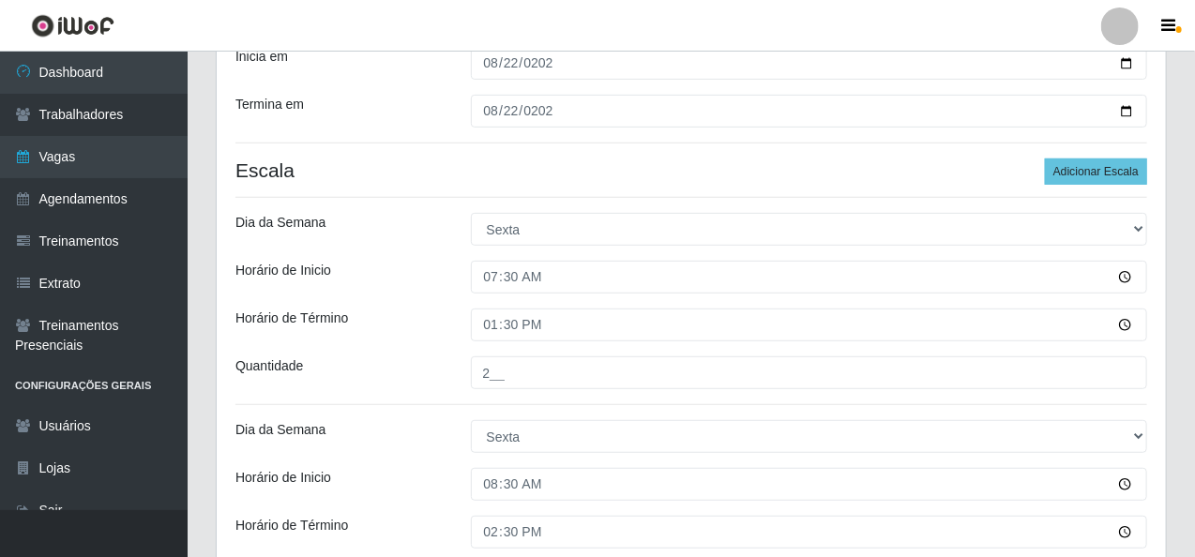
scroll to position [266, 0]
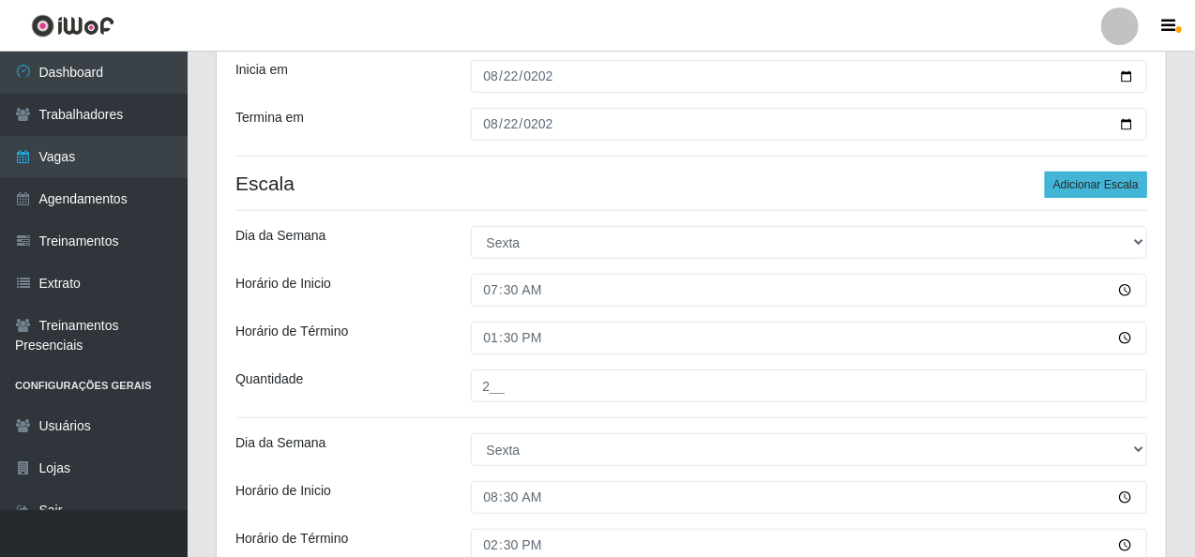
type input "1__"
click at [1110, 177] on button "Adicionar Escala" at bounding box center [1096, 185] width 102 height 26
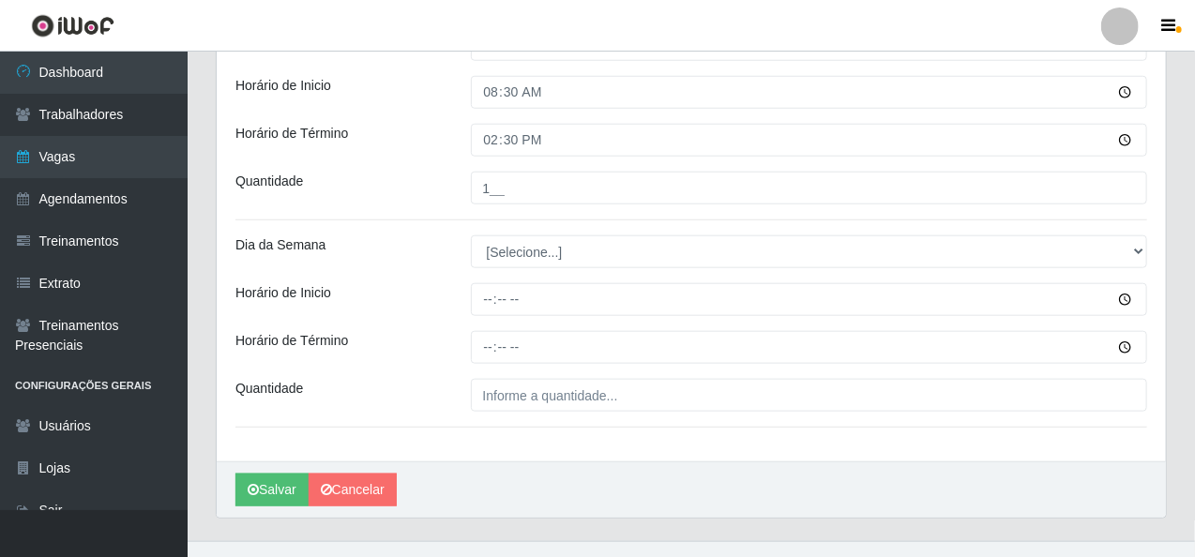
scroll to position [700, 0]
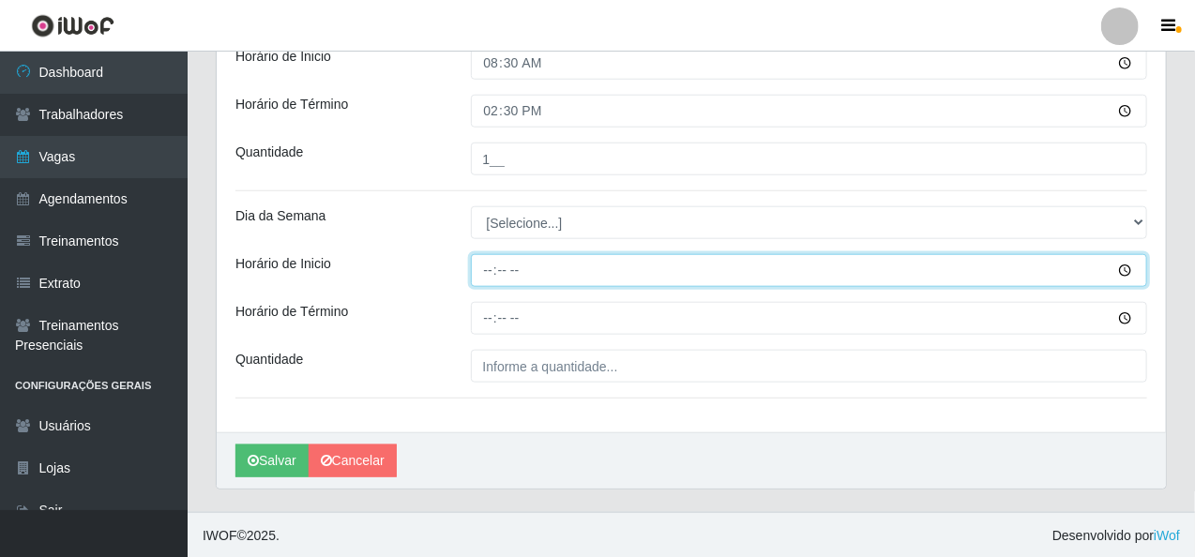
click at [475, 271] on input "Horário de Inicio" at bounding box center [809, 270] width 677 height 33
type input "14:00"
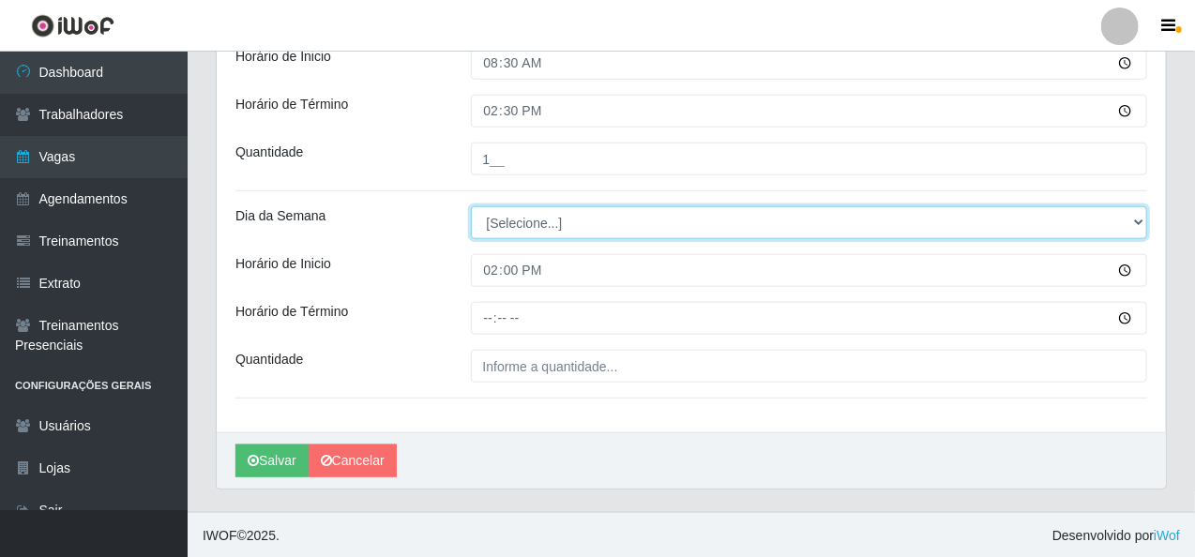
click at [1135, 222] on select "[Selecione...] Segunda Terça Quarta Quinta Sexta Sábado Domingo" at bounding box center [809, 222] width 677 height 33
select select "5"
click at [471, 206] on select "[Selecione...] Segunda Terça Quarta Quinta Sexta Sábado Domingo" at bounding box center [809, 222] width 677 height 33
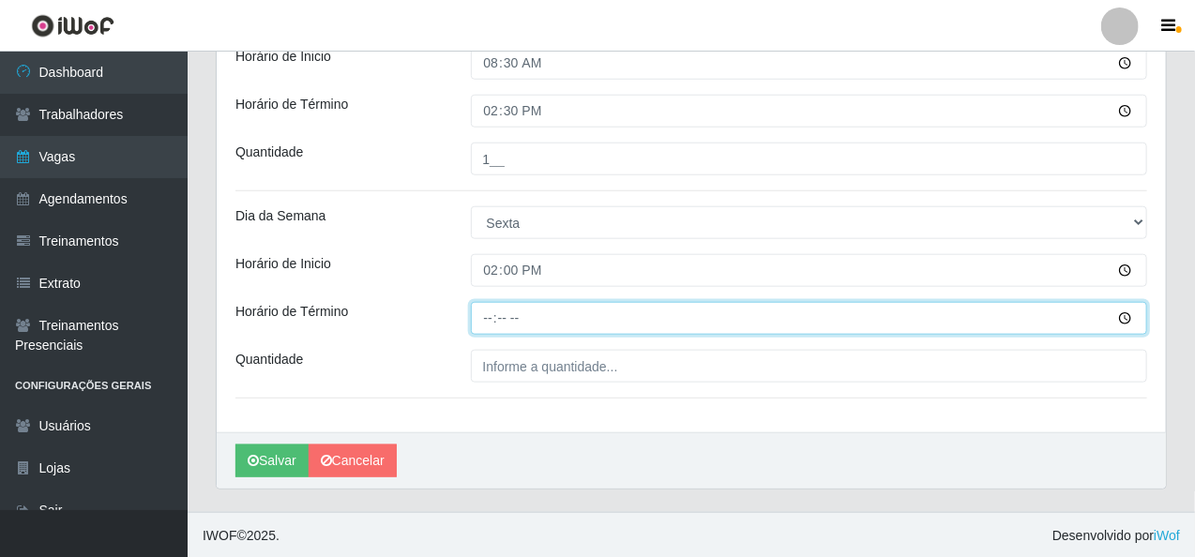
click at [483, 326] on input "Horário de Término" at bounding box center [809, 318] width 677 height 33
type input "20:00"
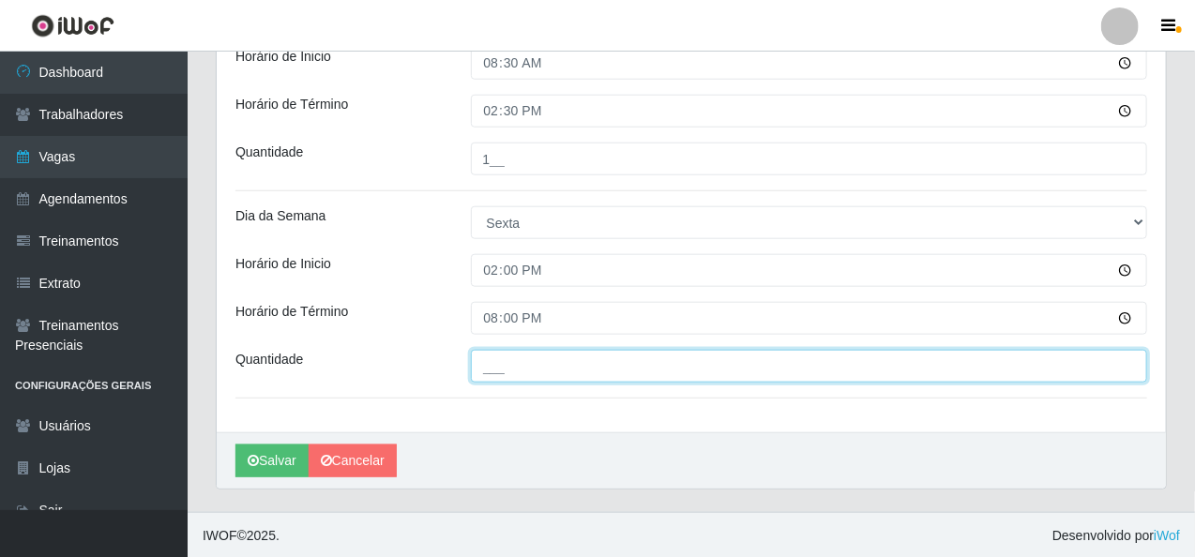
click at [494, 376] on input "___" at bounding box center [809, 366] width 677 height 33
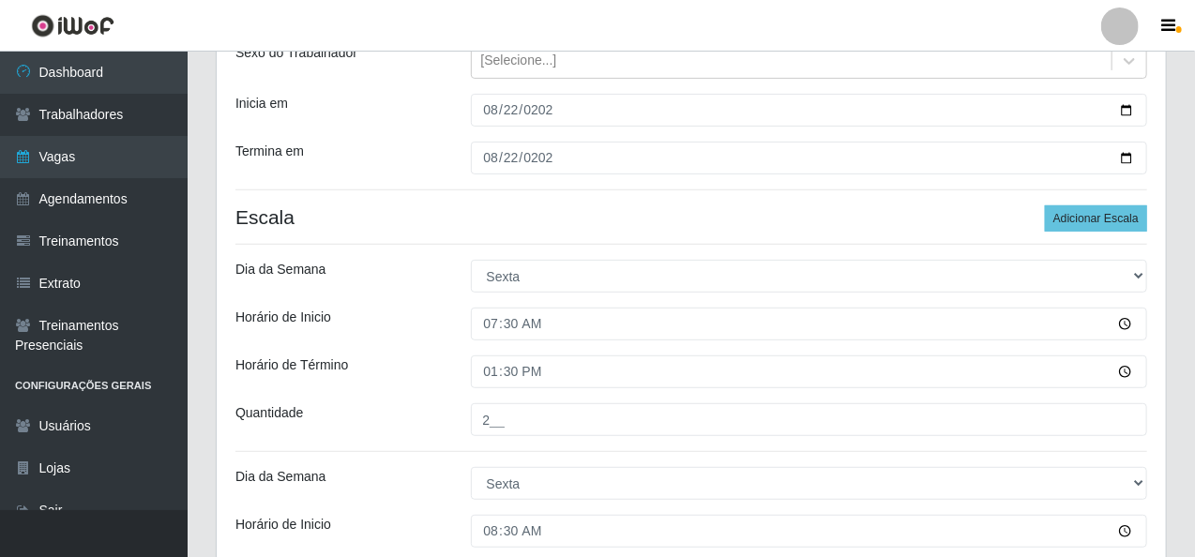
scroll to position [138, 0]
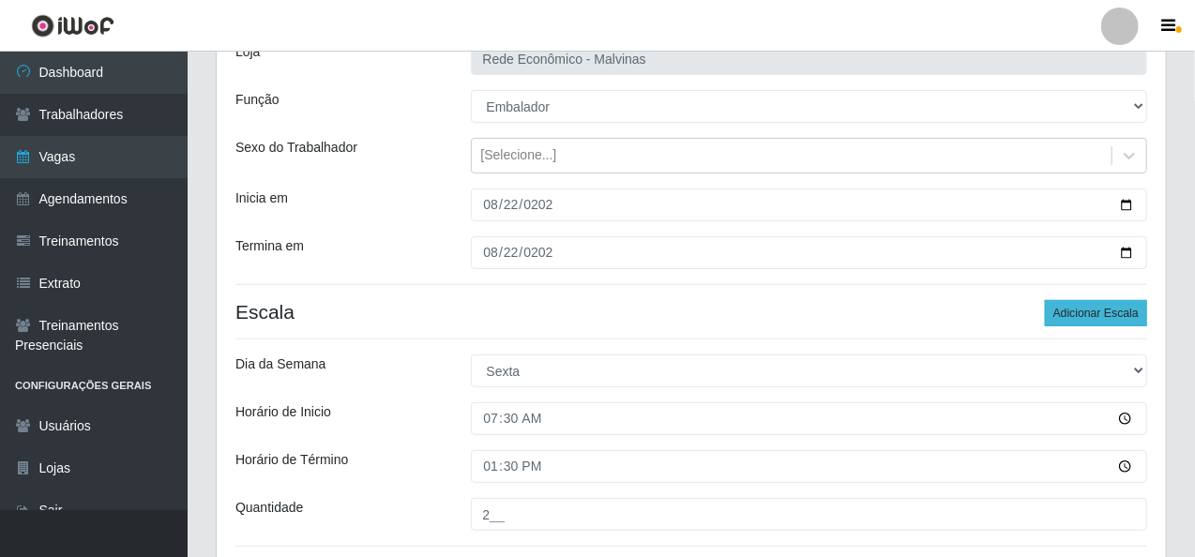
type input "2__"
click at [1076, 314] on button "Adicionar Escala" at bounding box center [1096, 313] width 102 height 26
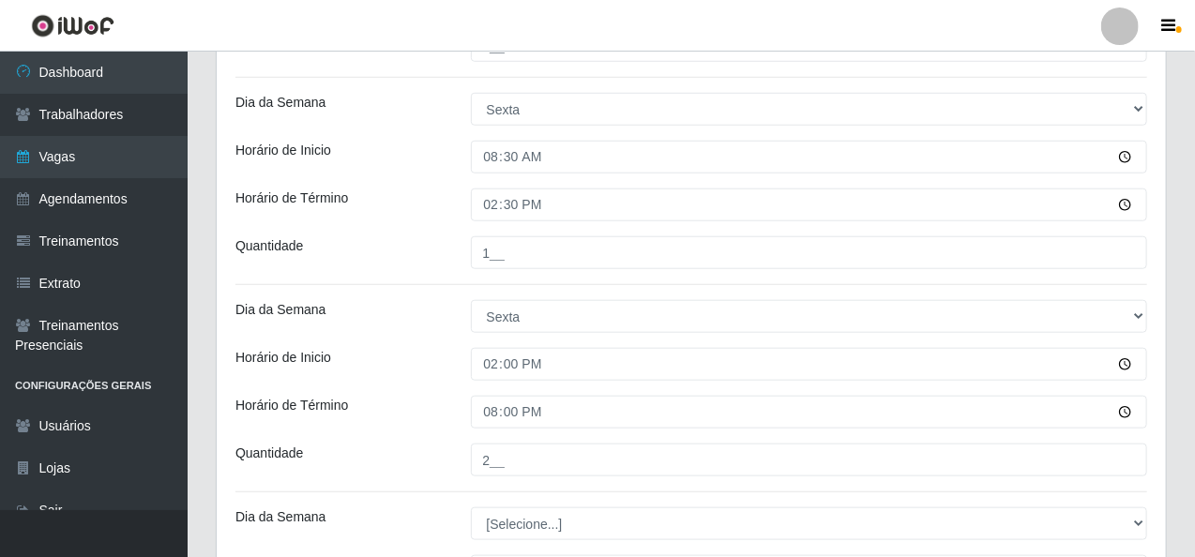
scroll to position [794, 0]
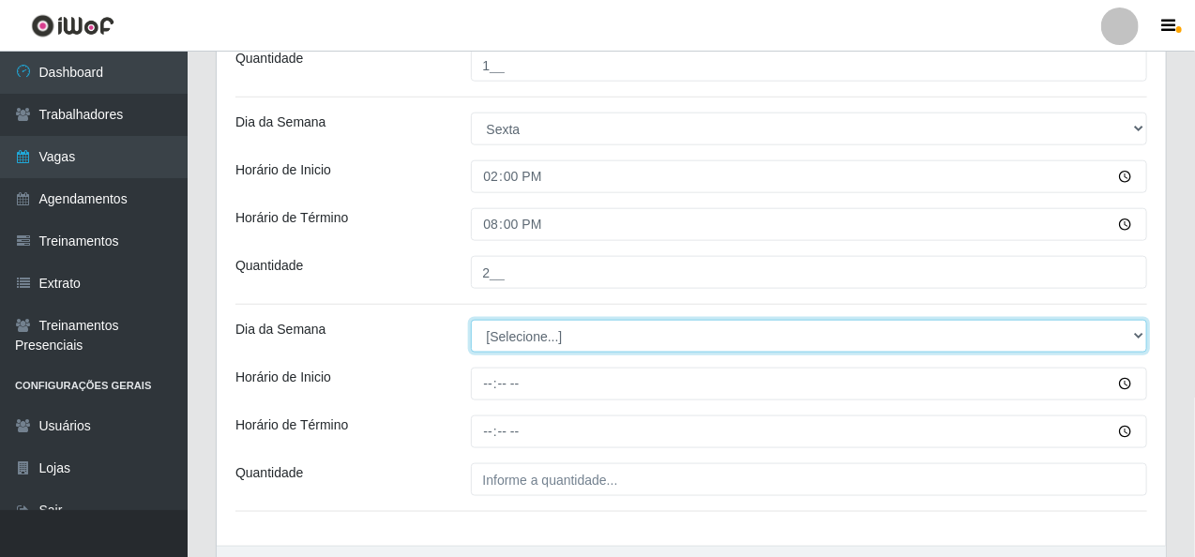
click at [1129, 336] on select "[Selecione...] Segunda Terça Quarta Quinta Sexta Sábado Domingo" at bounding box center [809, 336] width 677 height 33
select select "5"
click at [471, 320] on select "[Selecione...] Segunda Terça Quarta Quinta Sexta Sábado Domingo" at bounding box center [809, 336] width 677 height 33
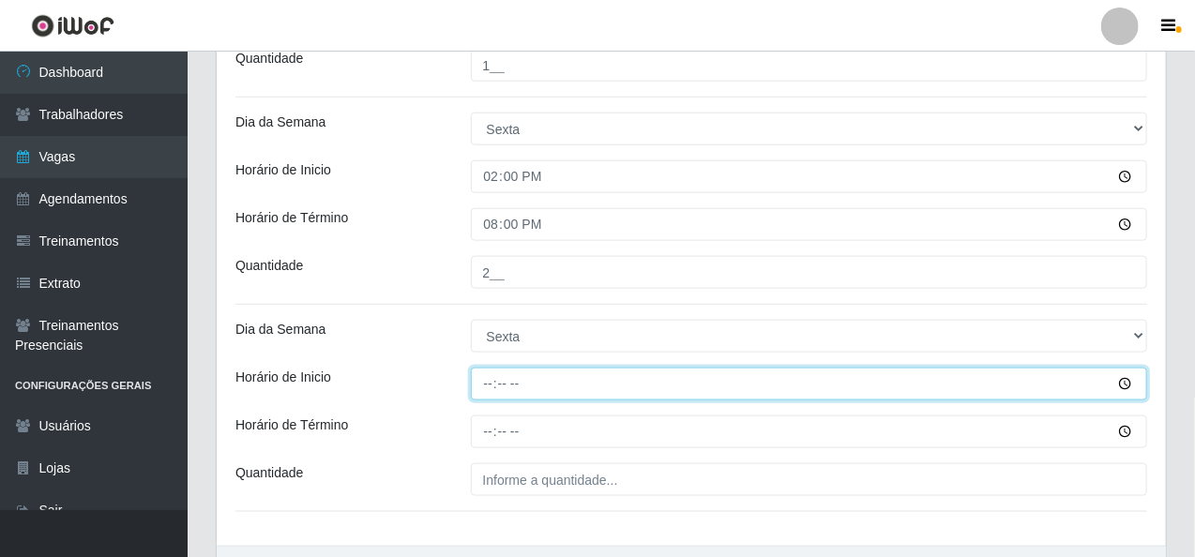
click at [486, 391] on input "Horário de Inicio" at bounding box center [809, 384] width 677 height 33
type input "16:00"
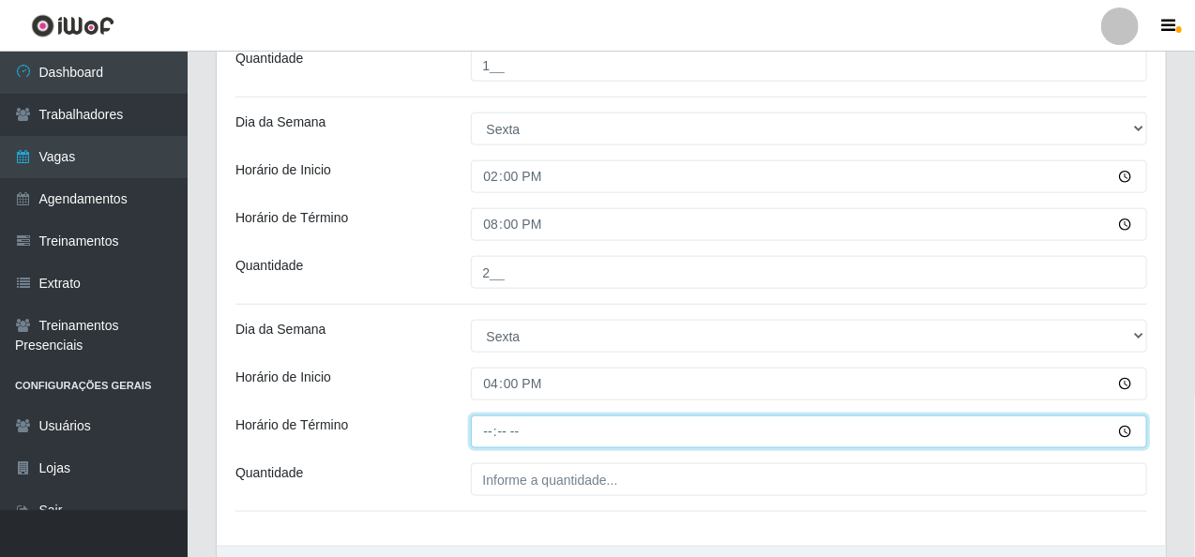
click at [488, 423] on input "Horário de Término" at bounding box center [809, 431] width 677 height 33
type input "20:15"
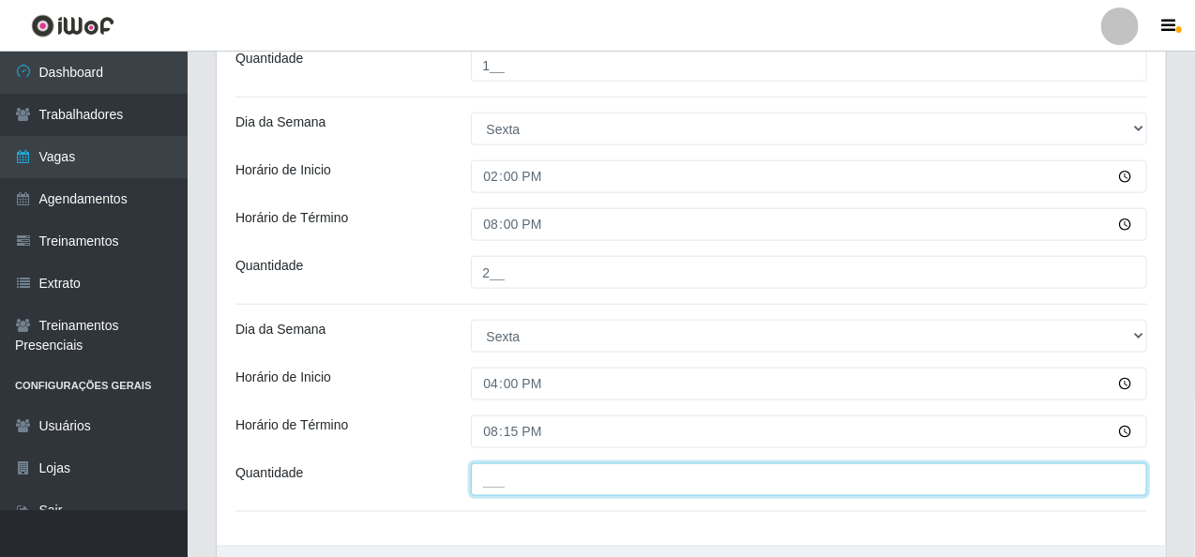
click at [502, 476] on input "___" at bounding box center [809, 479] width 677 height 33
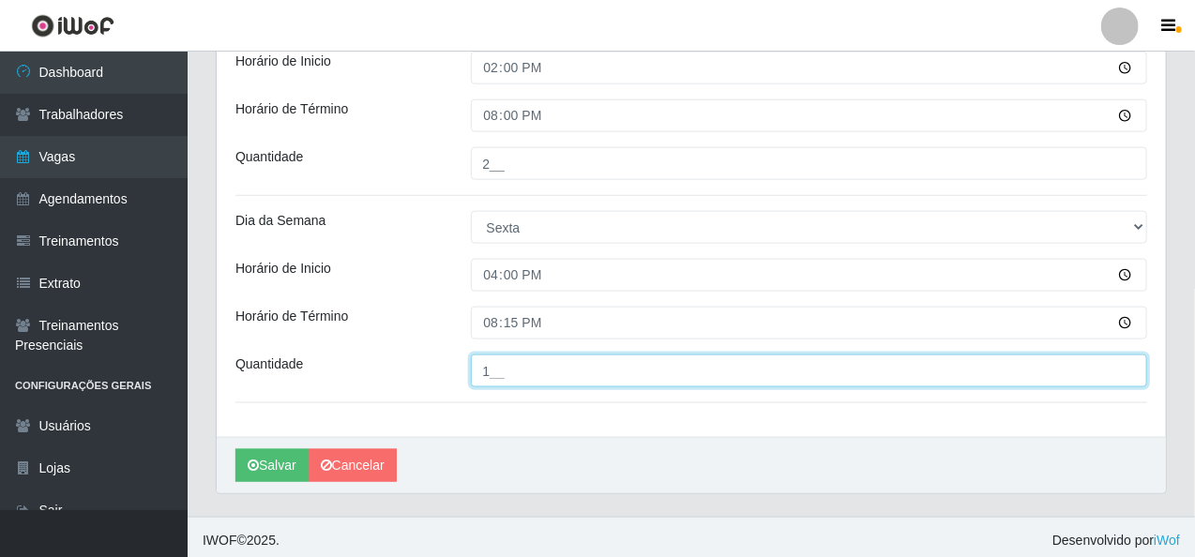
scroll to position [908, 0]
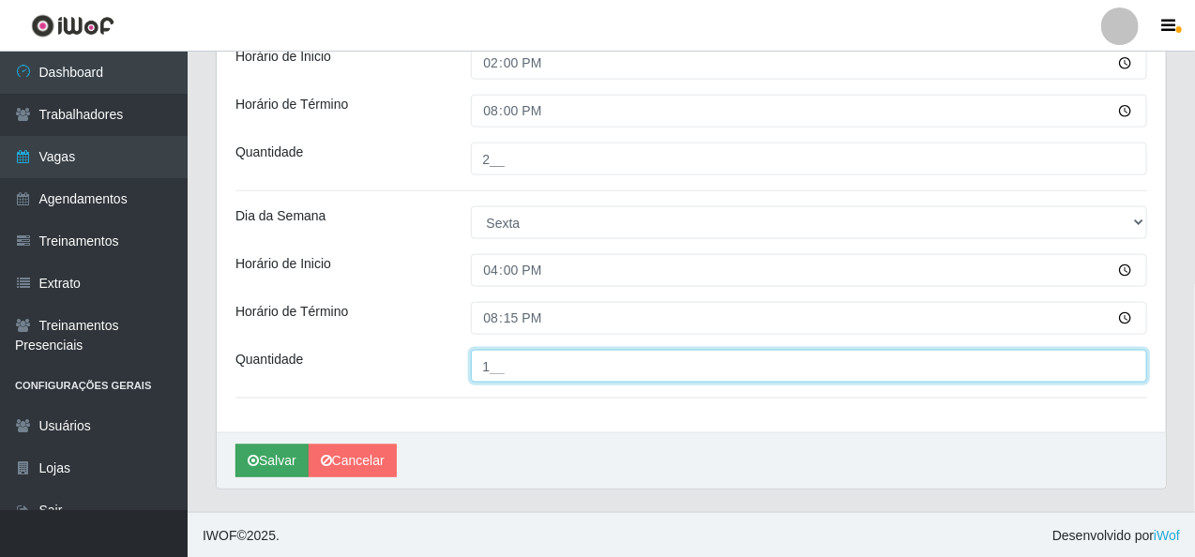
type input "1__"
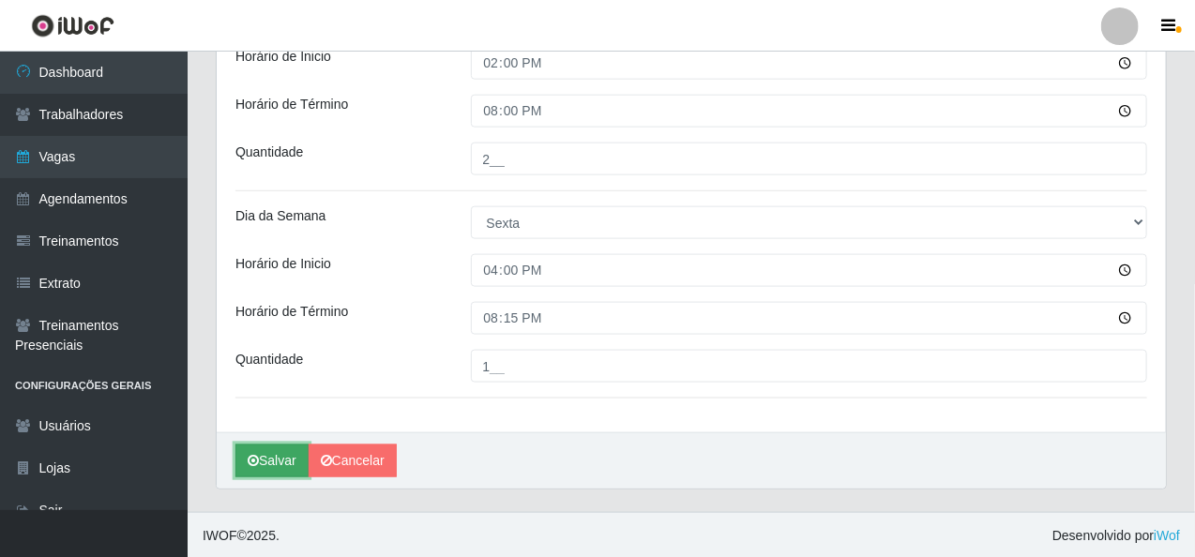
click at [278, 457] on button "Salvar" at bounding box center [271, 460] width 73 height 33
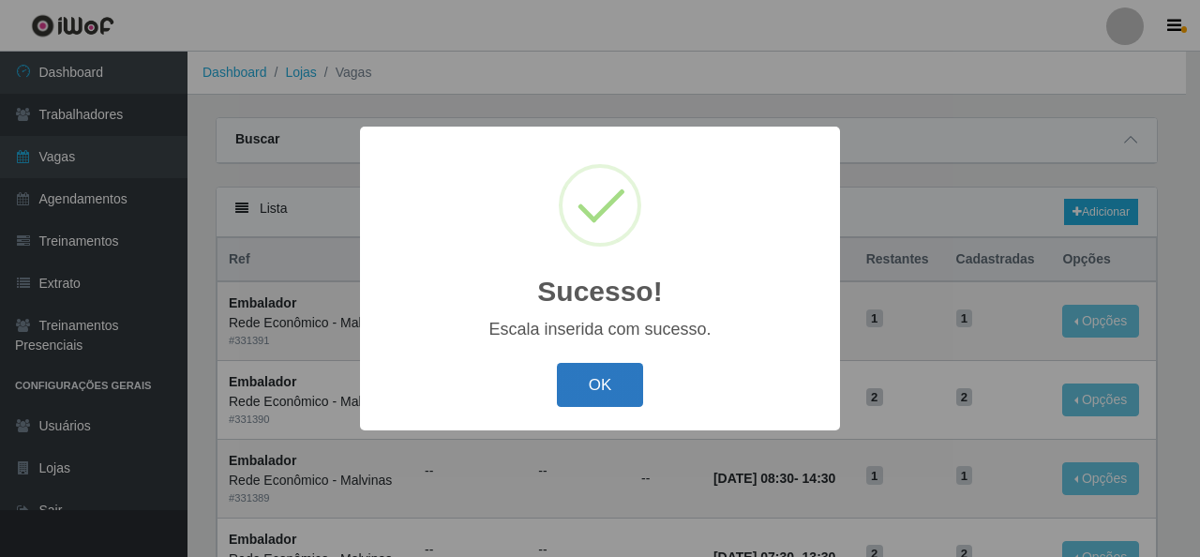
click at [606, 393] on button "OK" at bounding box center [600, 385] width 87 height 44
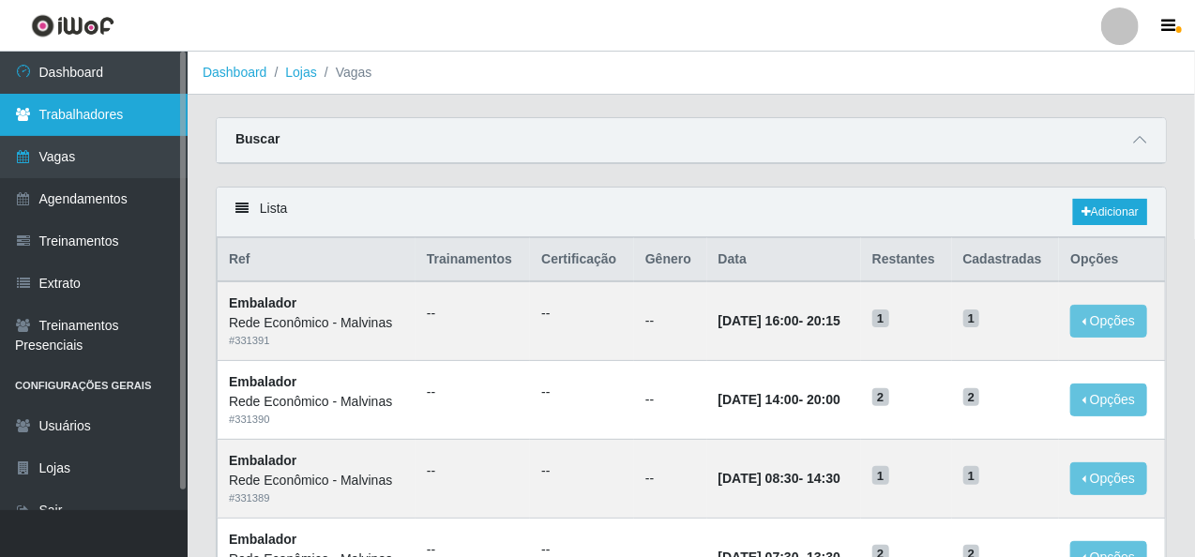
click at [92, 113] on link "Trabalhadores" at bounding box center [94, 115] width 188 height 42
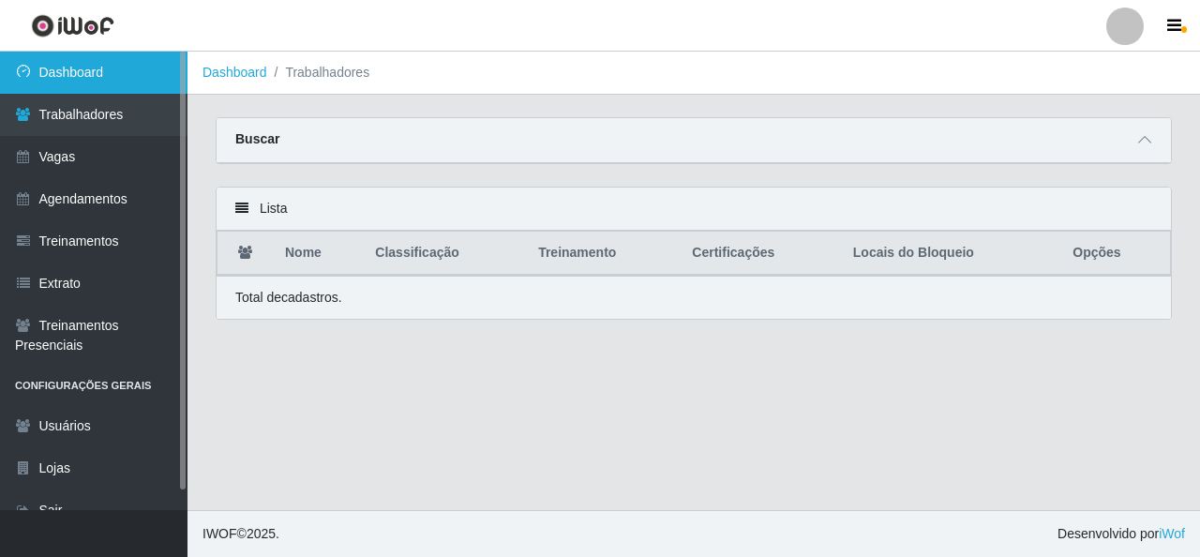
click at [94, 65] on link "Dashboard" at bounding box center [94, 73] width 188 height 42
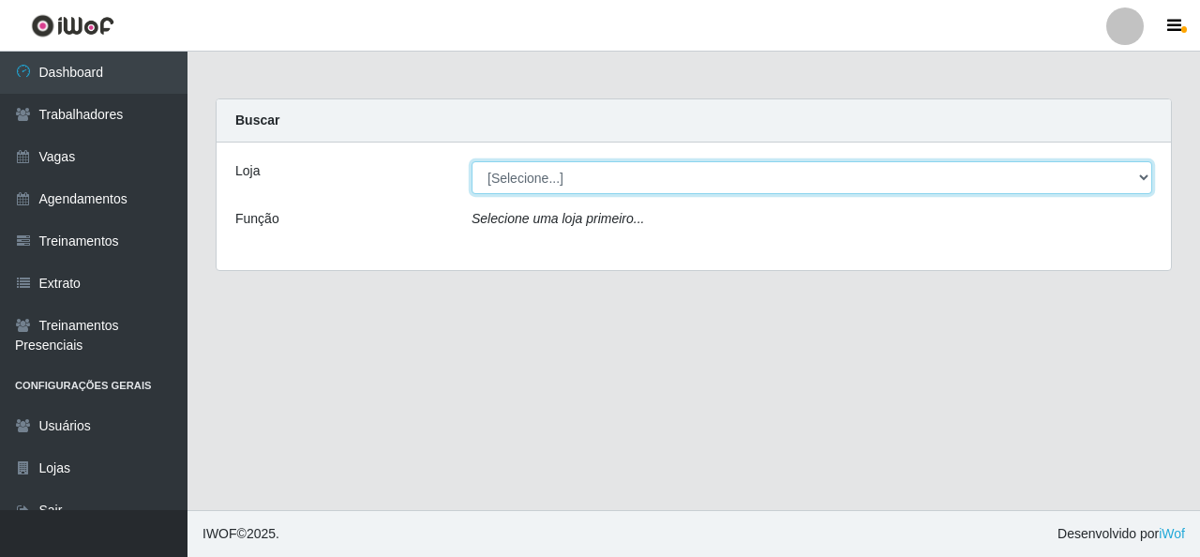
click at [1143, 178] on select "[Selecione...] Rede Econômico - Malvinas Rede Econômico - Prata" at bounding box center [812, 177] width 681 height 33
select select "194"
click at [472, 161] on select "[Selecione...] Rede Econômico - Malvinas Rede Econômico - Prata" at bounding box center [812, 177] width 681 height 33
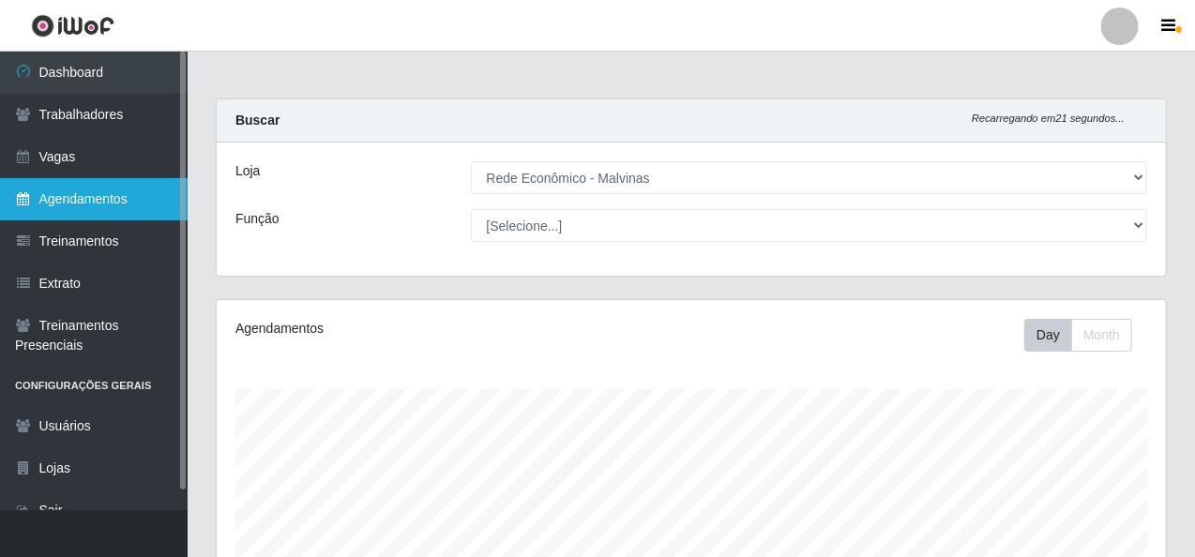
click at [83, 203] on link "Agendamentos" at bounding box center [94, 199] width 188 height 42
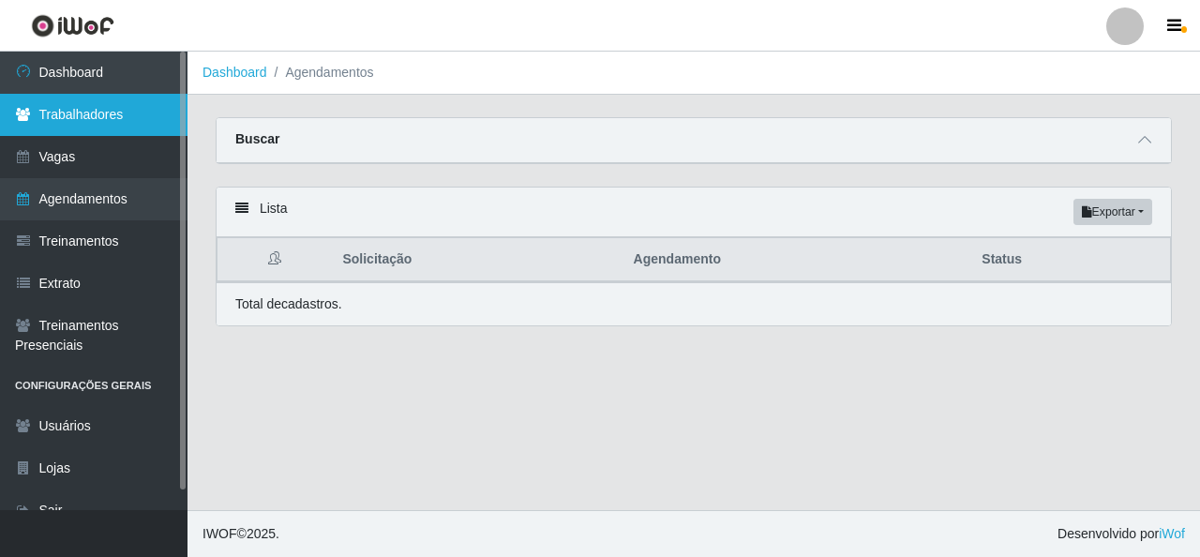
click at [84, 117] on link "Trabalhadores" at bounding box center [94, 115] width 188 height 42
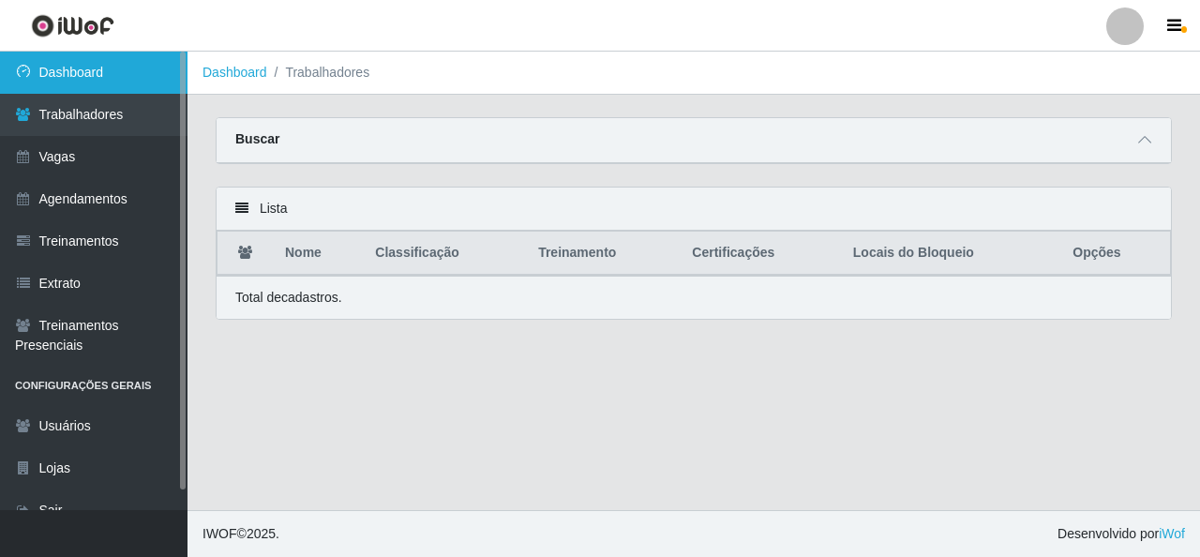
click at [75, 74] on link "Dashboard" at bounding box center [94, 73] width 188 height 42
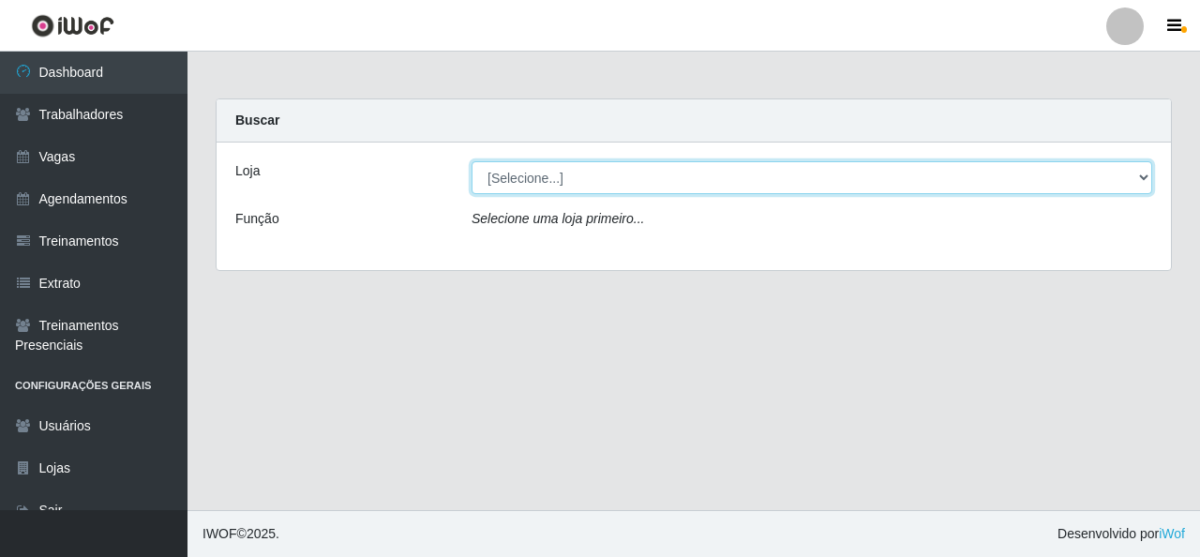
click at [1144, 181] on select "[Selecione...] Rede Econômico - Malvinas Rede Econômico - Prata" at bounding box center [812, 177] width 681 height 33
select select "194"
click at [472, 161] on select "[Selecione...] Rede Econômico - Malvinas Rede Econômico - Prata" at bounding box center [812, 177] width 681 height 33
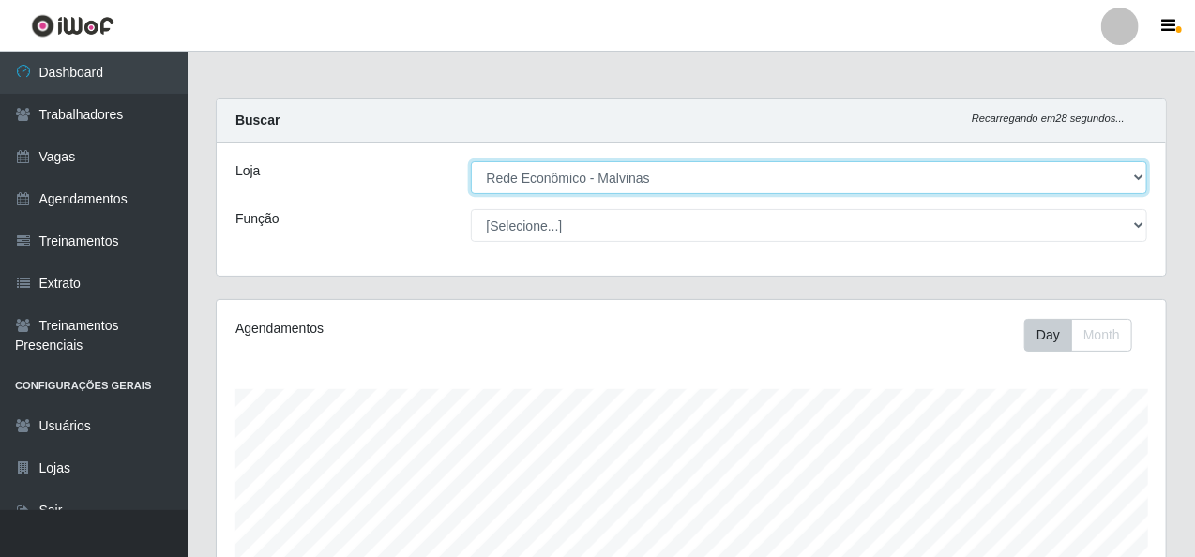
scroll to position [389, 949]
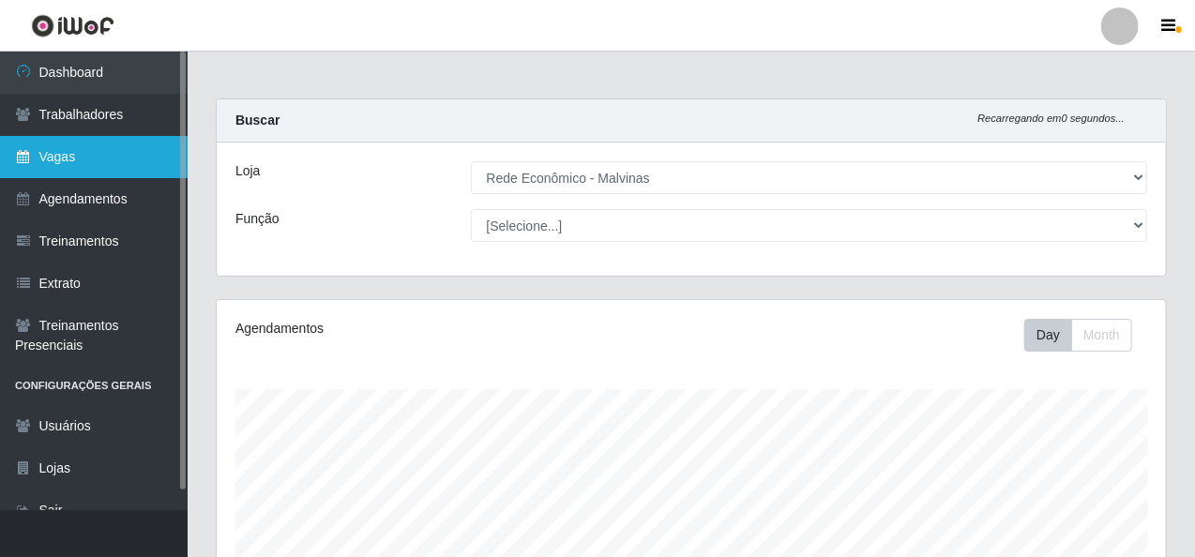
click at [69, 164] on link "Vagas" at bounding box center [94, 157] width 188 height 42
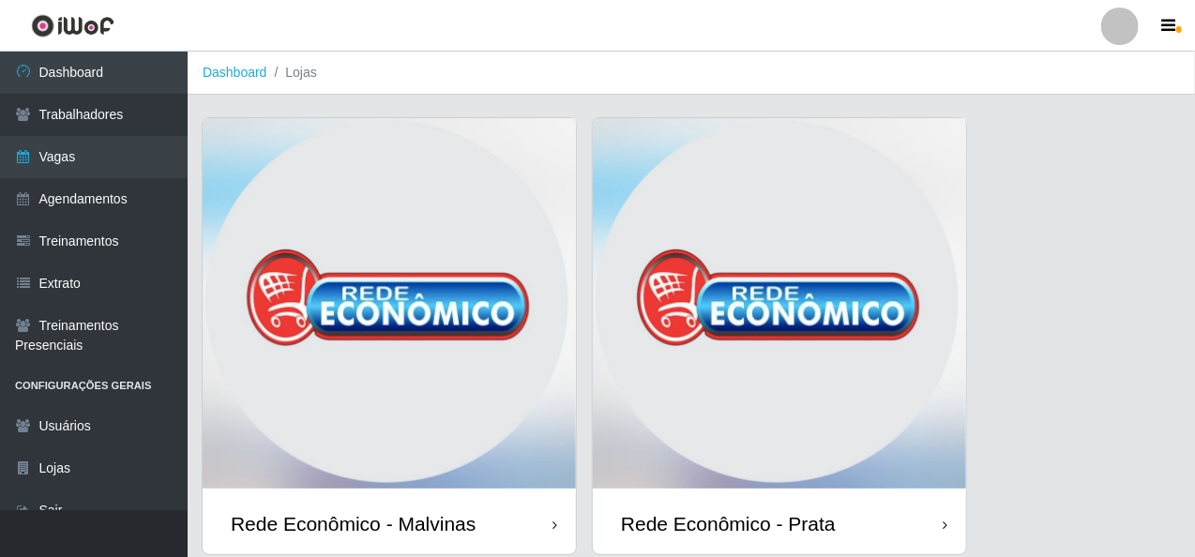
click at [314, 438] on img at bounding box center [389, 305] width 373 height 375
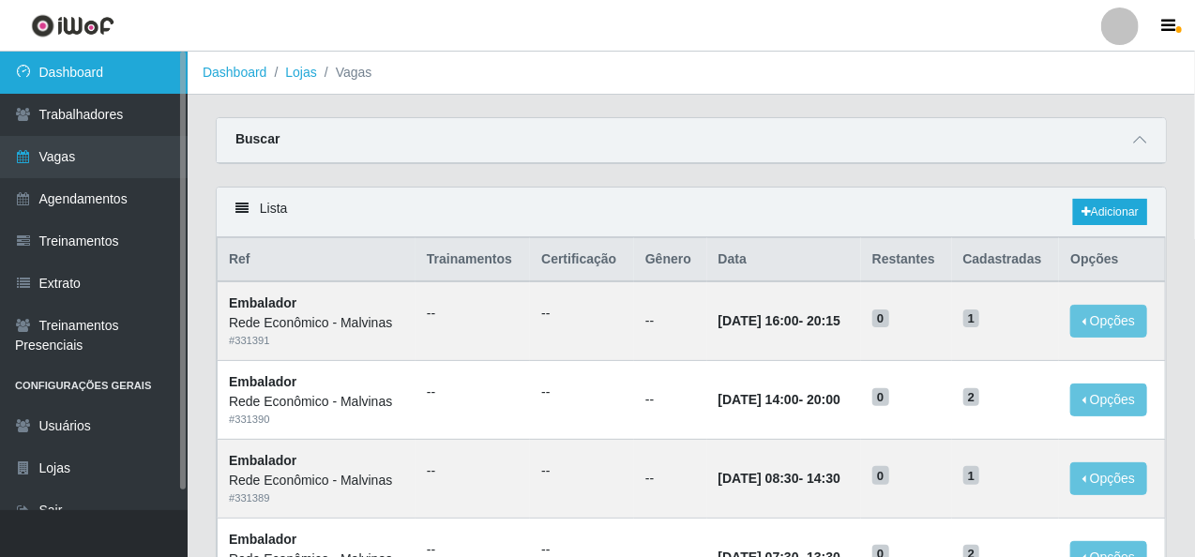
click at [111, 76] on link "Dashboard" at bounding box center [94, 73] width 188 height 42
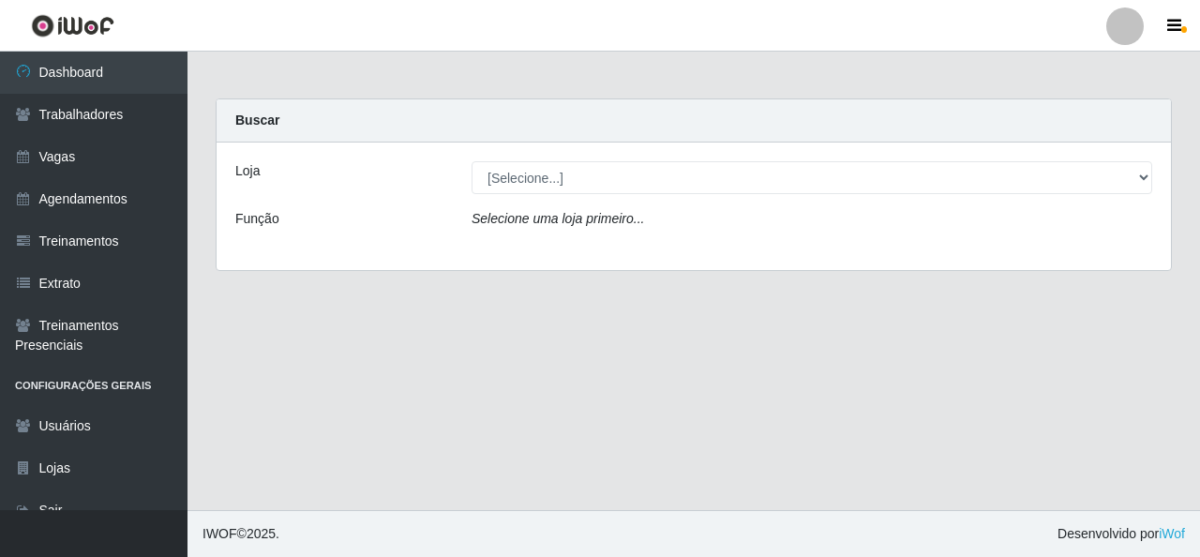
drag, startPoint x: 1024, startPoint y: 593, endPoint x: 1054, endPoint y: 593, distance: 30.0
